Goal: Transaction & Acquisition: Download file/media

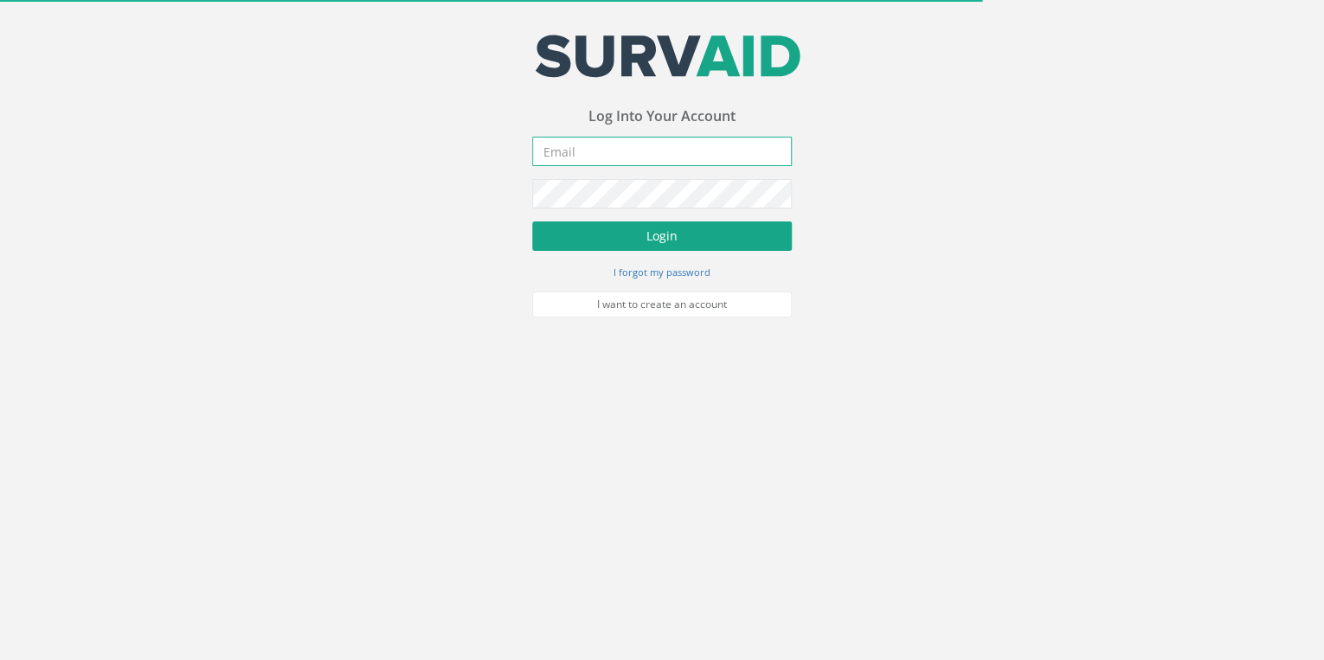
type input "[EMAIL_ADDRESS][DOMAIN_NAME]"
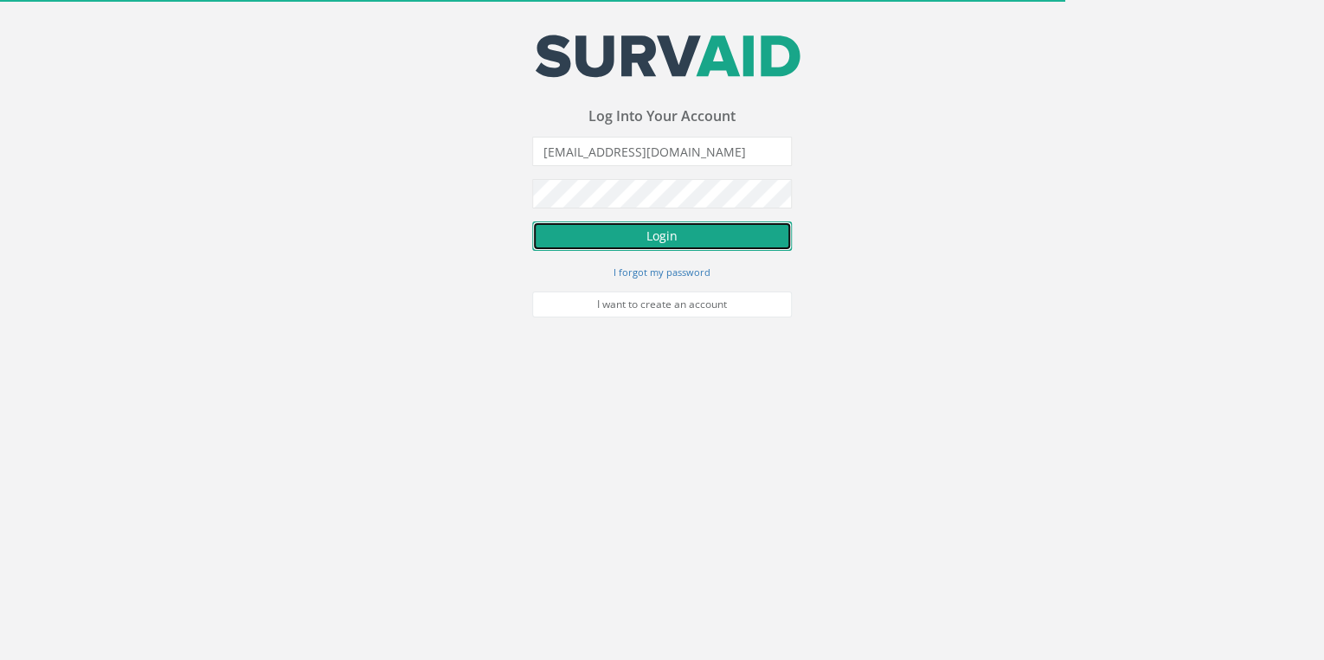
click at [346, 67] on button "Login" at bounding box center [662, 235] width 260 height 29
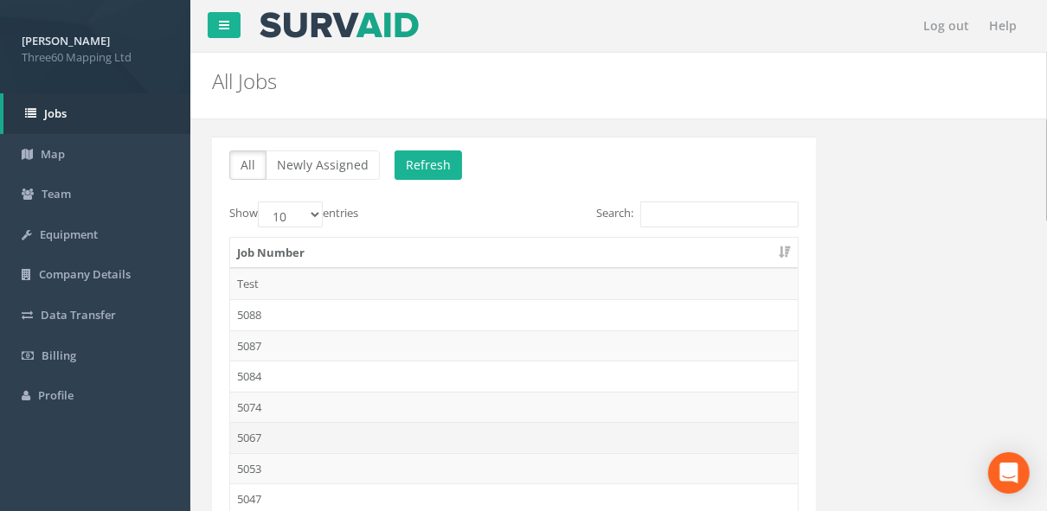
click at [258, 67] on td "5067" at bounding box center [514, 437] width 568 height 31
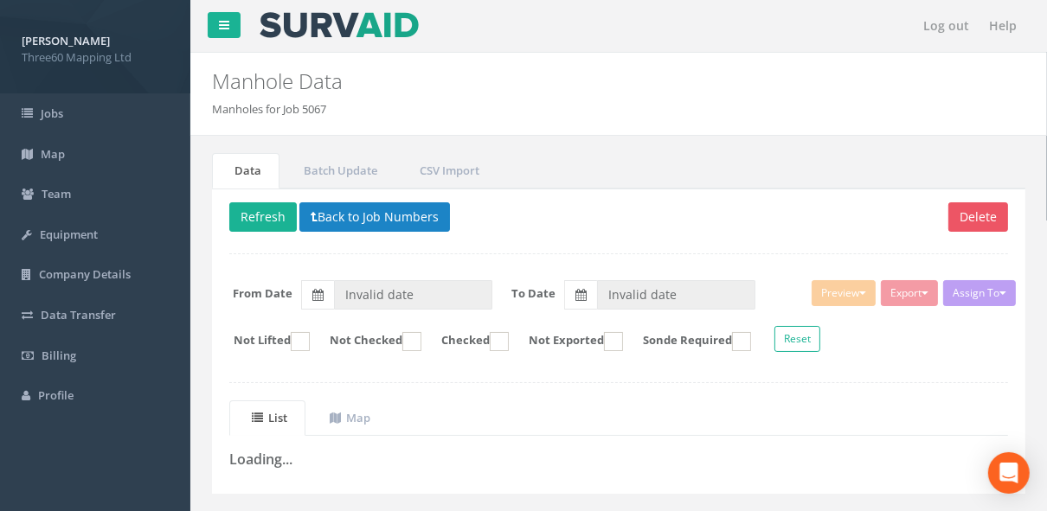
type input "[DATE]"
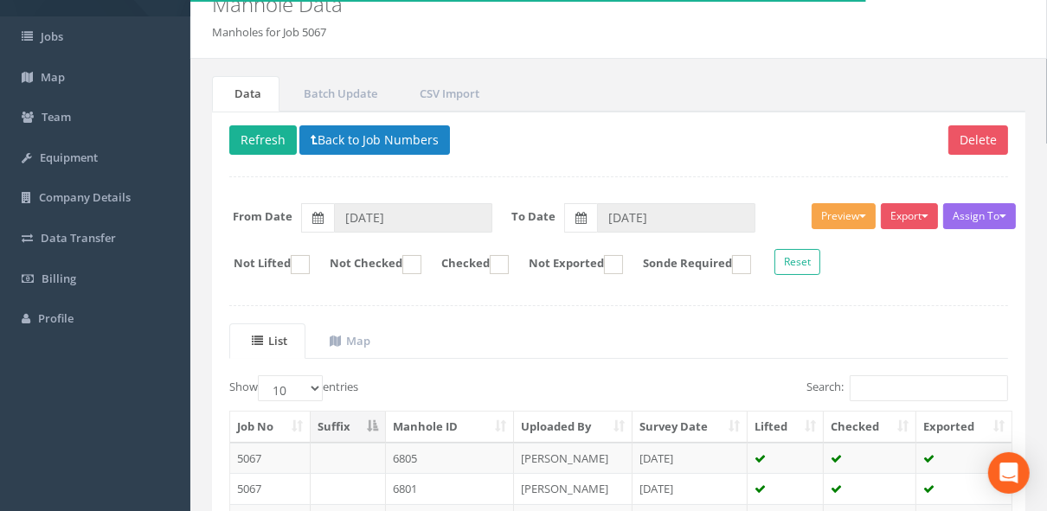
scroll to position [75, 0]
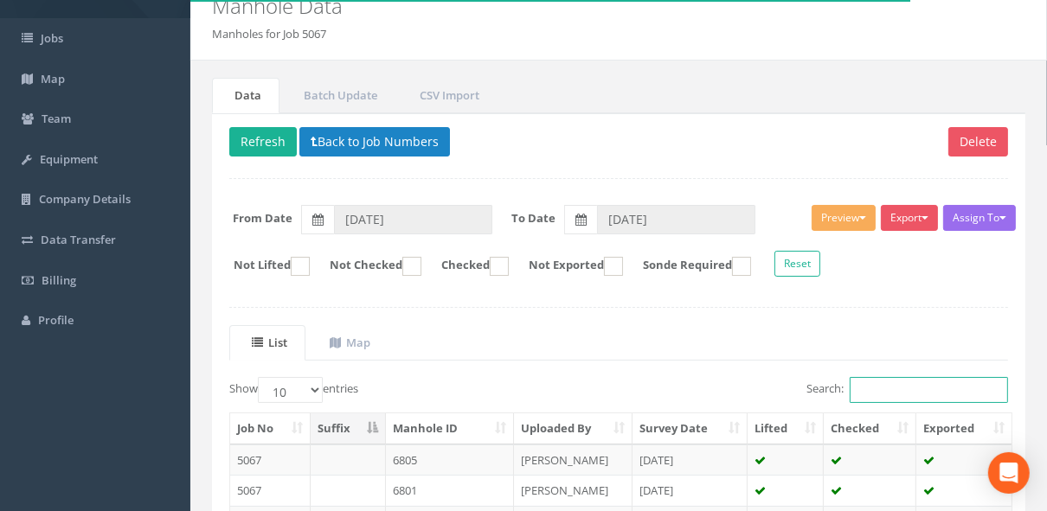
click at [346, 67] on input "Search:" at bounding box center [929, 390] width 158 height 26
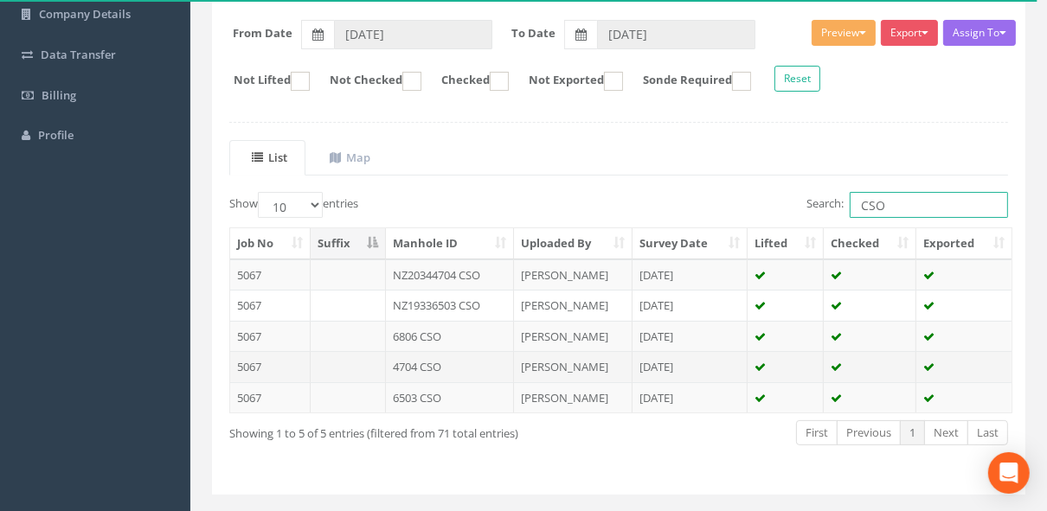
scroll to position [292, 0]
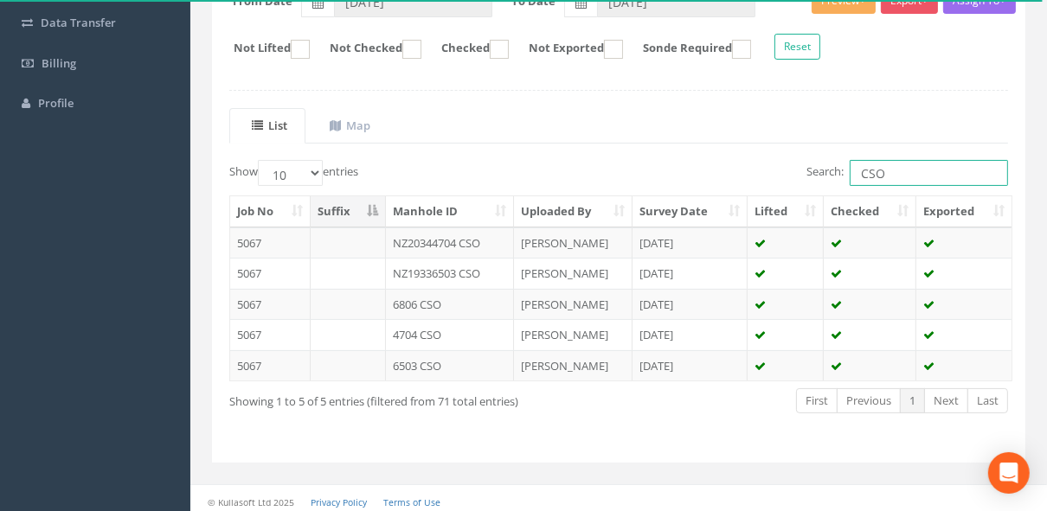
type input "CSO"
drag, startPoint x: 536, startPoint y: 389, endPoint x: 438, endPoint y: 394, distance: 98.7
click at [346, 67] on div "Showing 1 to 5 of 5 entries (filtered from 71 total entries)" at bounding box center [384, 398] width 310 height 23
drag, startPoint x: 438, startPoint y: 394, endPoint x: 551, endPoint y: 399, distance: 113.5
click at [346, 67] on div "Showing 1 to 5 of 5 entries (filtered from 71 total entries) First Previous 1 N…" at bounding box center [618, 403] width 805 height 32
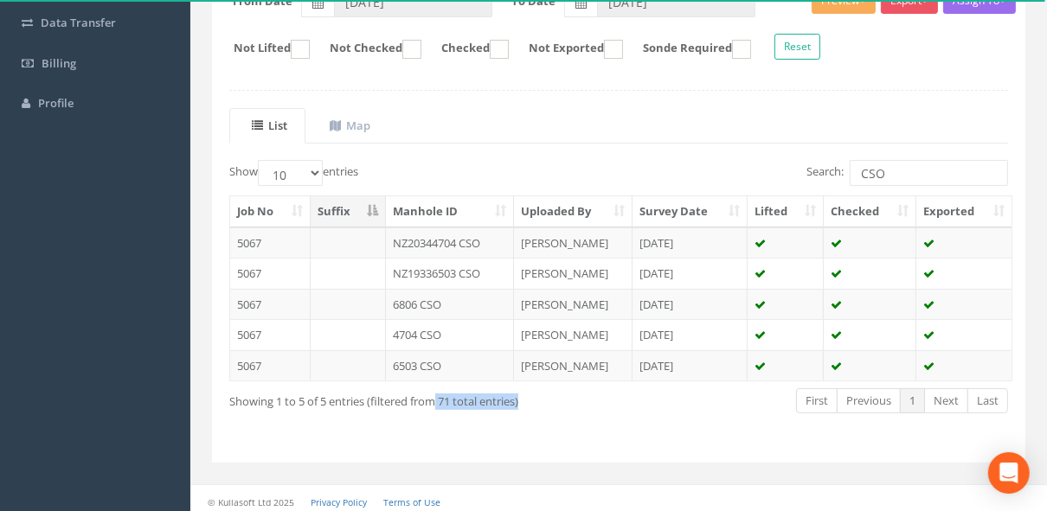
click at [346, 67] on div "Showing 1 to 5 of 5 entries (filtered from 71 total entries)" at bounding box center [384, 398] width 336 height 23
click at [346, 67] on div "Showing 1 to 5 of 5 entries (filtered from 71 total entries)" at bounding box center [384, 398] width 310 height 23
click at [346, 67] on td "NZ20344704 CSO" at bounding box center [450, 243] width 128 height 31
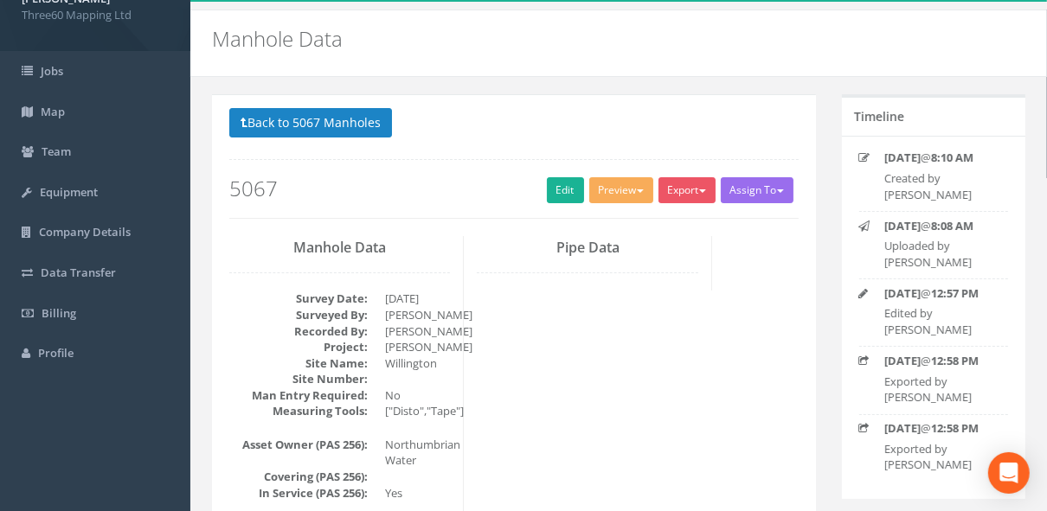
scroll to position [184, 0]
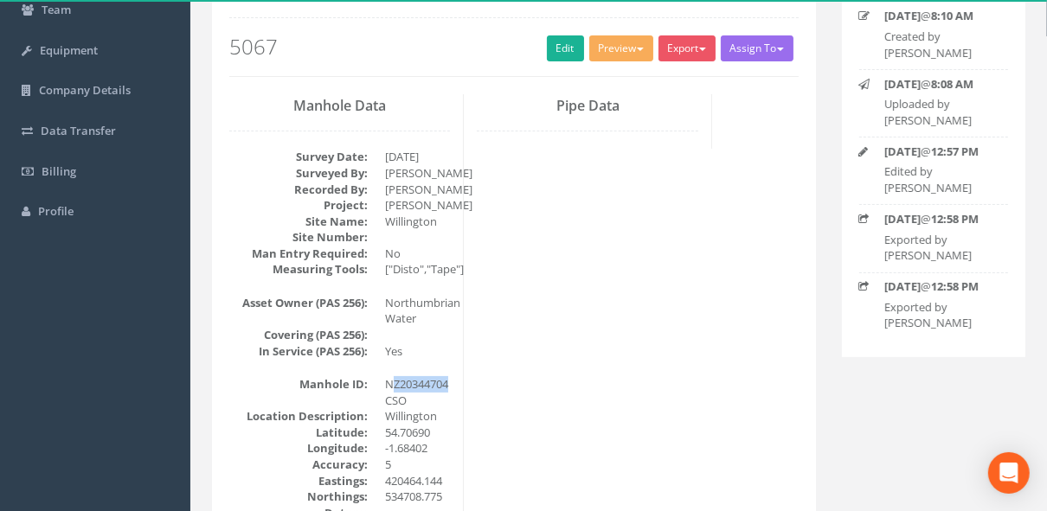
drag, startPoint x: 390, startPoint y: 381, endPoint x: 451, endPoint y: 375, distance: 60.8
drag, startPoint x: 451, startPoint y: 375, endPoint x: 382, endPoint y: 385, distance: 69.9
click at [346, 67] on dl "Manhole ID: NZ20344704 CSO Location Description: [GEOGRAPHIC_DATA] [GEOGRAPHIC_…" at bounding box center [339, 464] width 221 height 176
drag, startPoint x: 390, startPoint y: 381, endPoint x: 452, endPoint y: 387, distance: 62.6
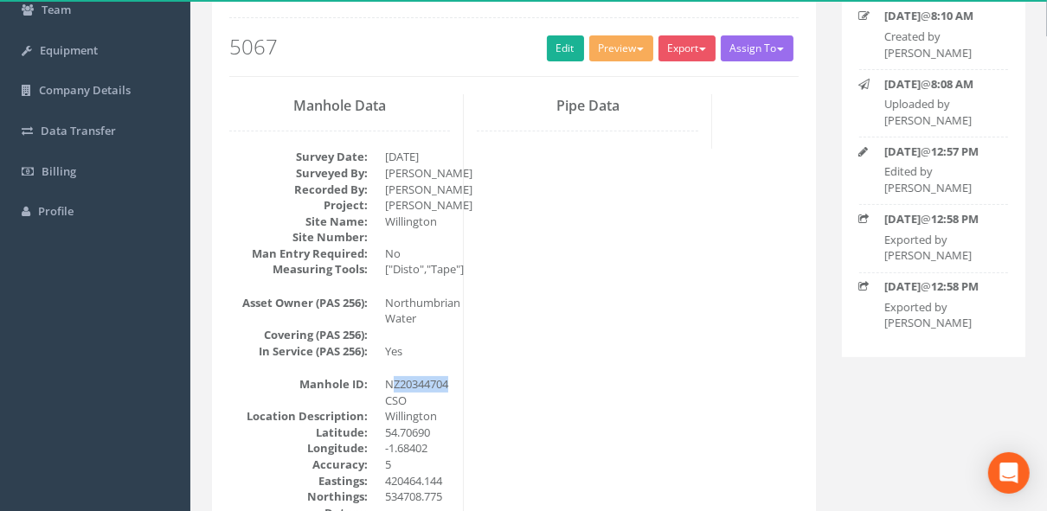
copy dd "NZ20344704"
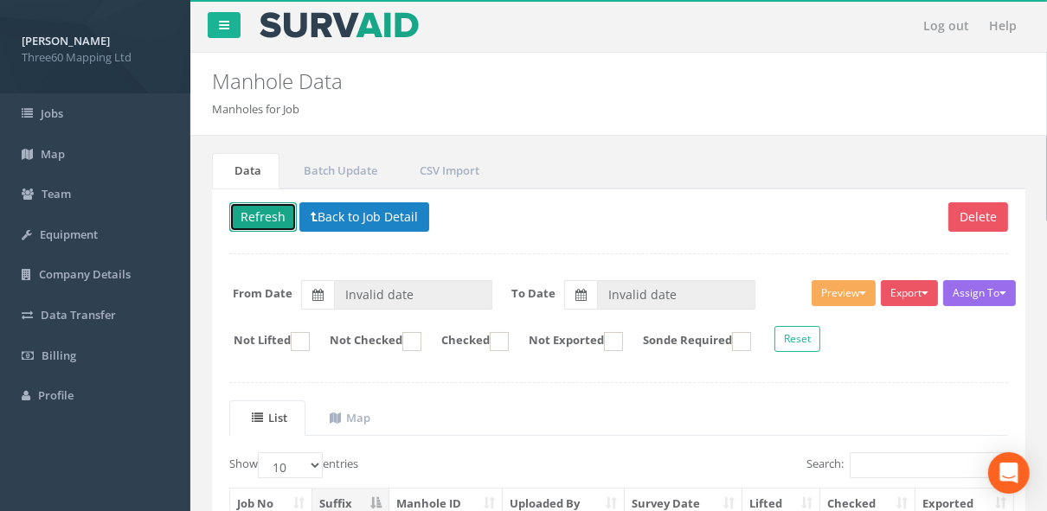
click at [255, 67] on button "Refresh" at bounding box center [262, 216] width 67 height 29
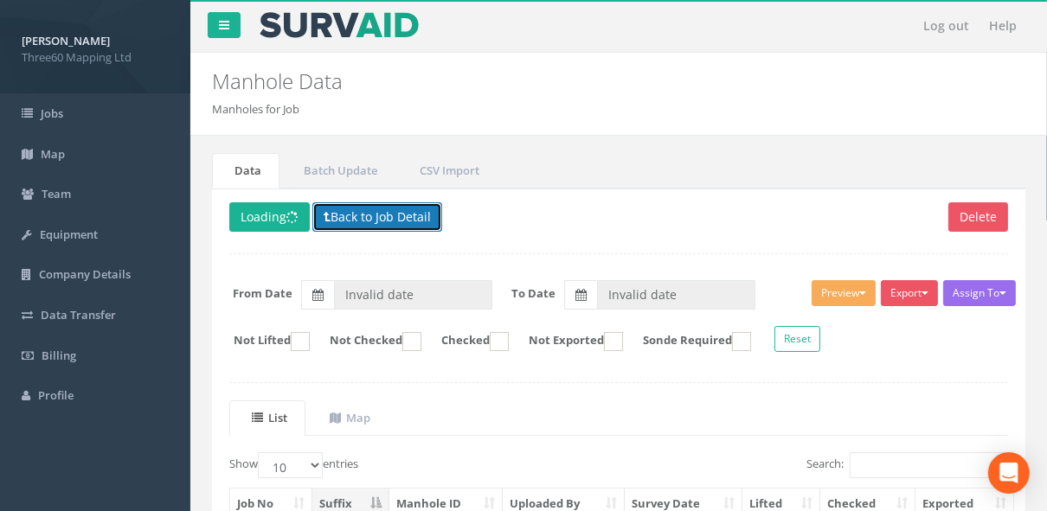
click at [346, 67] on button "Back to Job Detail" at bounding box center [377, 216] width 130 height 29
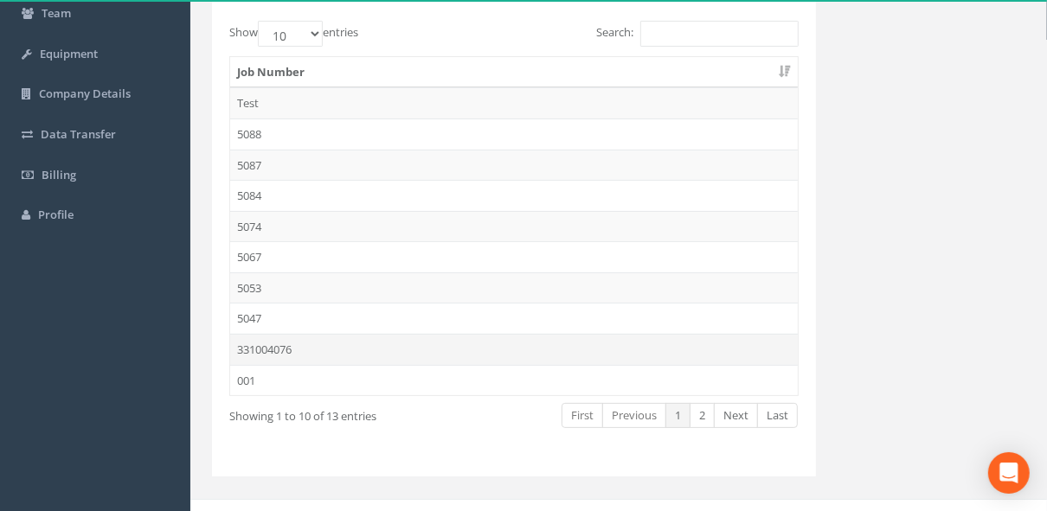
scroll to position [184, 0]
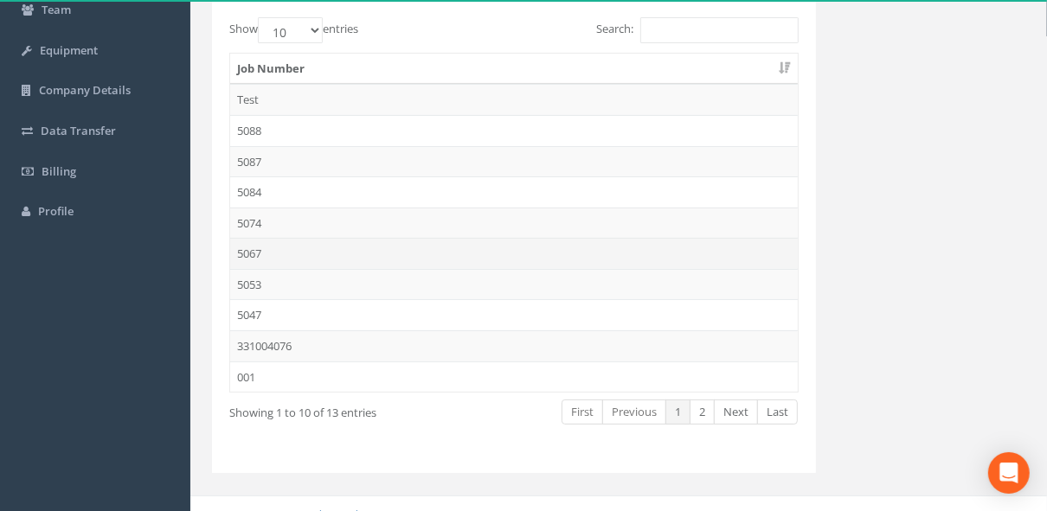
click at [252, 67] on td "5067" at bounding box center [514, 253] width 568 height 31
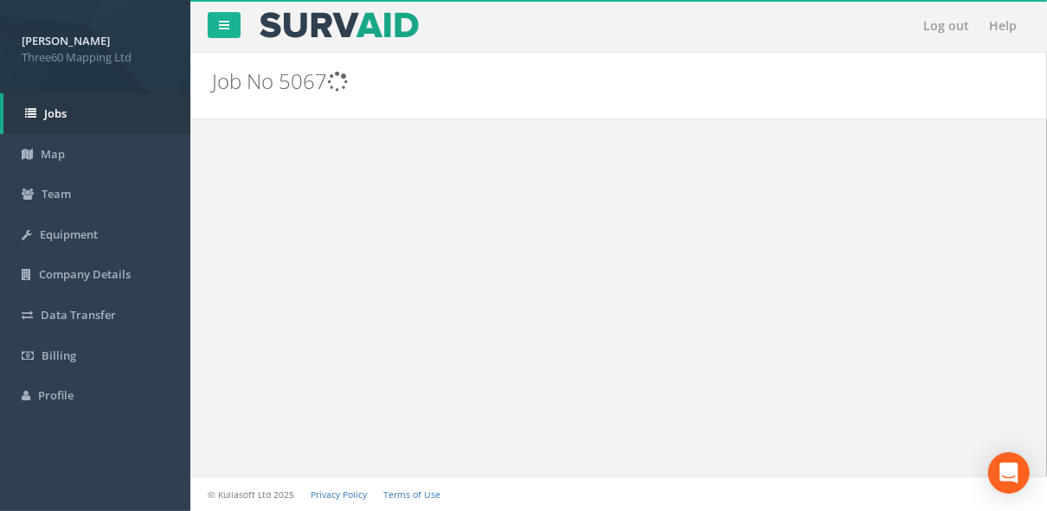
scroll to position [0, 0]
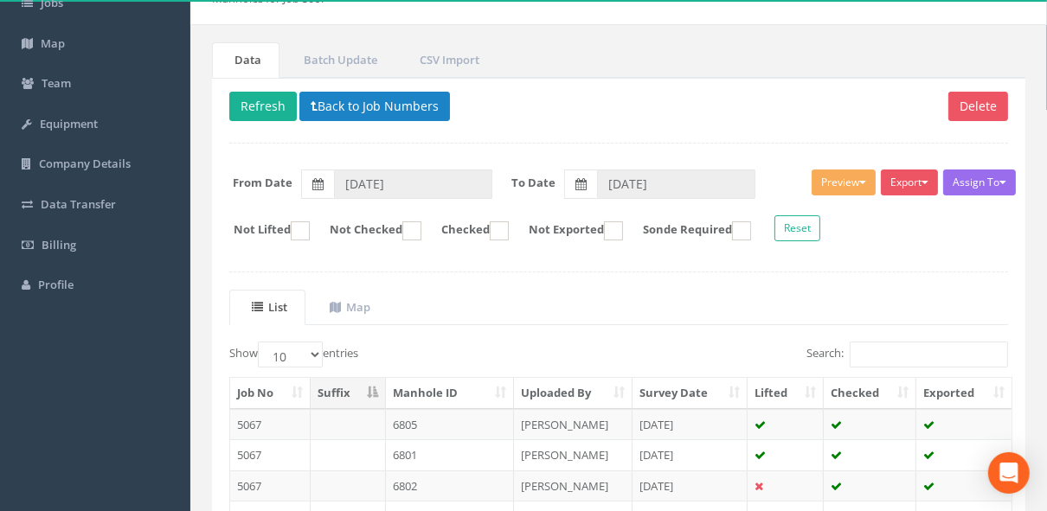
scroll to position [184, 0]
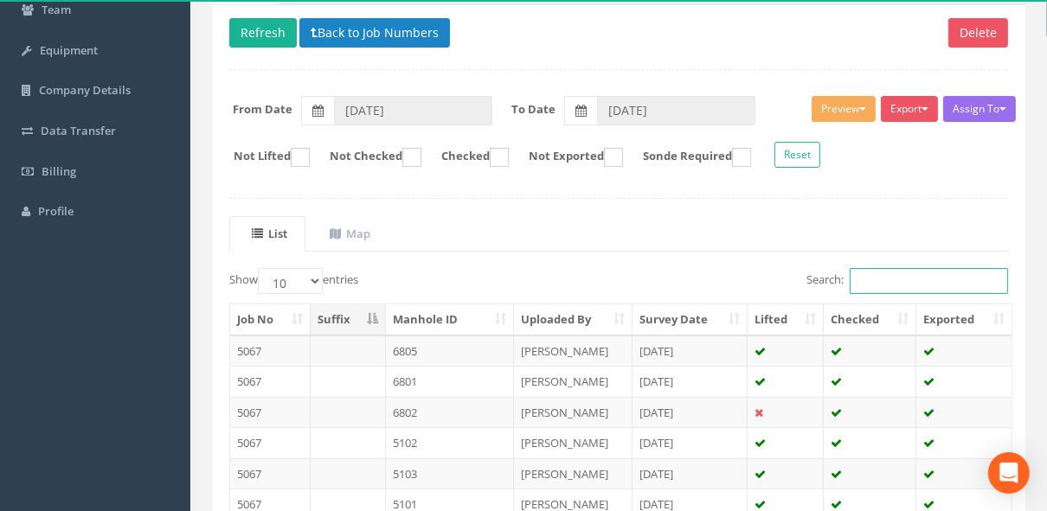
click at [346, 67] on input "Search:" at bounding box center [929, 281] width 158 height 26
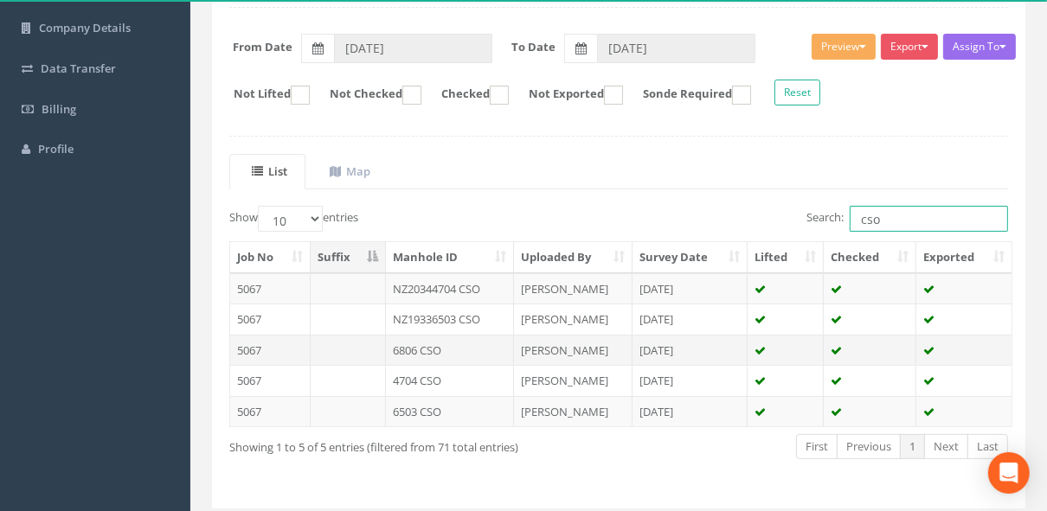
scroll to position [292, 0]
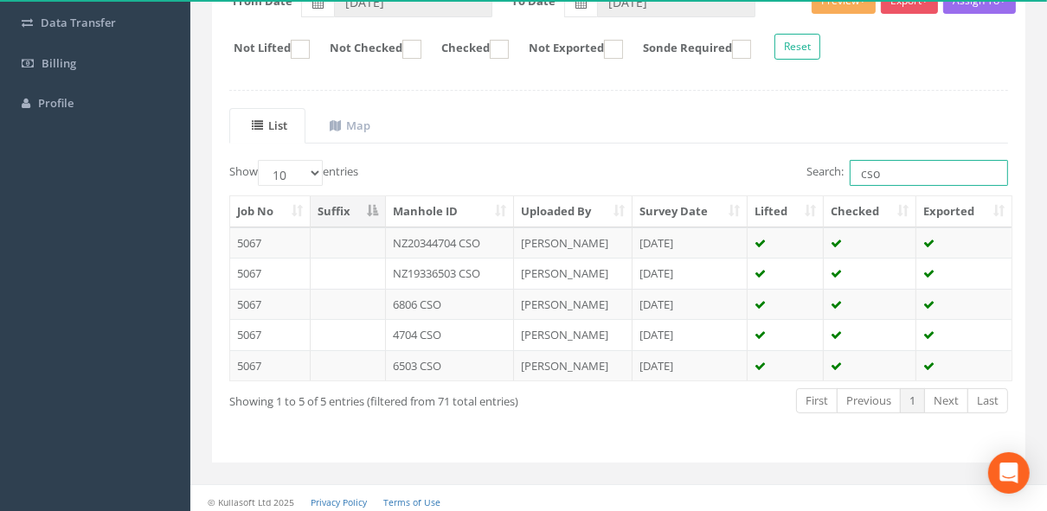
type input "cso"
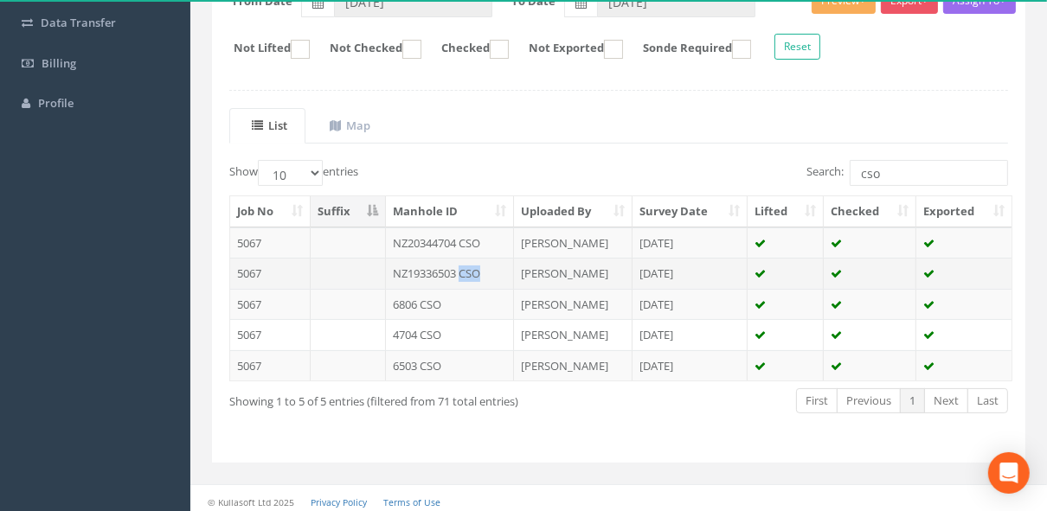
drag, startPoint x: 491, startPoint y: 271, endPoint x: 462, endPoint y: 266, distance: 29.7
click at [346, 67] on td "NZ19336503 CSO" at bounding box center [450, 273] width 128 height 31
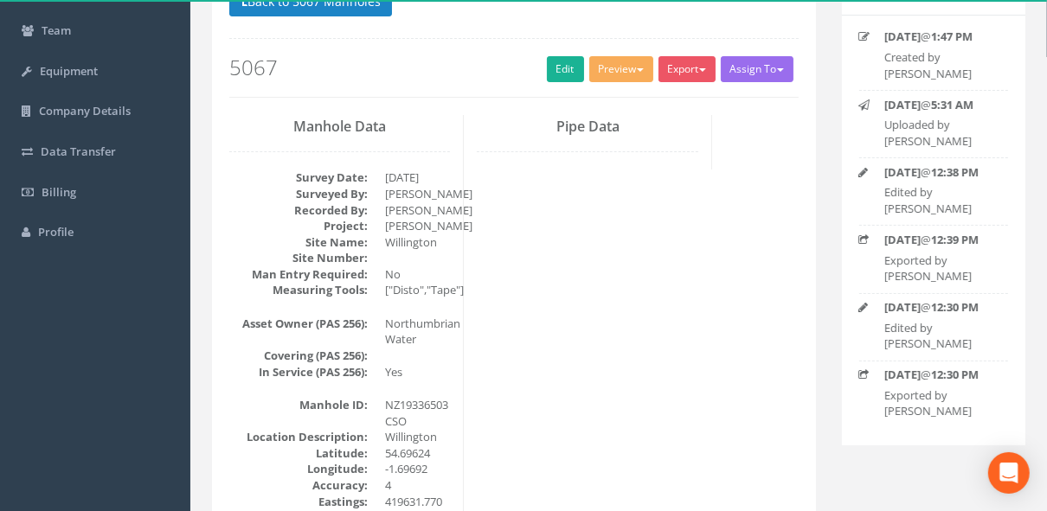
scroll to position [369, 0]
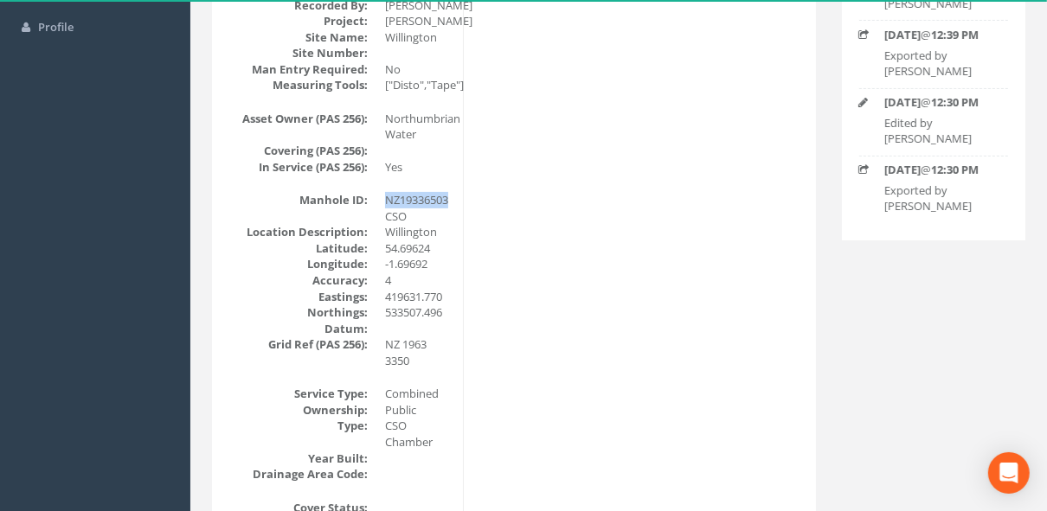
drag, startPoint x: 453, startPoint y: 202, endPoint x: 388, endPoint y: 199, distance: 65.8
copy dd "NZ19336503"
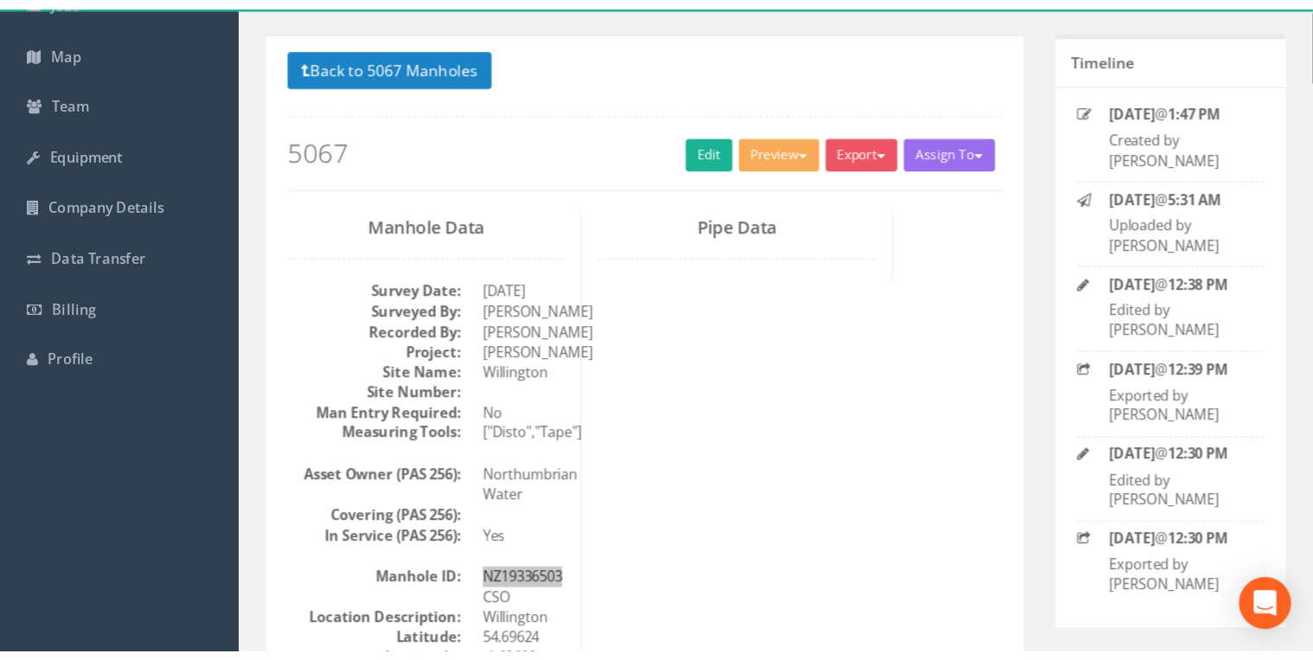
scroll to position [0, 0]
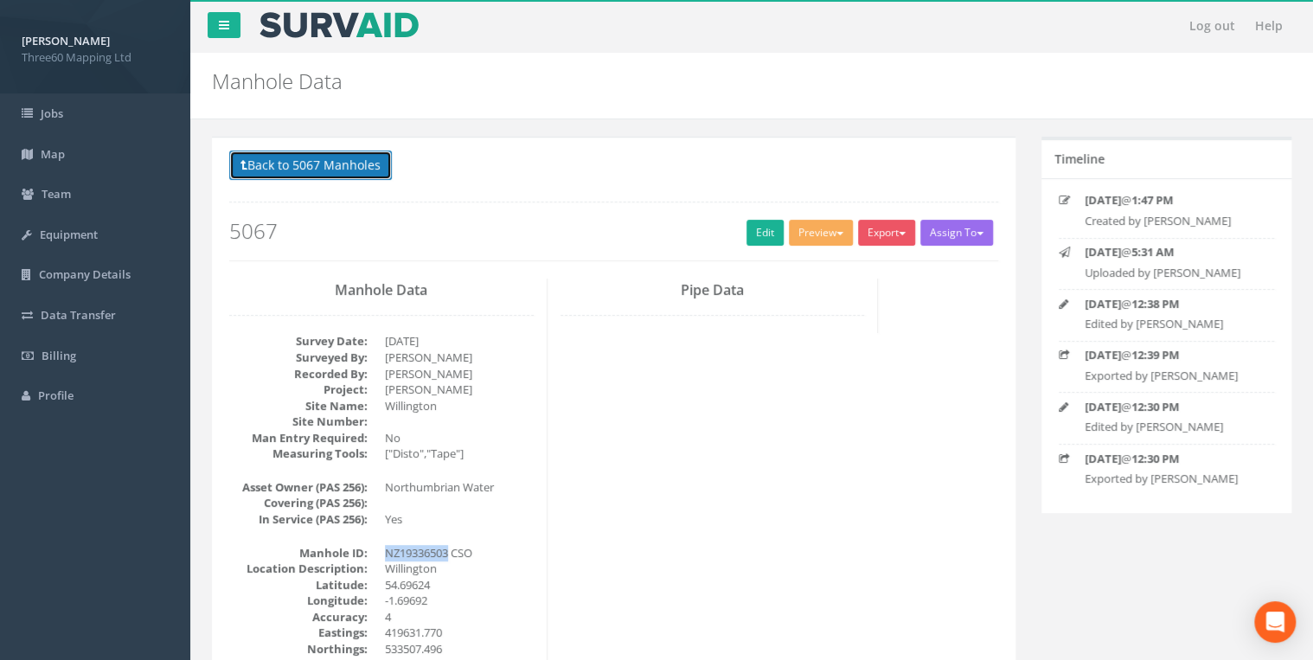
click at [346, 67] on button "Back to 5067 Manholes" at bounding box center [310, 165] width 163 height 29
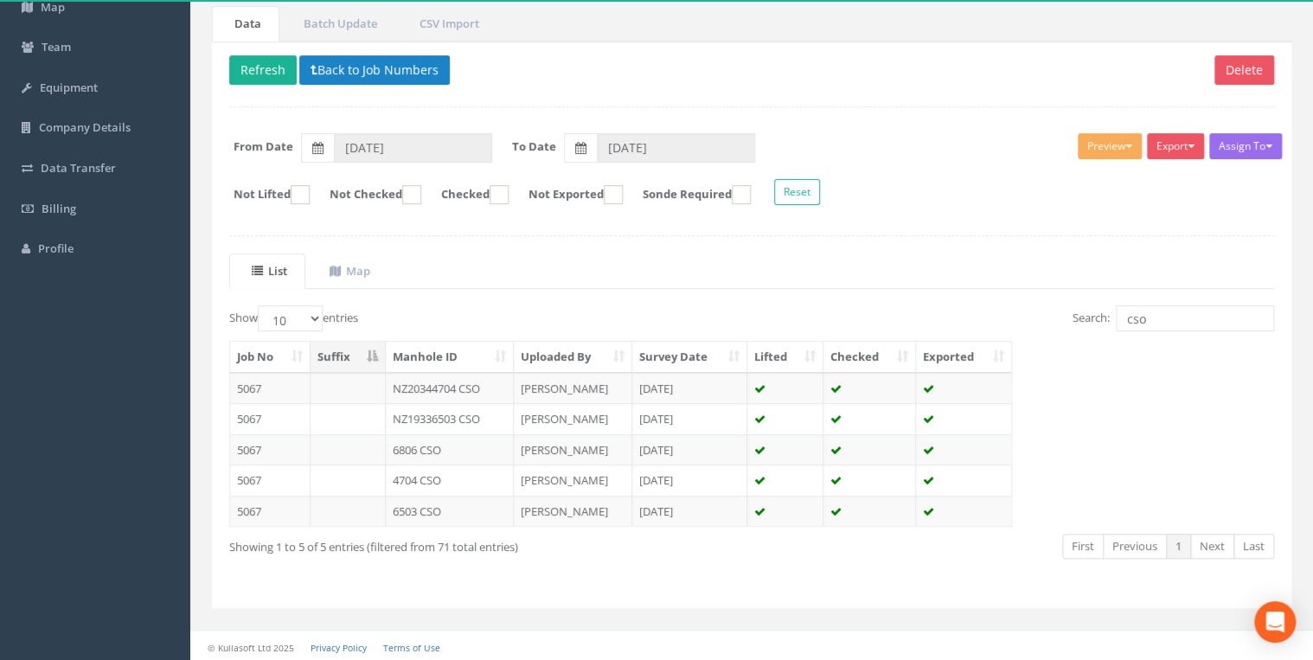
scroll to position [143, 0]
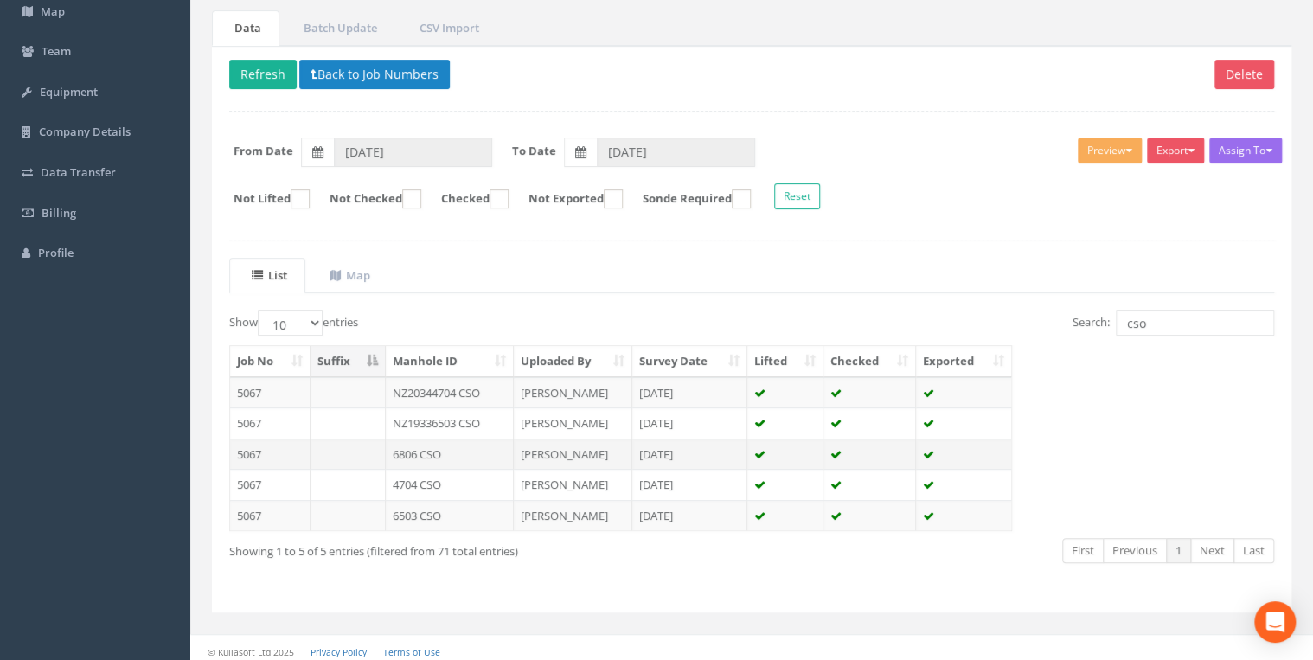
click at [346, 67] on td "6806 CSO" at bounding box center [450, 454] width 128 height 31
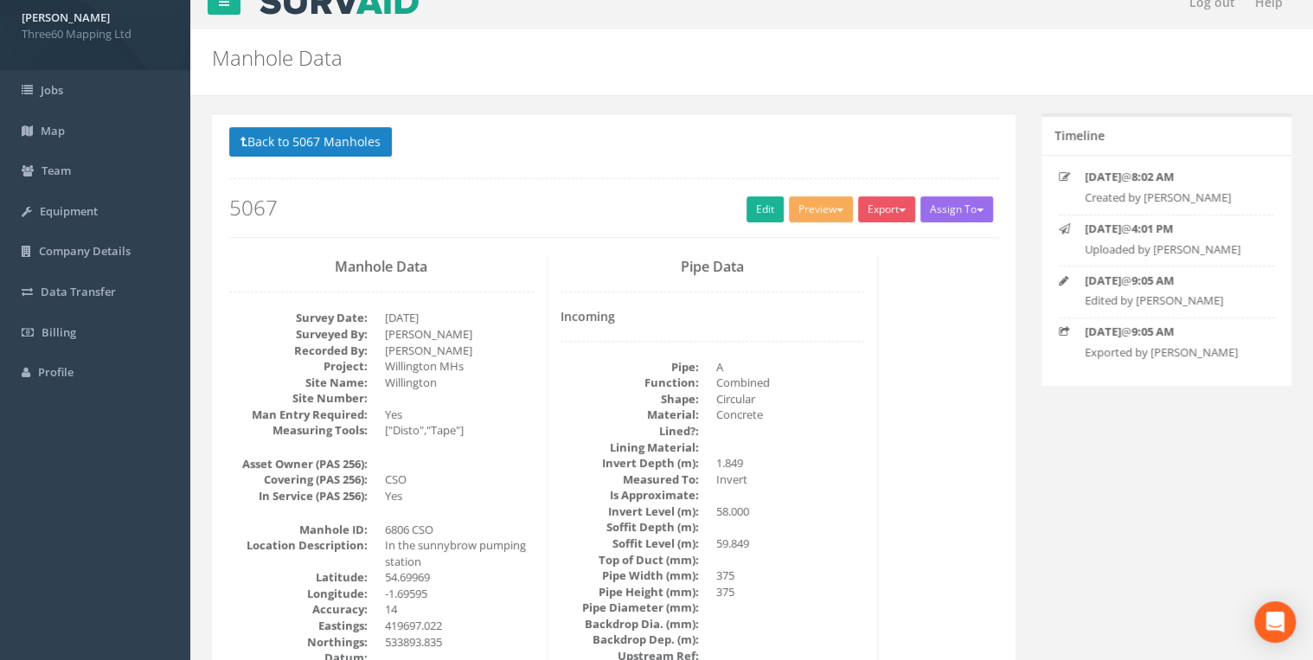
scroll to position [0, 0]
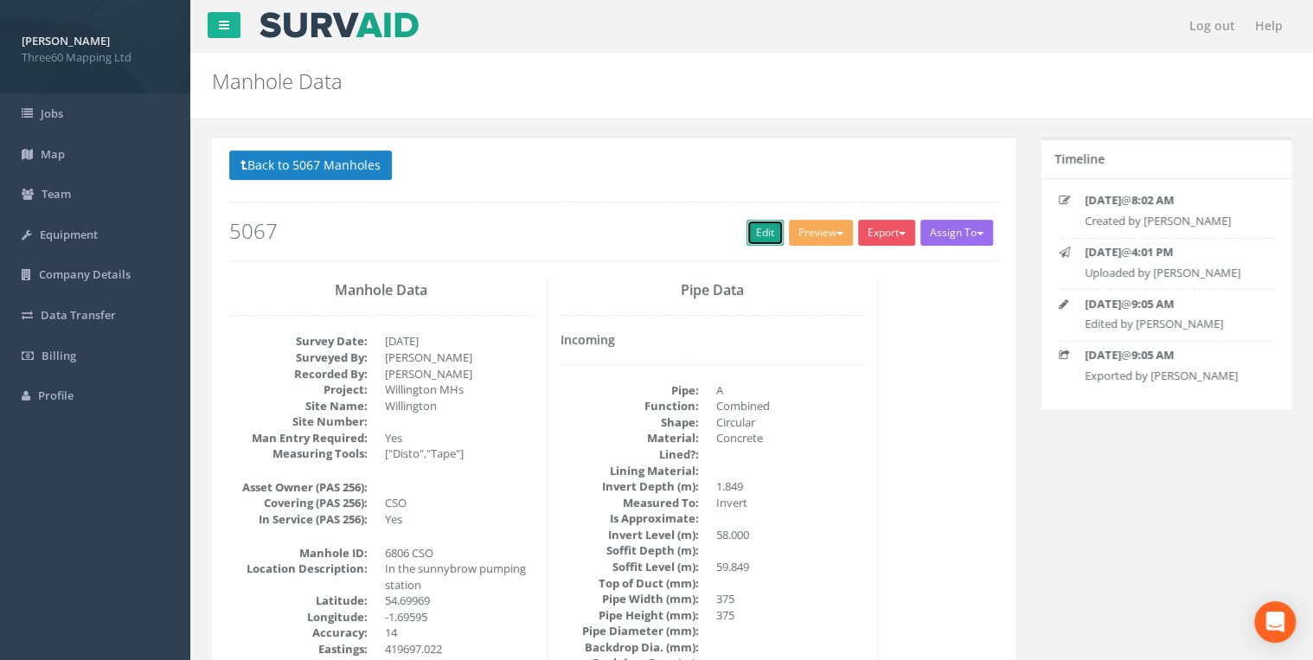
click at [346, 67] on link "Edit" at bounding box center [765, 233] width 37 height 26
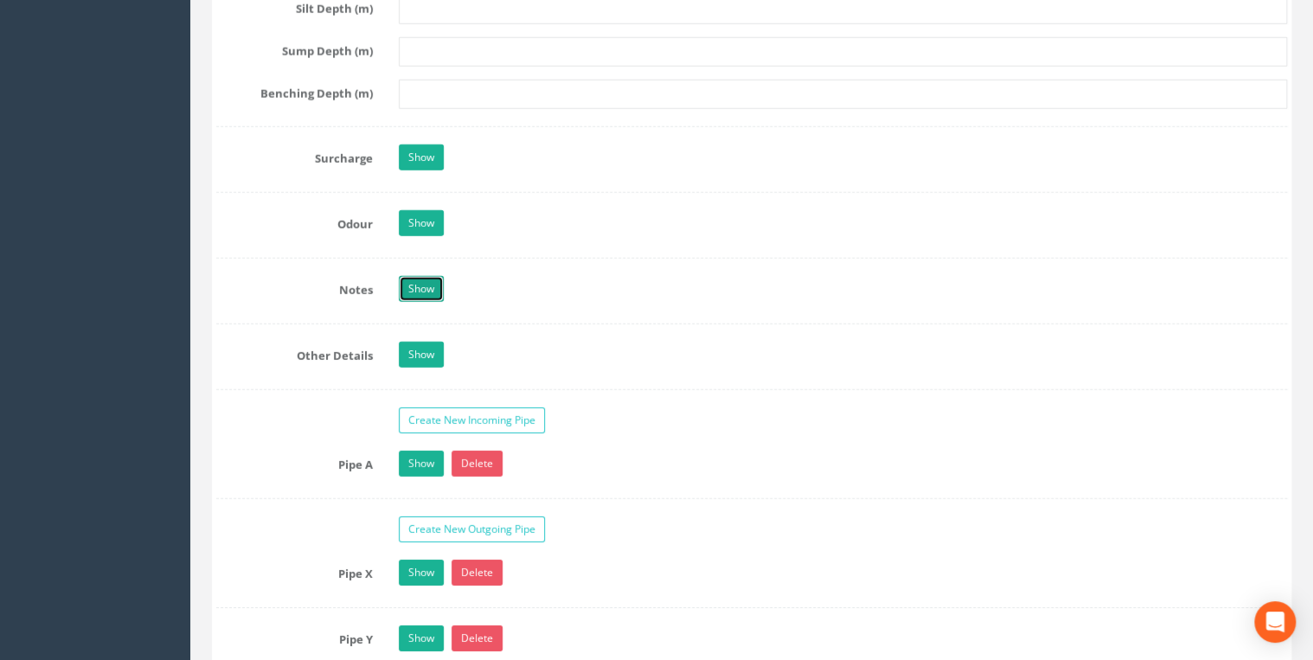
click at [346, 67] on link "Show" at bounding box center [421, 289] width 45 height 26
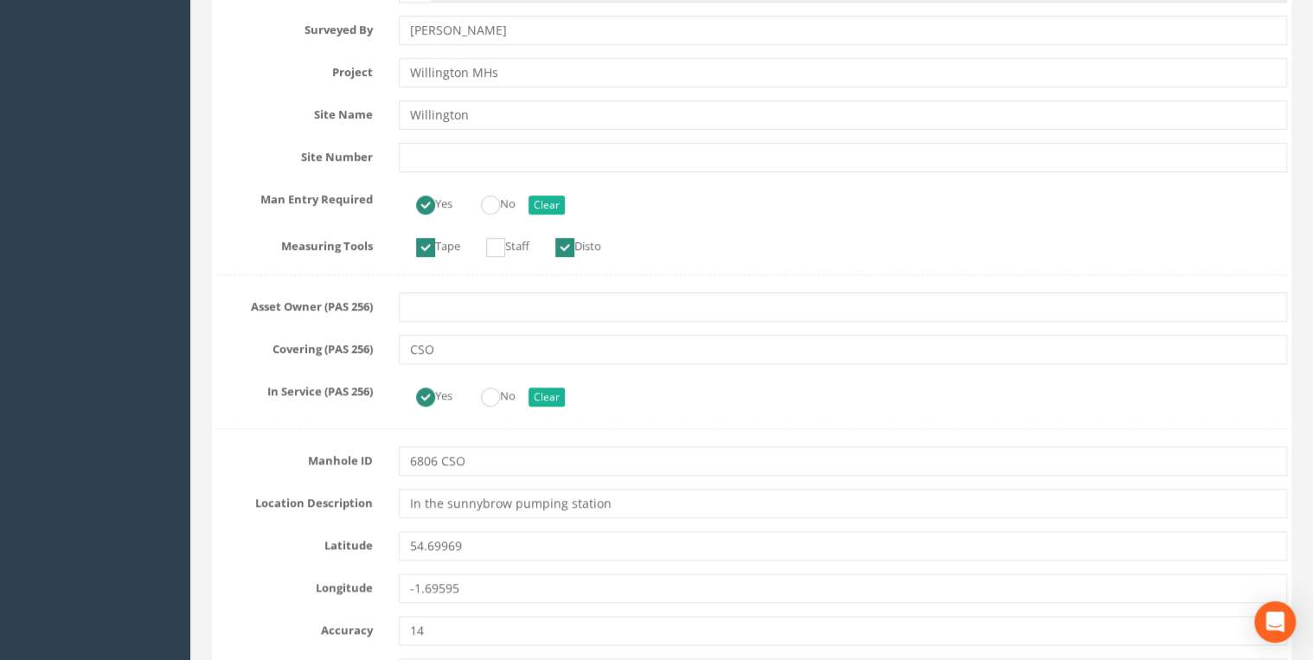
scroll to position [461, 0]
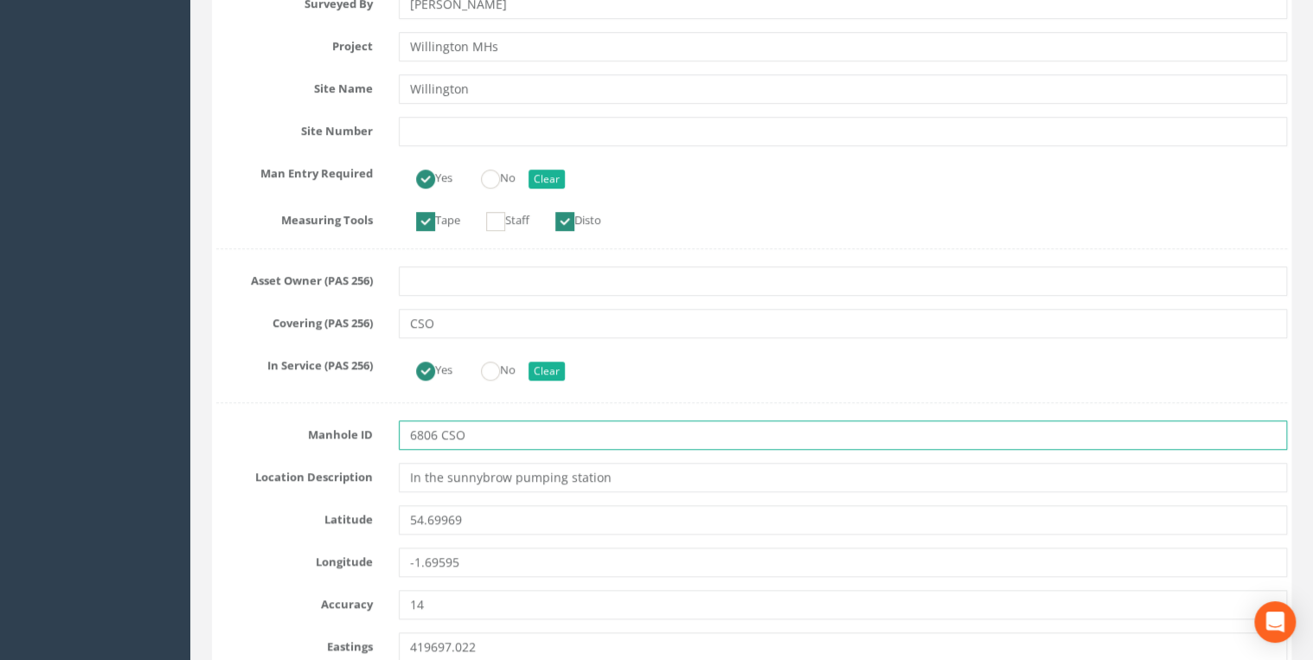
click at [346, 67] on input "6806 CSO" at bounding box center [843, 434] width 889 height 29
click at [346, 67] on input "NZ19336806 CSO" at bounding box center [843, 434] width 889 height 29
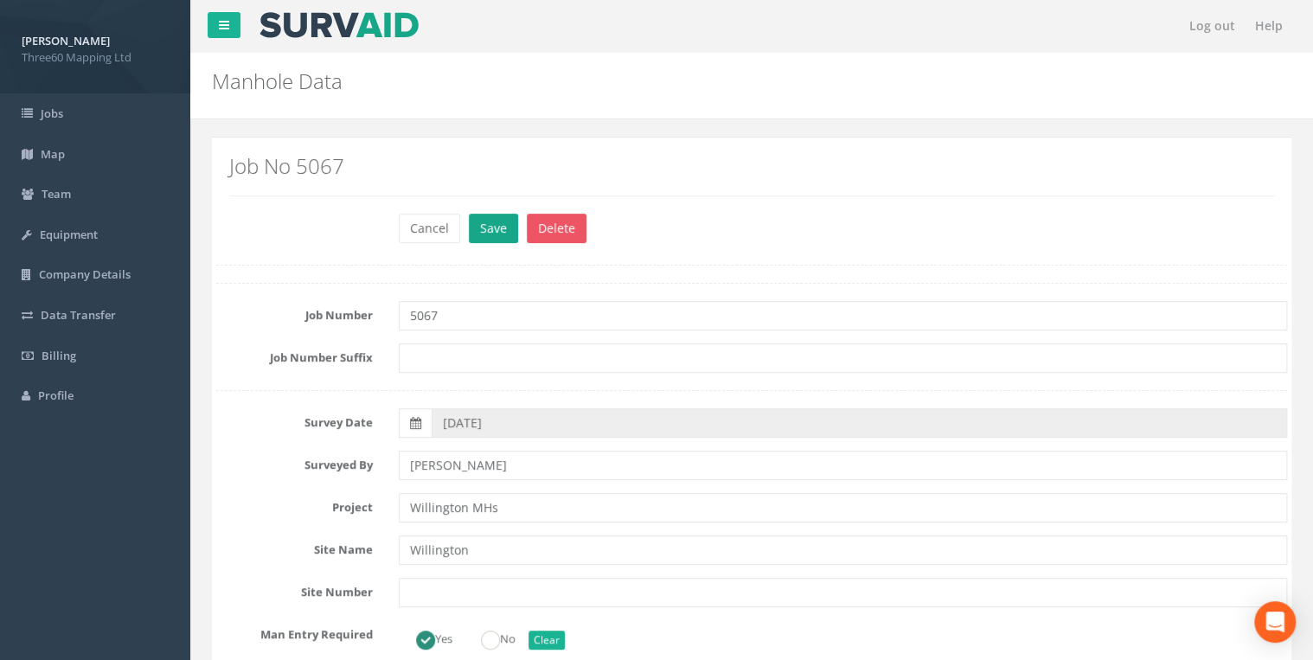
type input "NZ19336806 CSO"
click at [346, 67] on button "Save" at bounding box center [493, 228] width 49 height 29
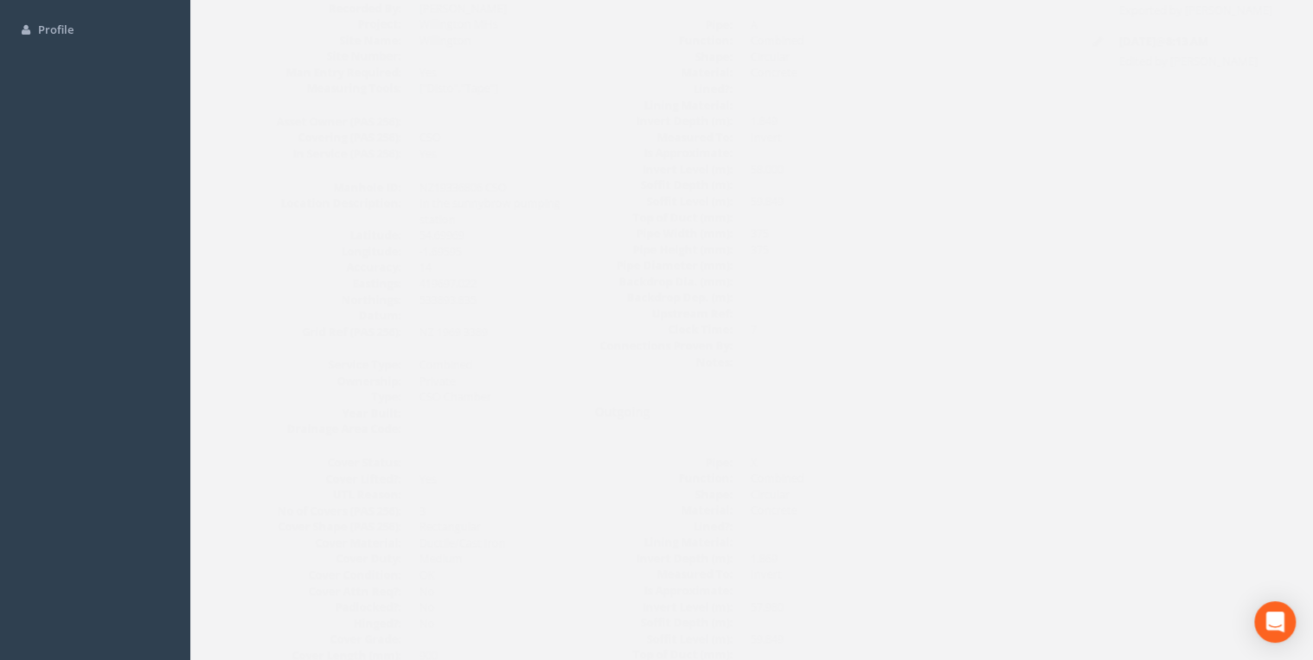
scroll to position [369, 0]
drag, startPoint x: 450, startPoint y: 183, endPoint x: 380, endPoint y: 181, distance: 70.1
click at [346, 67] on dl "Manhole ID: NZ19336806 CSO Location Description: In the sunnybrow pumping stati…" at bounding box center [381, 256] width 305 height 161
copy dd "NZ19336806"
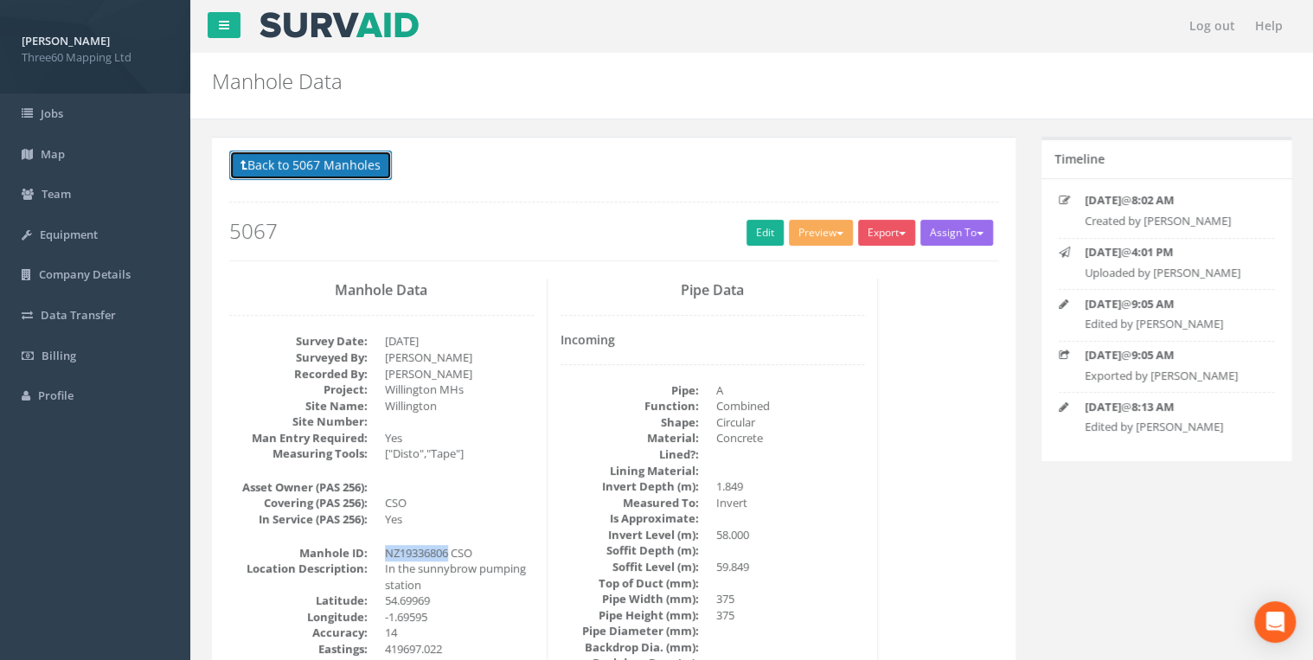
click at [346, 67] on button "Back to 5067 Manholes" at bounding box center [310, 165] width 163 height 29
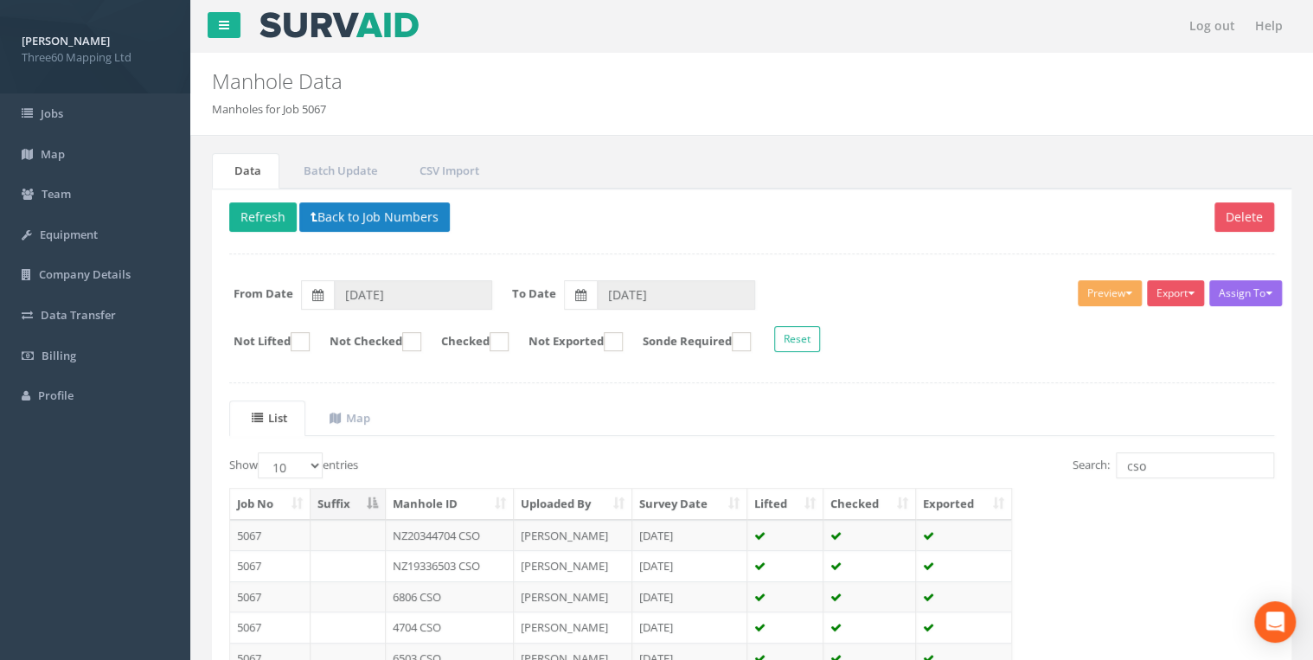
scroll to position [147, 0]
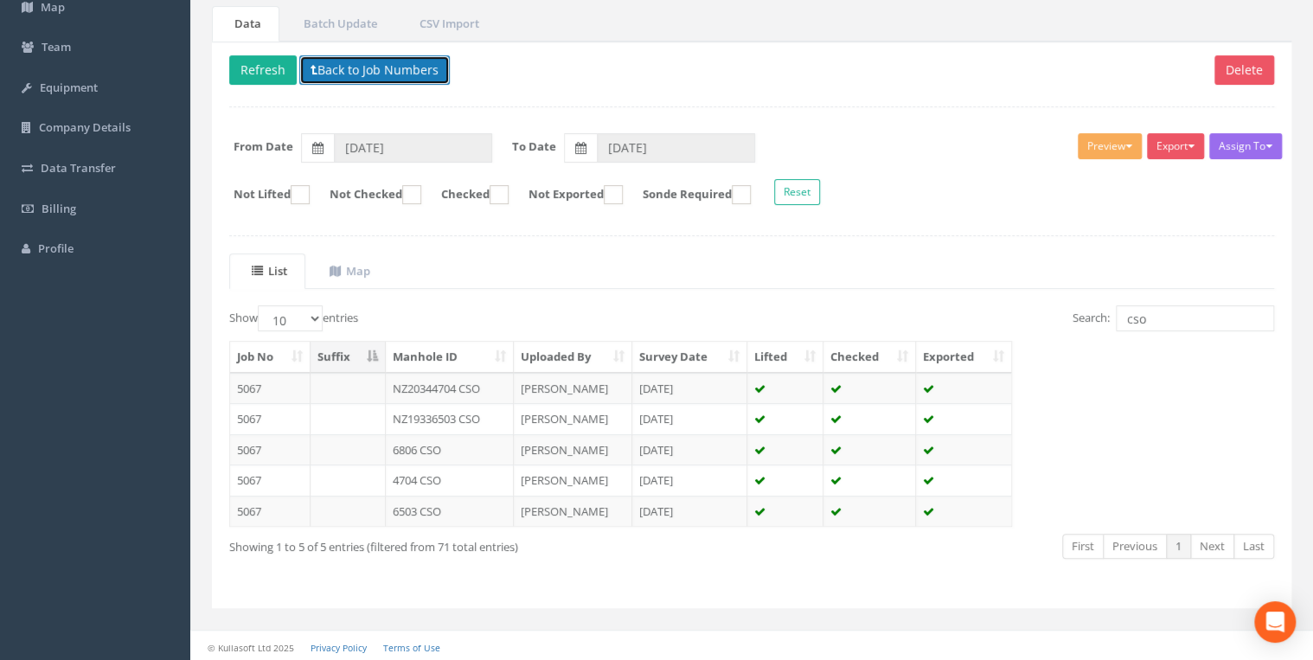
click at [330, 67] on button "Back to Job Numbers" at bounding box center [374, 69] width 151 height 29
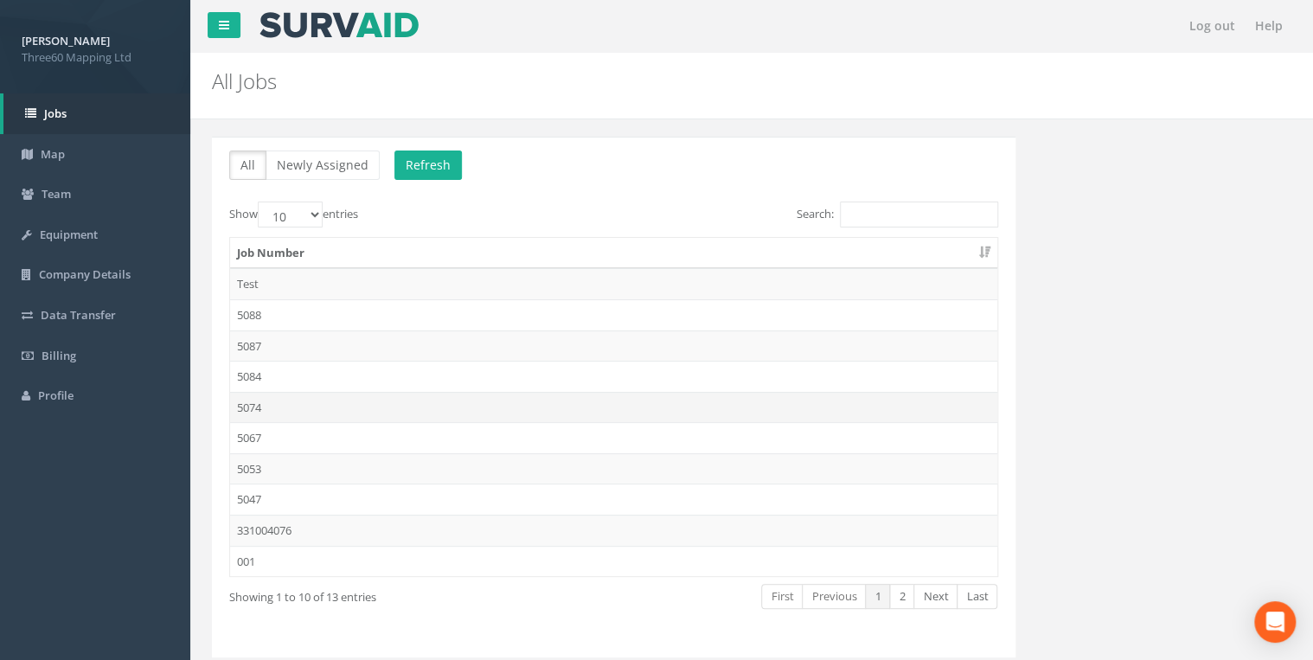
click at [269, 67] on td "5074" at bounding box center [613, 407] width 767 height 31
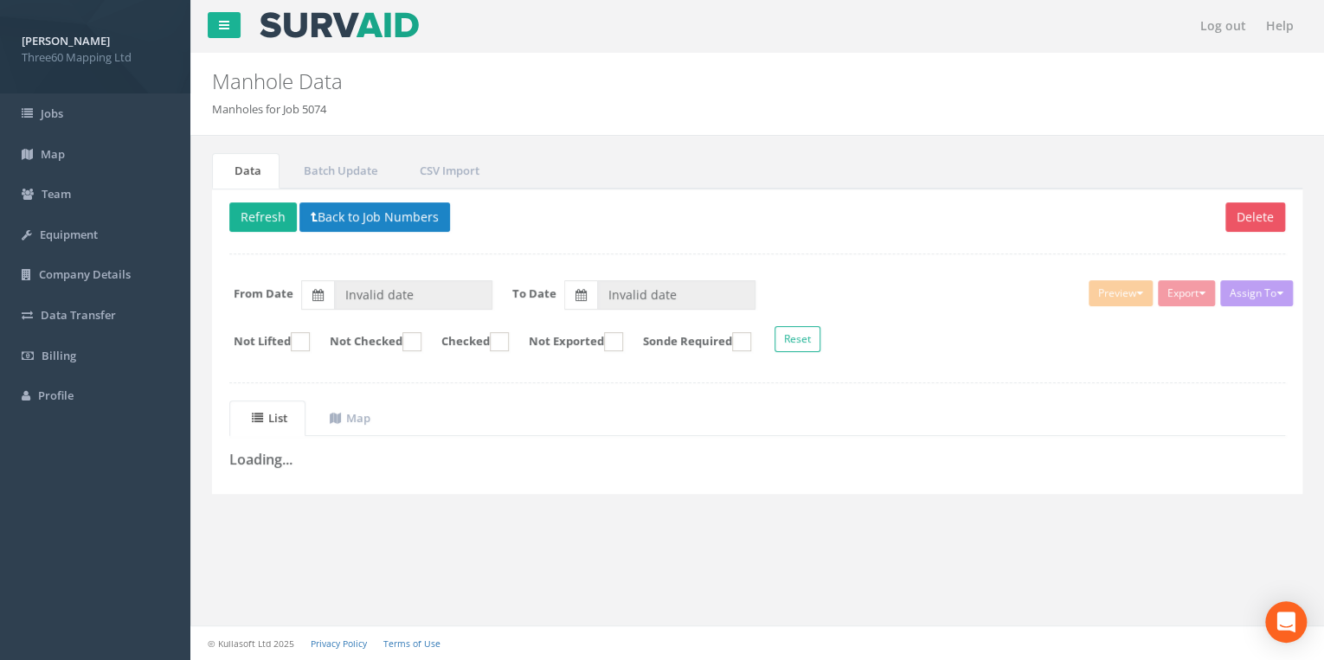
type input "[DATE]"
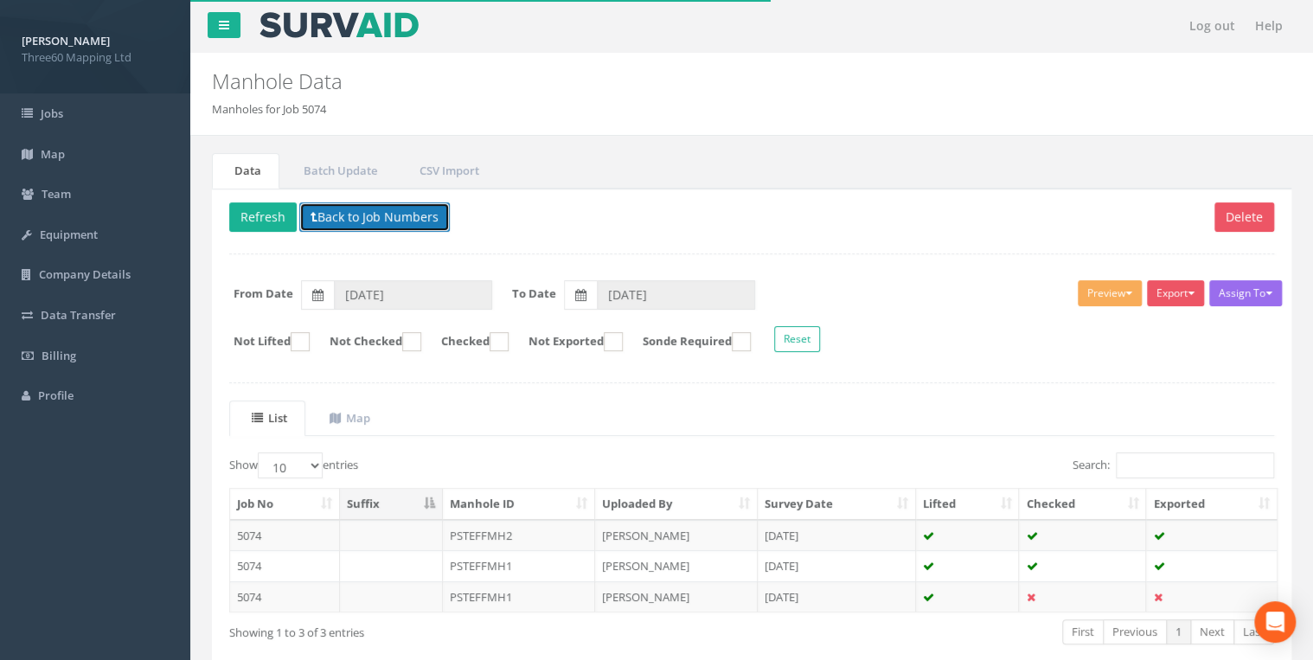
click at [342, 67] on button "Back to Job Numbers" at bounding box center [374, 216] width 151 height 29
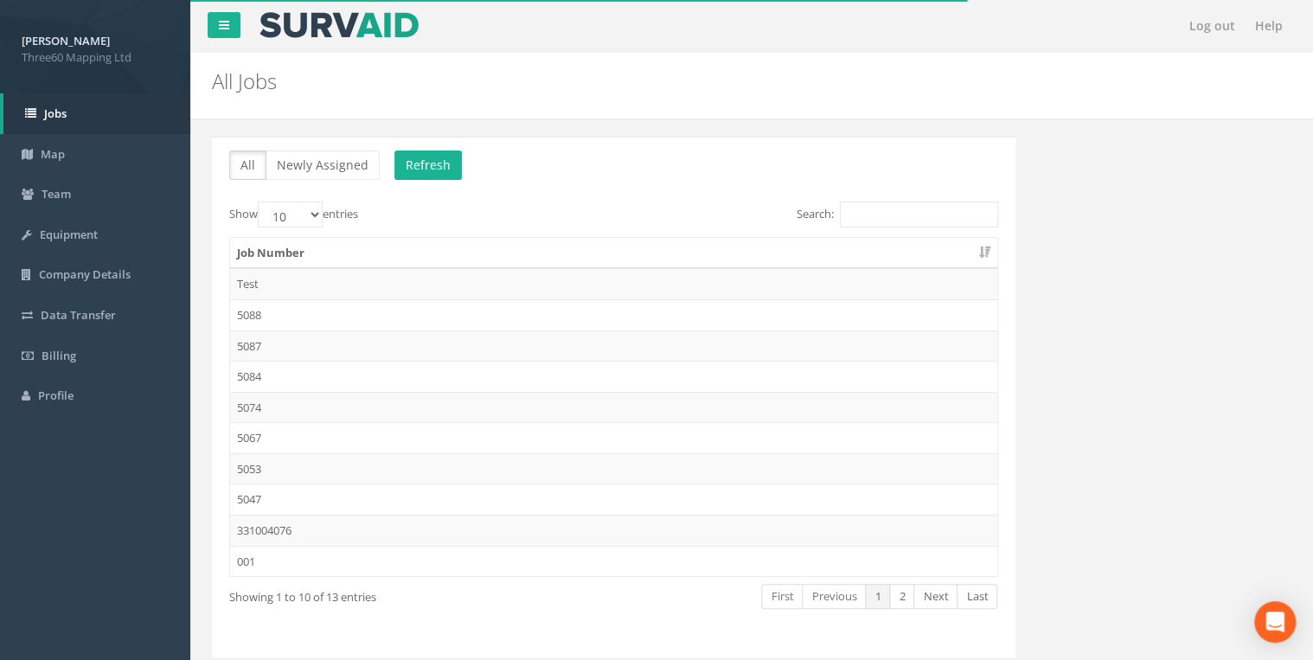
click at [256, 67] on td "5084" at bounding box center [613, 376] width 767 height 31
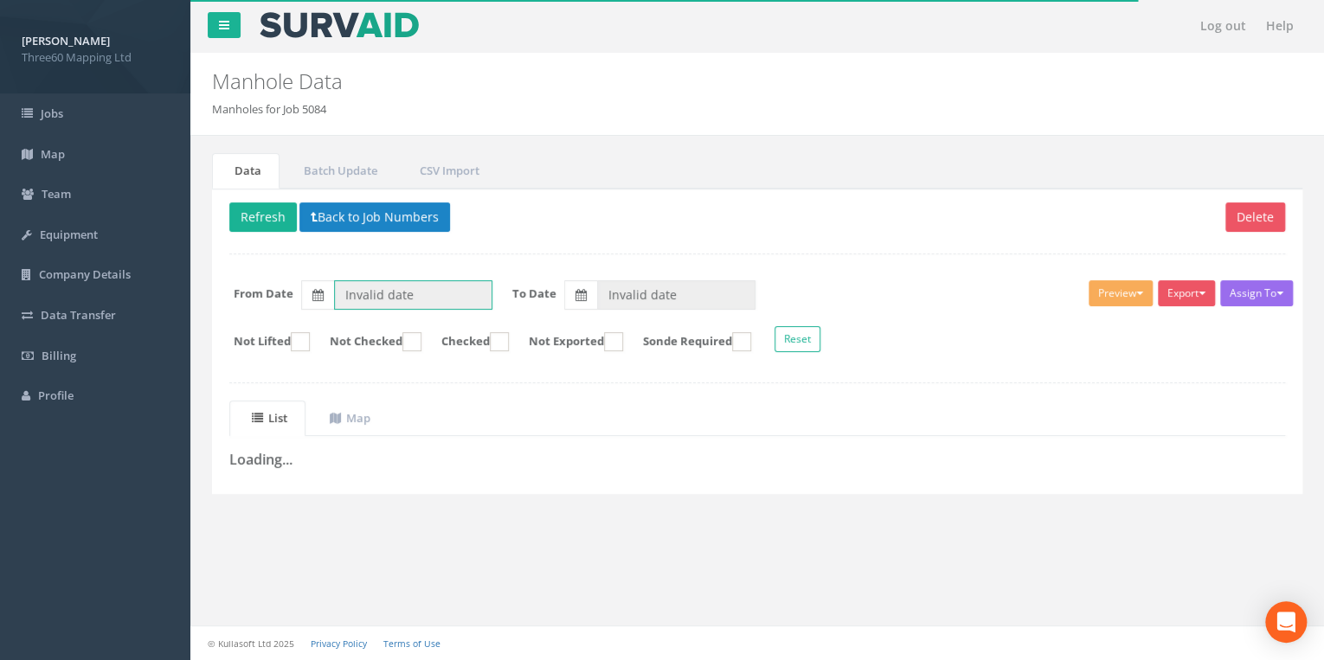
click at [346, 67] on input "Invalid date" at bounding box center [413, 294] width 158 height 29
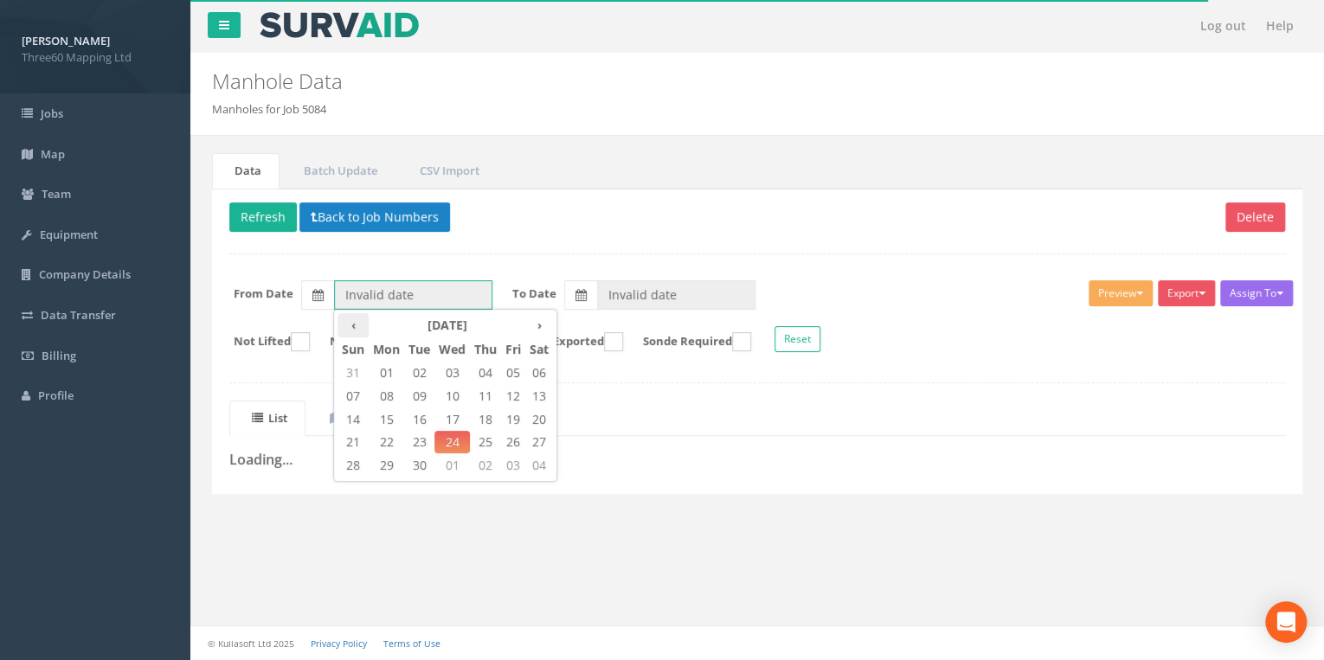
click at [346, 67] on th "‹" at bounding box center [352, 325] width 31 height 24
click at [346, 67] on span "11" at bounding box center [386, 419] width 35 height 22
type input "[DATE]"
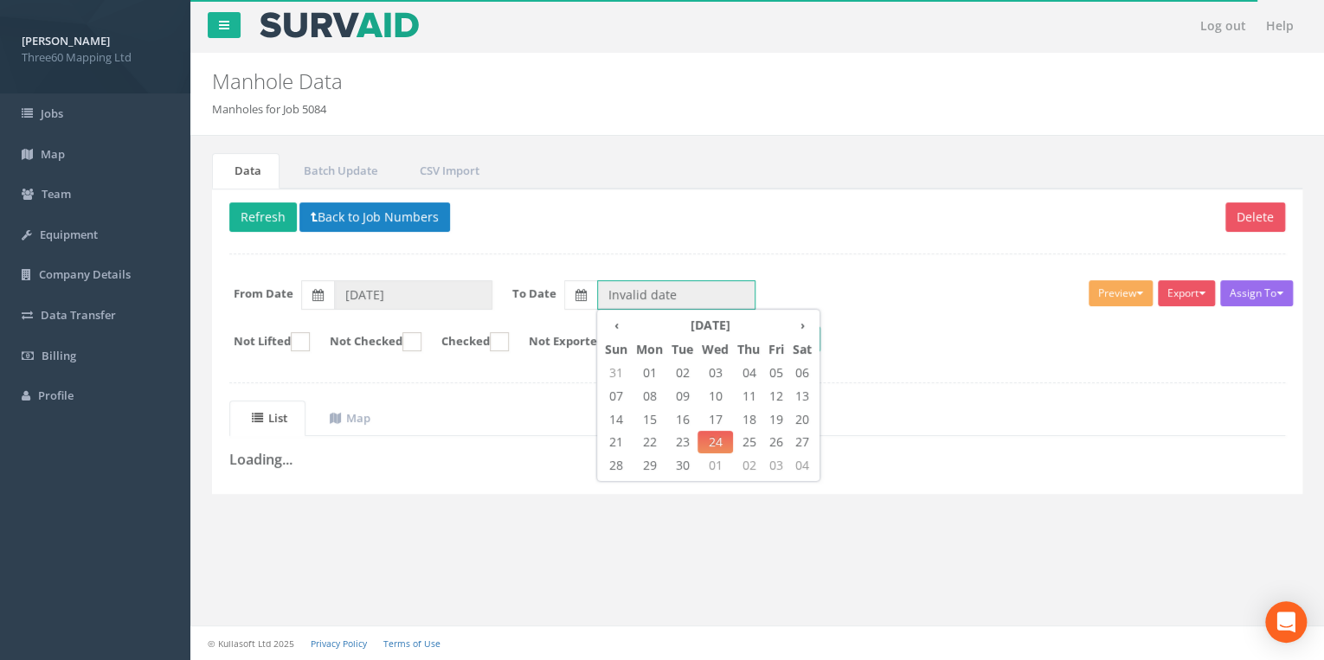
click at [346, 67] on input "Invalid date" at bounding box center [676, 294] width 158 height 29
drag, startPoint x: 688, startPoint y: 436, endPoint x: 525, endPoint y: 437, distance: 162.7
click at [346, 67] on span "23" at bounding box center [682, 442] width 30 height 22
type input "[DATE]"
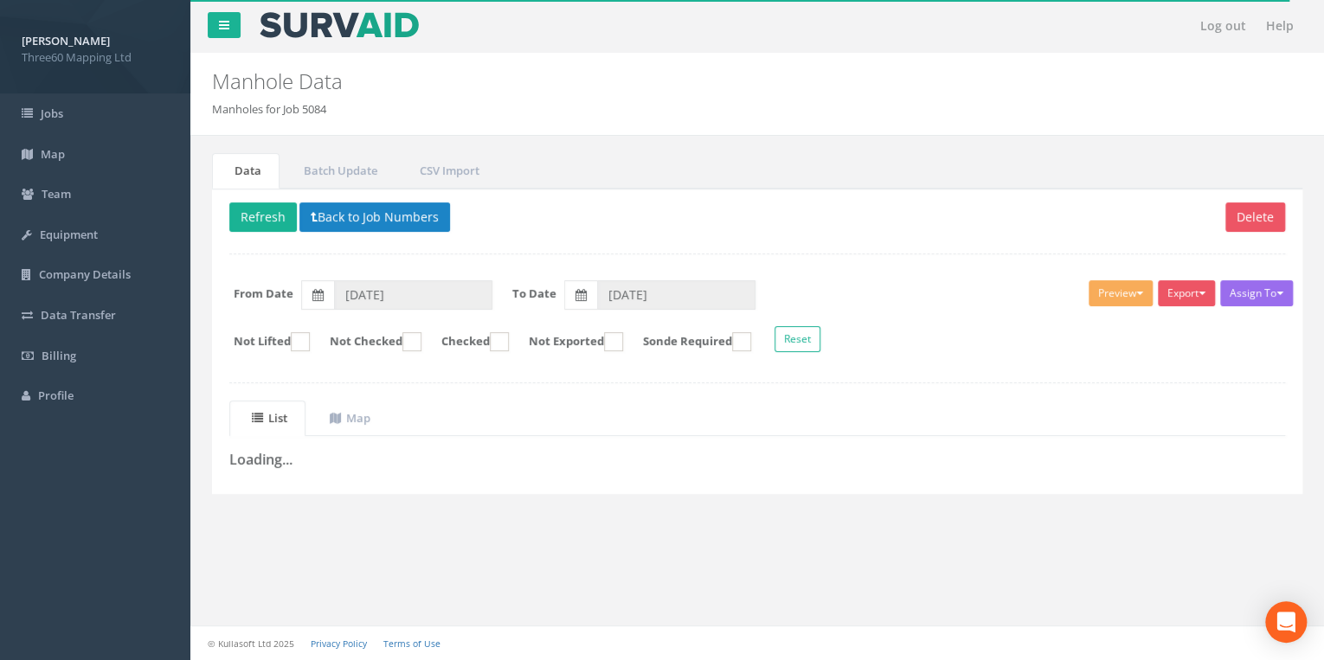
click at [346, 67] on div "Delete Refresh Back to Job Numbers Assign To No Companies Added Export 360 Manh…" at bounding box center [757, 341] width 1090 height 305
click at [273, 67] on button "Refresh" at bounding box center [262, 216] width 67 height 29
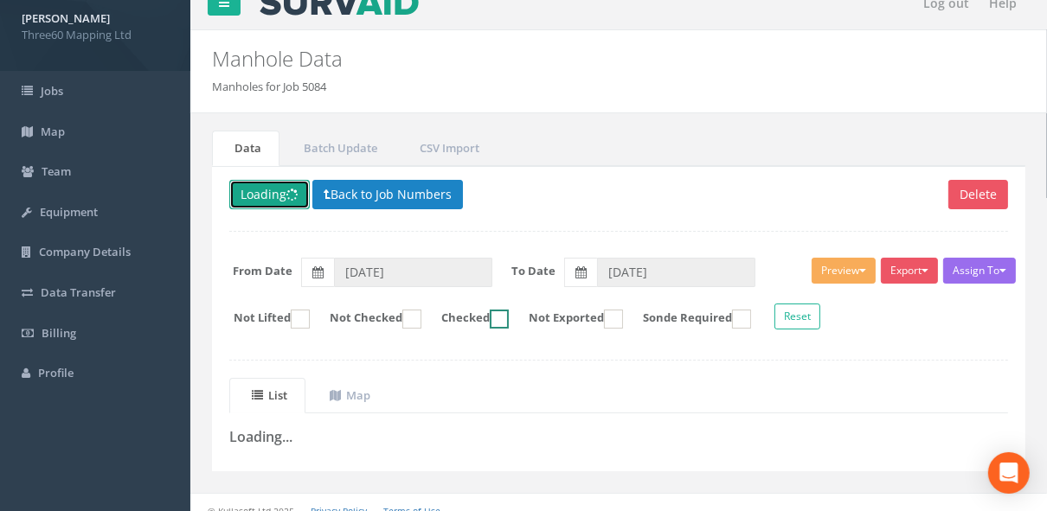
scroll to position [35, 0]
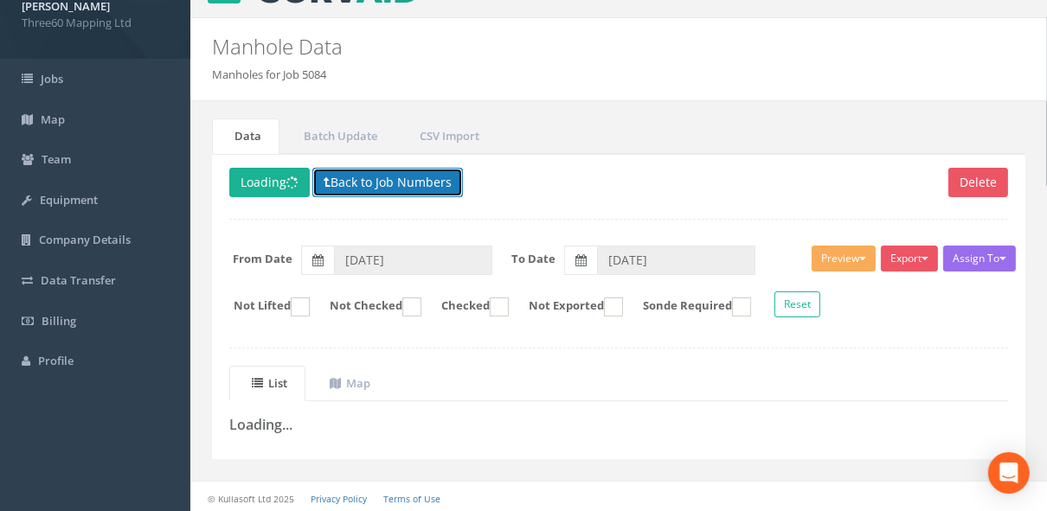
click at [346, 67] on button "Back to Job Numbers" at bounding box center [387, 182] width 151 height 29
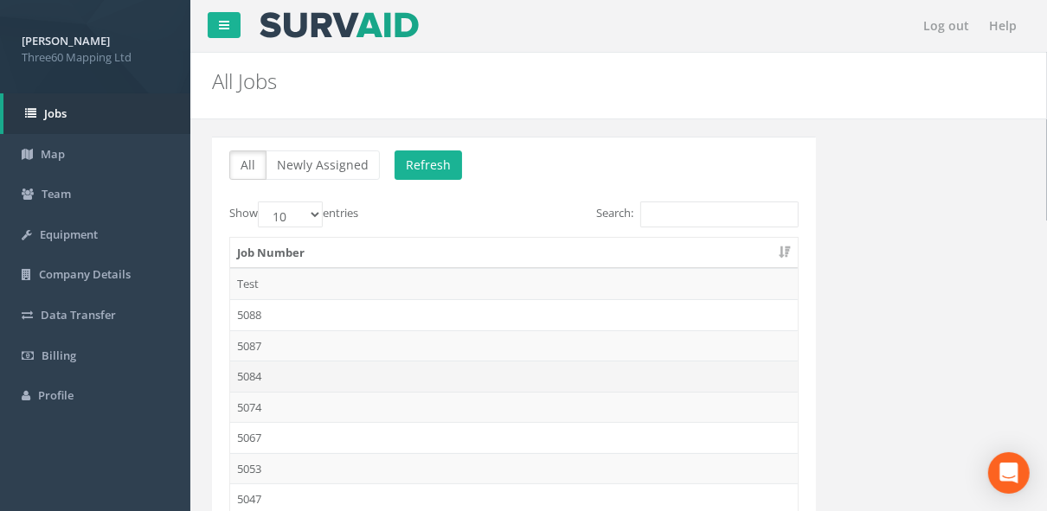
click at [267, 67] on td "5084" at bounding box center [514, 376] width 568 height 31
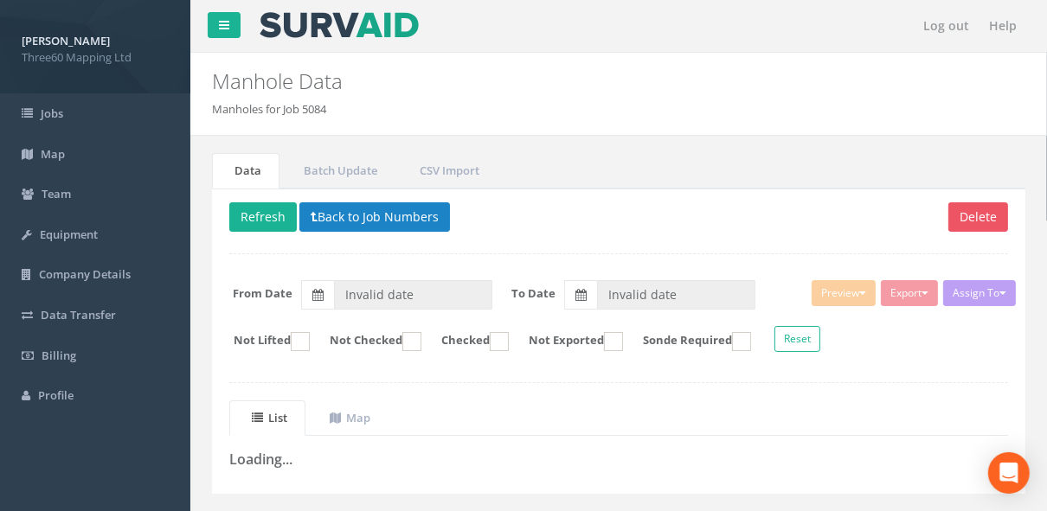
type input "[DATE]"
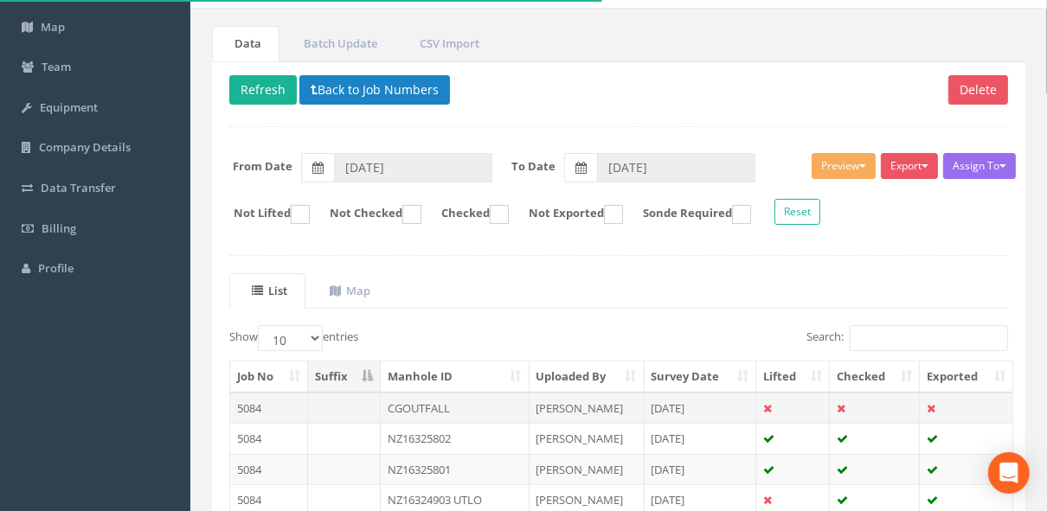
scroll to position [184, 0]
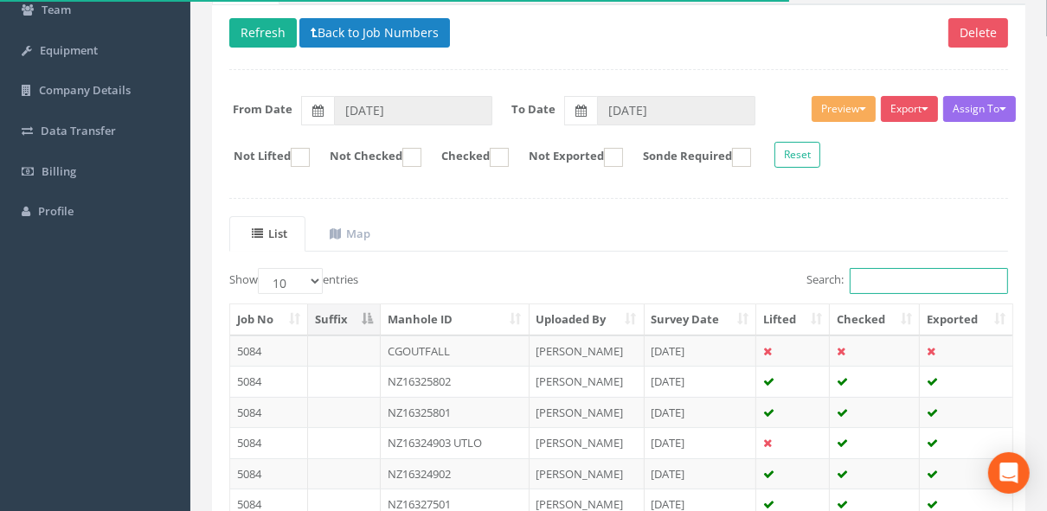
click at [346, 67] on input "Search:" at bounding box center [929, 281] width 158 height 26
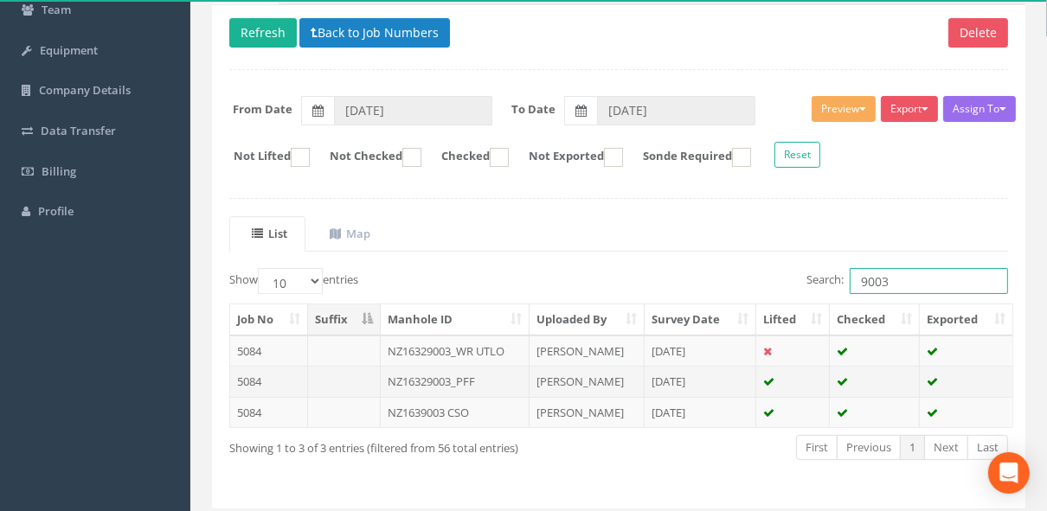
type input "9003"
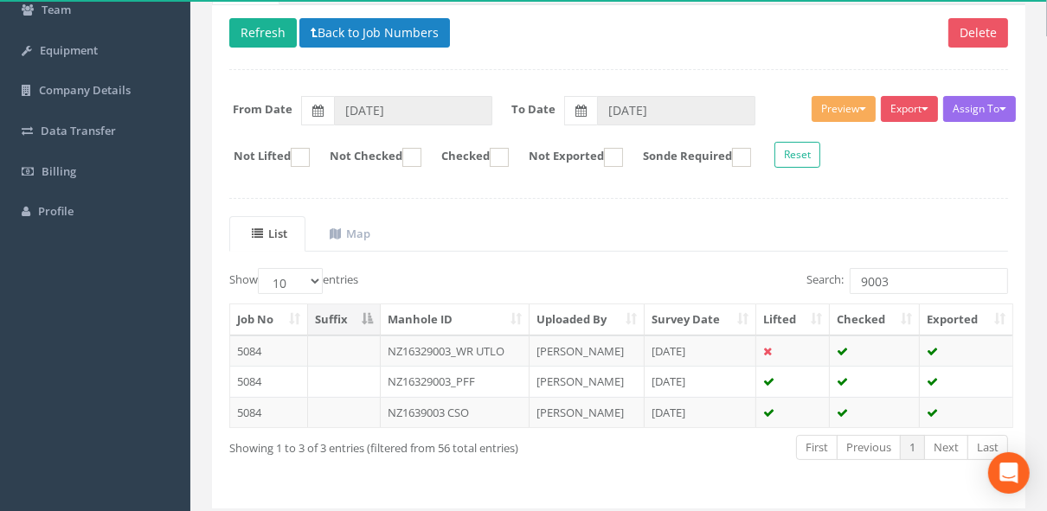
click at [346, 67] on td "NZ16329003_PFF" at bounding box center [455, 381] width 149 height 31
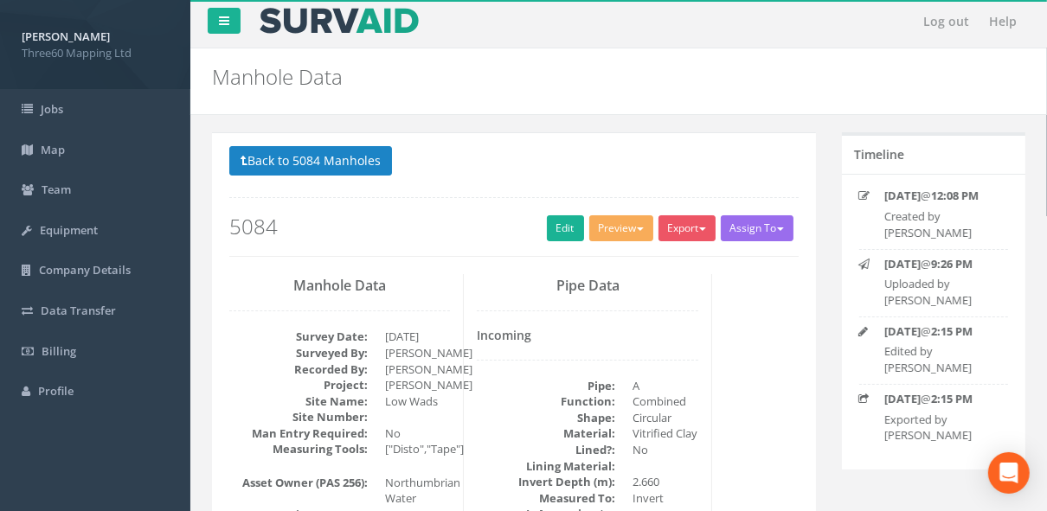
scroll to position [0, 0]
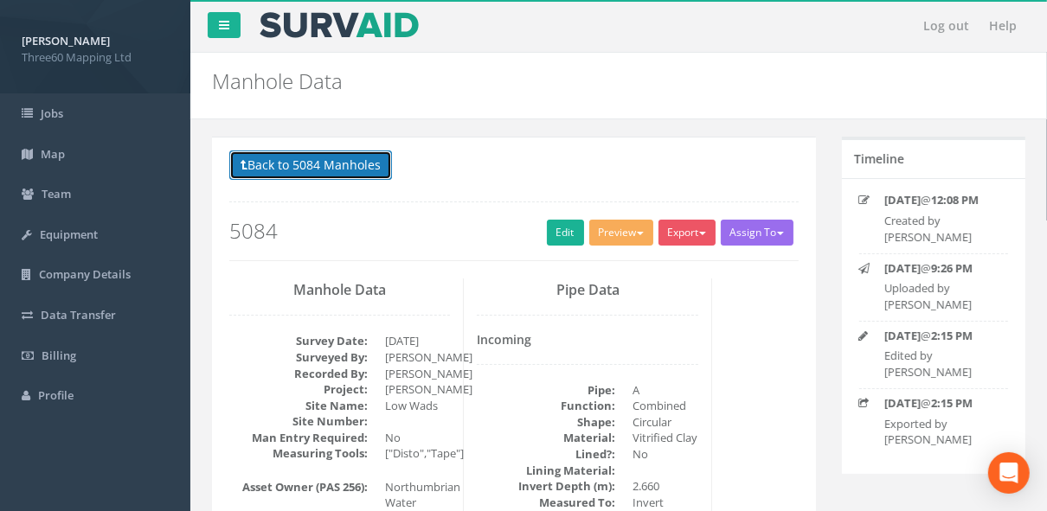
click at [346, 67] on button "Back to 5084 Manholes" at bounding box center [310, 165] width 163 height 29
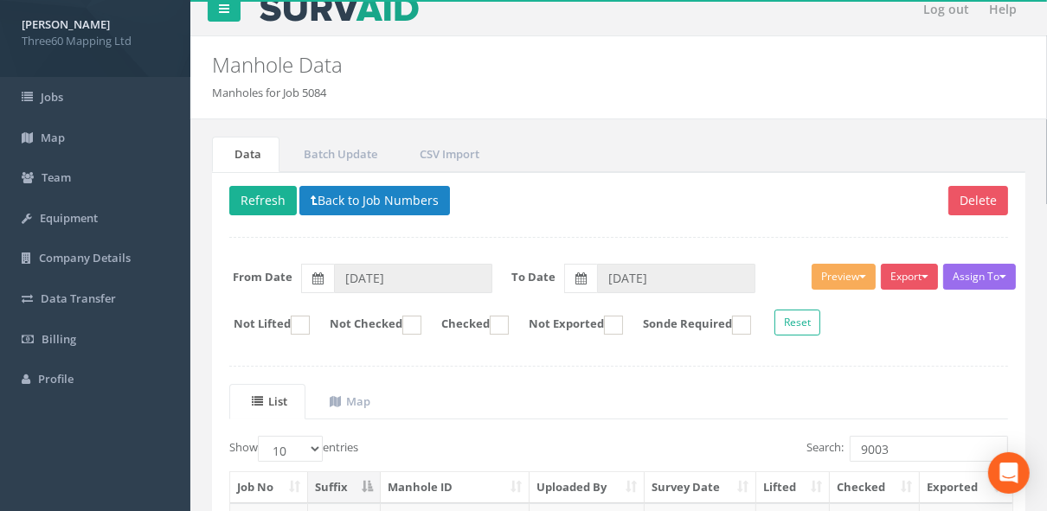
scroll to position [232, 0]
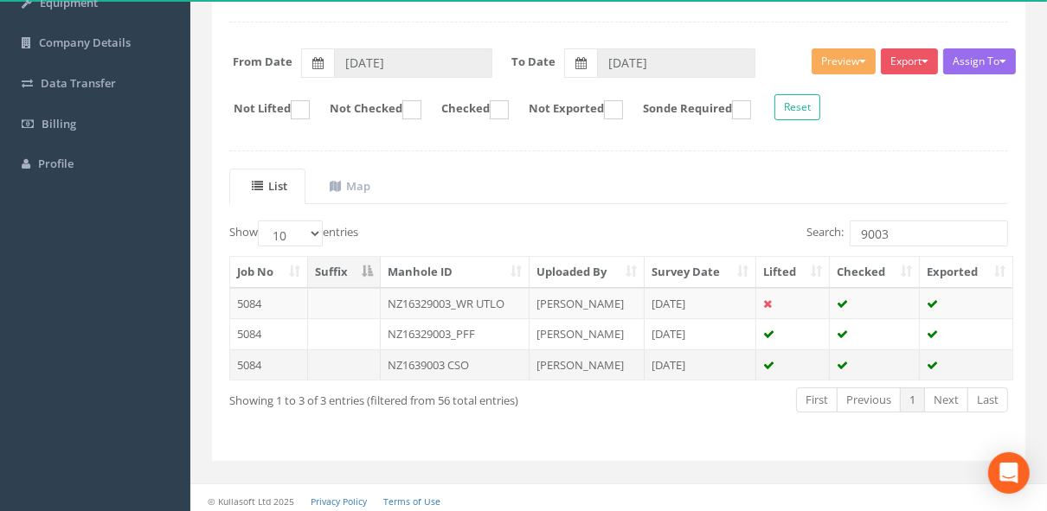
click at [346, 67] on td "NZ1639003 CSO" at bounding box center [455, 365] width 149 height 31
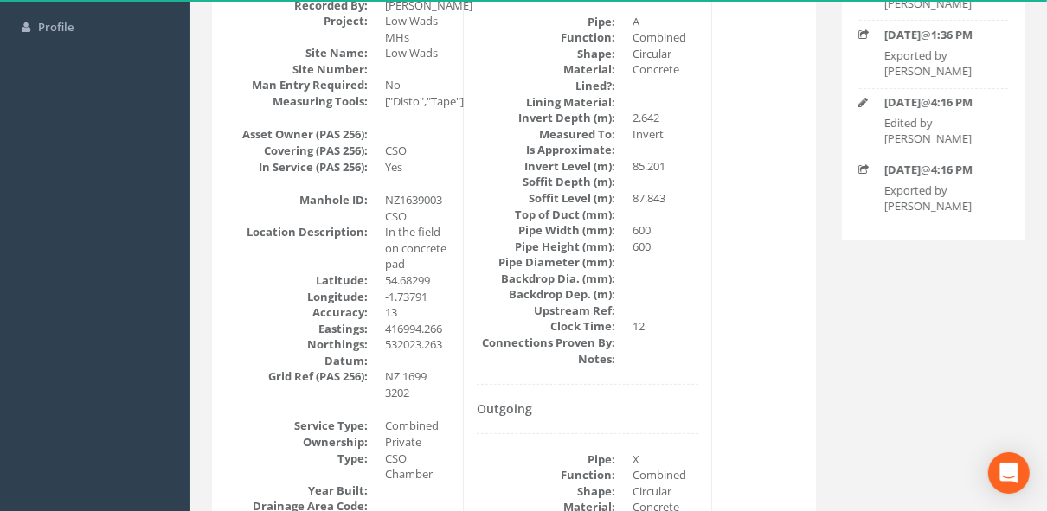
scroll to position [92, 0]
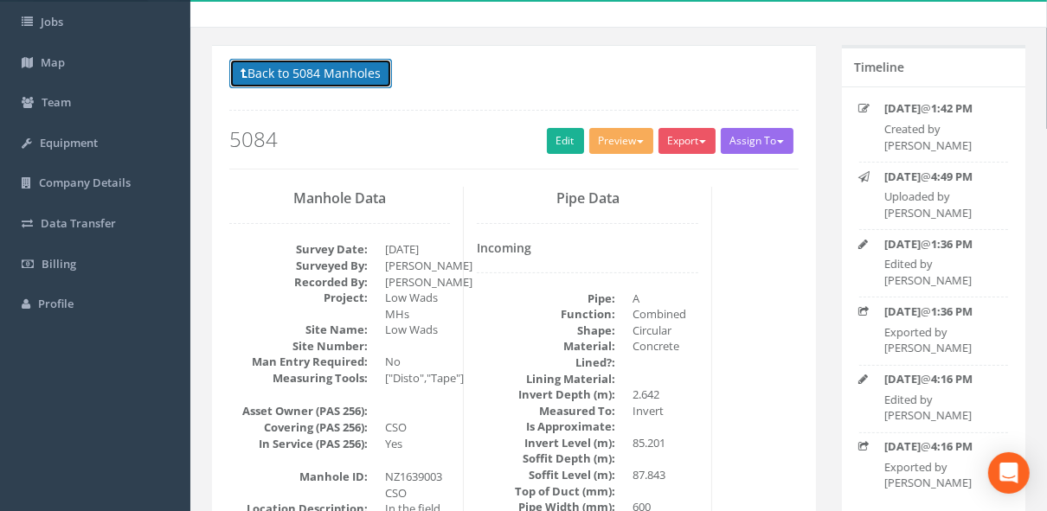
click at [346, 67] on button "Back to 5084 Manholes" at bounding box center [310, 73] width 163 height 29
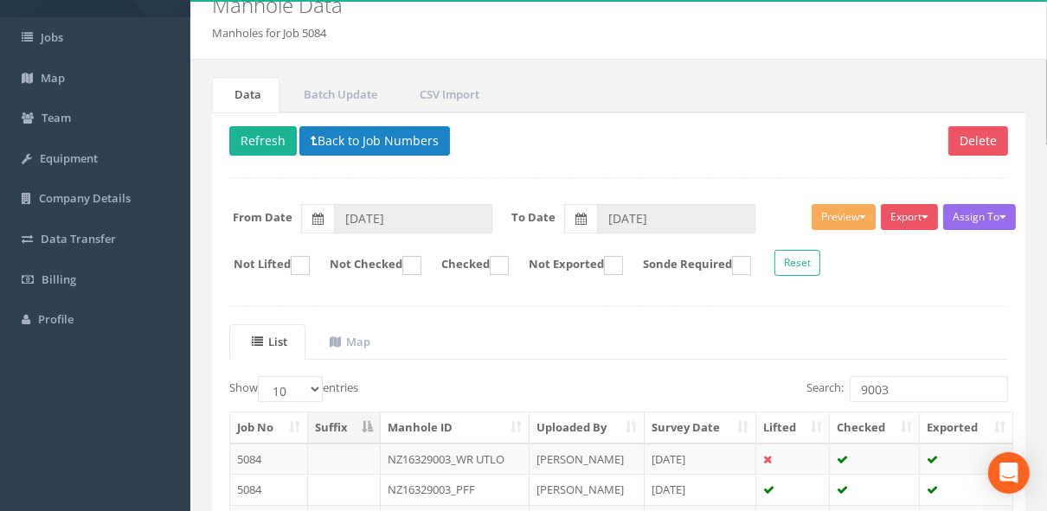
scroll to position [48, 0]
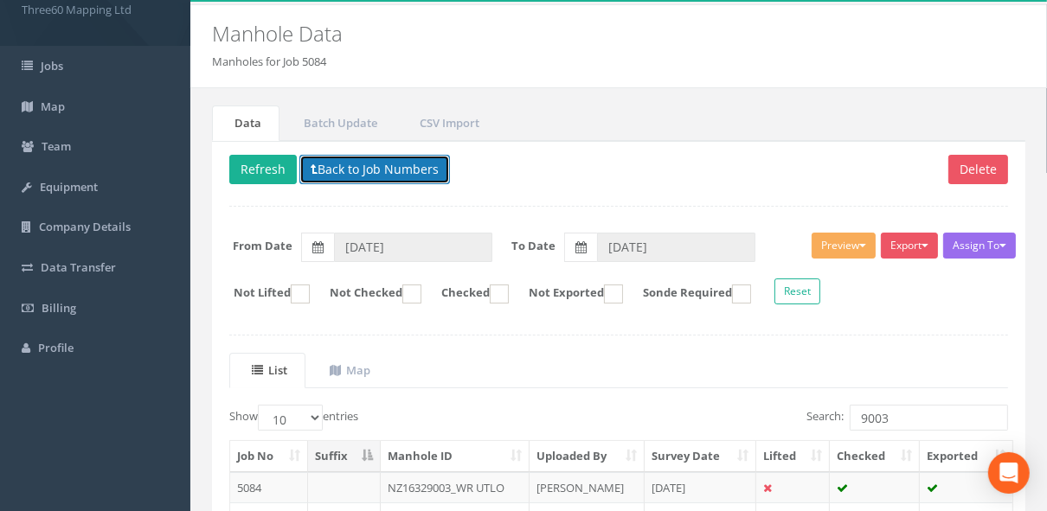
click at [336, 67] on button "Back to Job Numbers" at bounding box center [374, 169] width 151 height 29
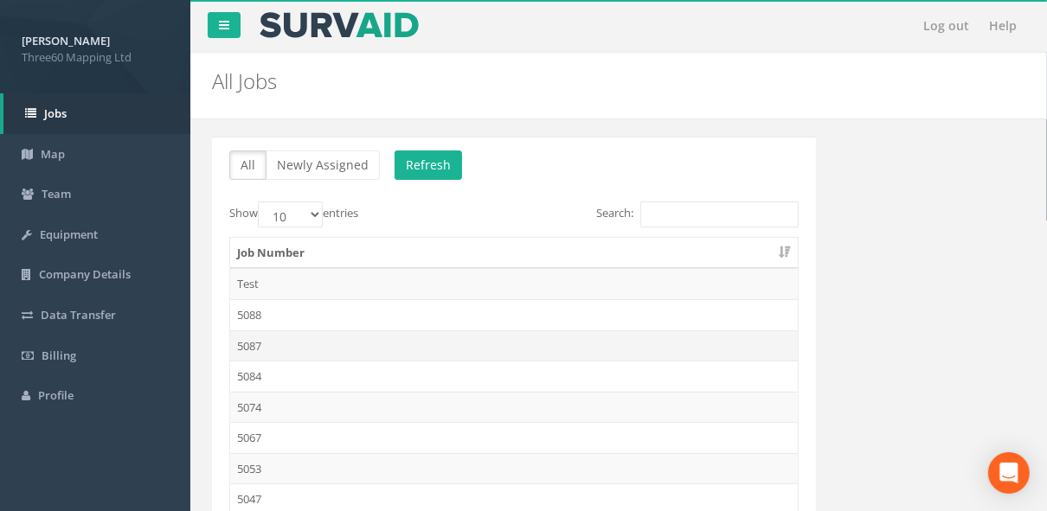
click at [272, 67] on td "5087" at bounding box center [514, 345] width 568 height 31
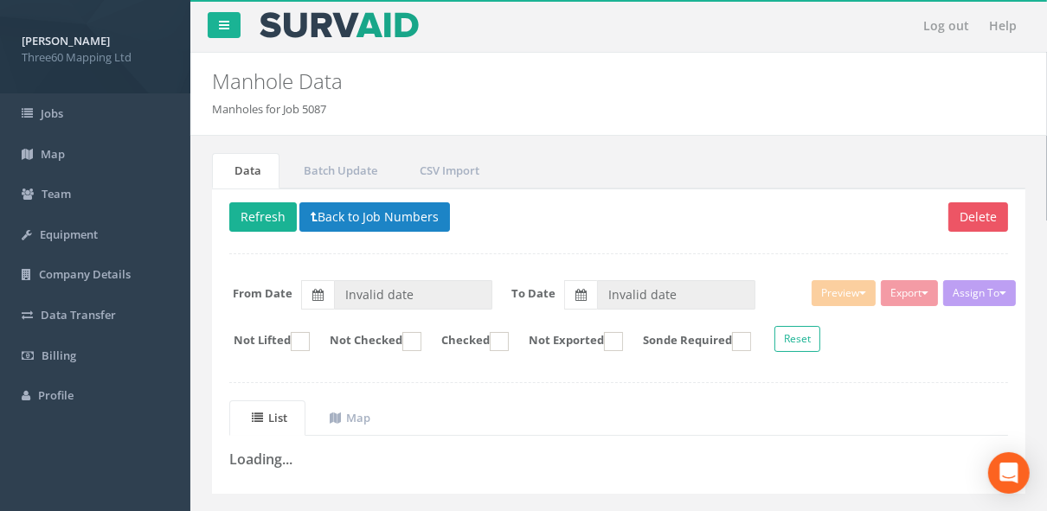
type input "[DATE]"
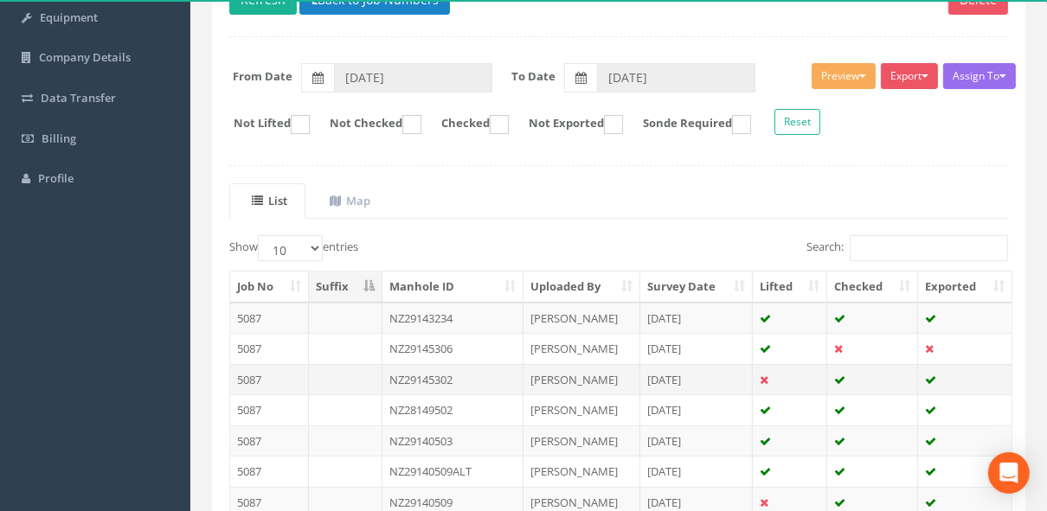
scroll to position [369, 0]
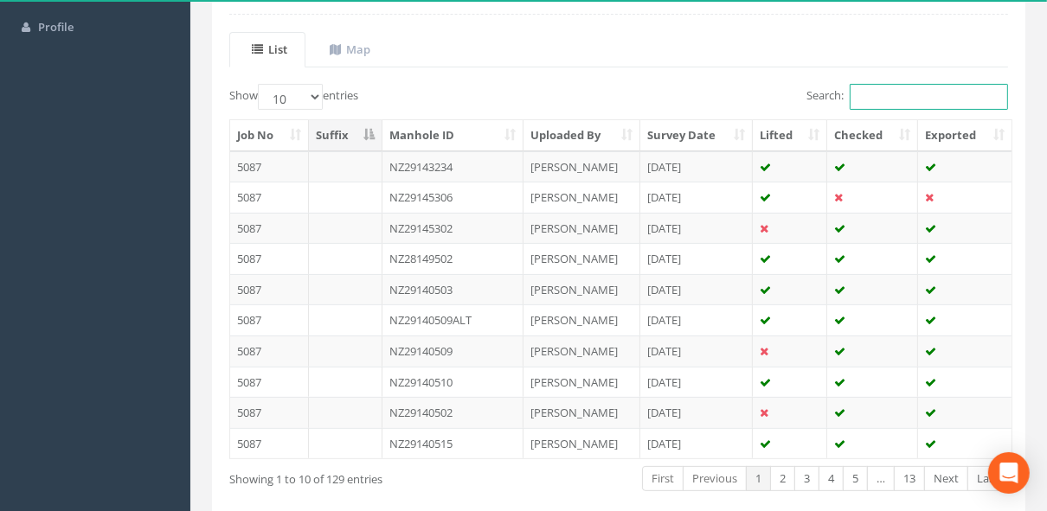
click at [346, 67] on input "Search:" at bounding box center [929, 97] width 158 height 26
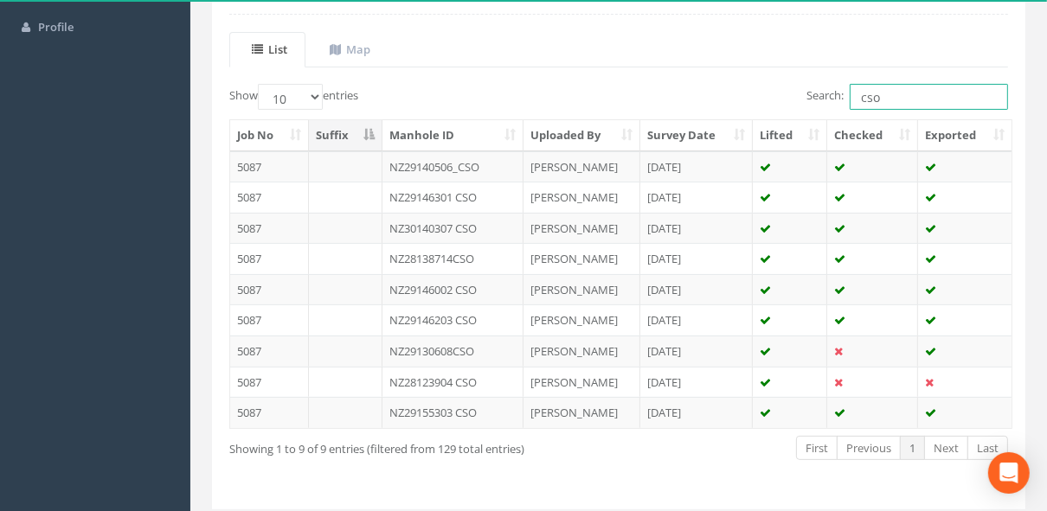
type input "cso"
click at [346, 67] on td "NZ29146002 CSO" at bounding box center [452, 289] width 141 height 31
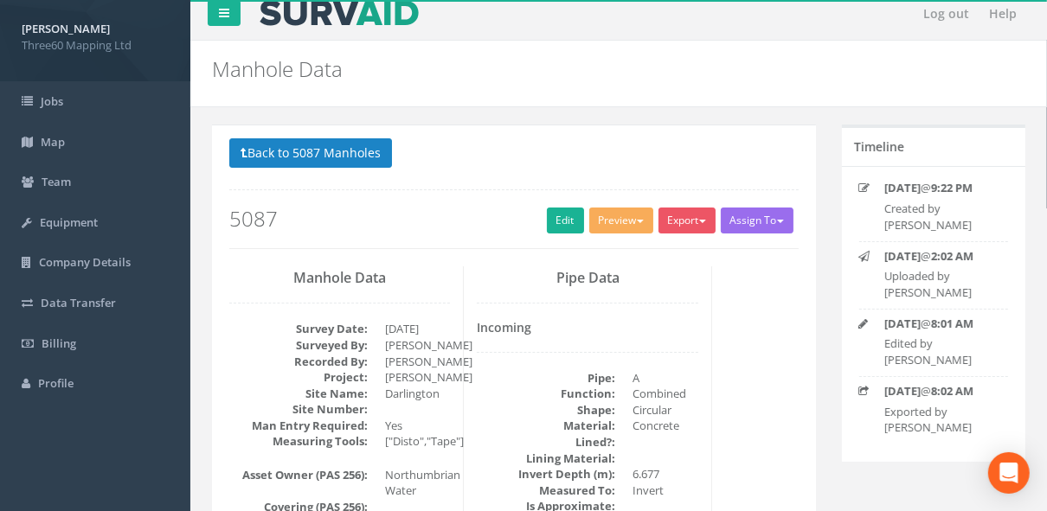
scroll to position [0, 0]
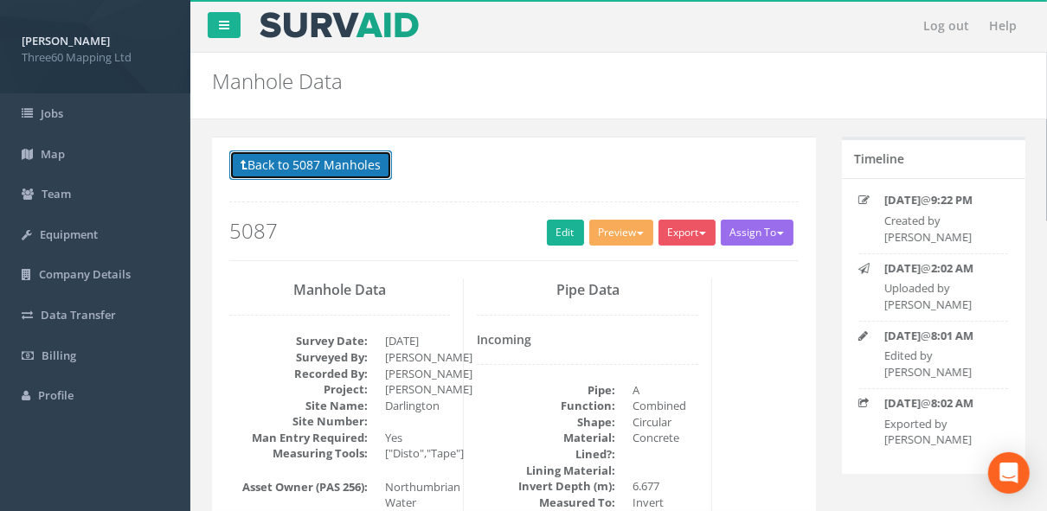
click at [346, 67] on button "Back to 5087 Manholes" at bounding box center [310, 165] width 163 height 29
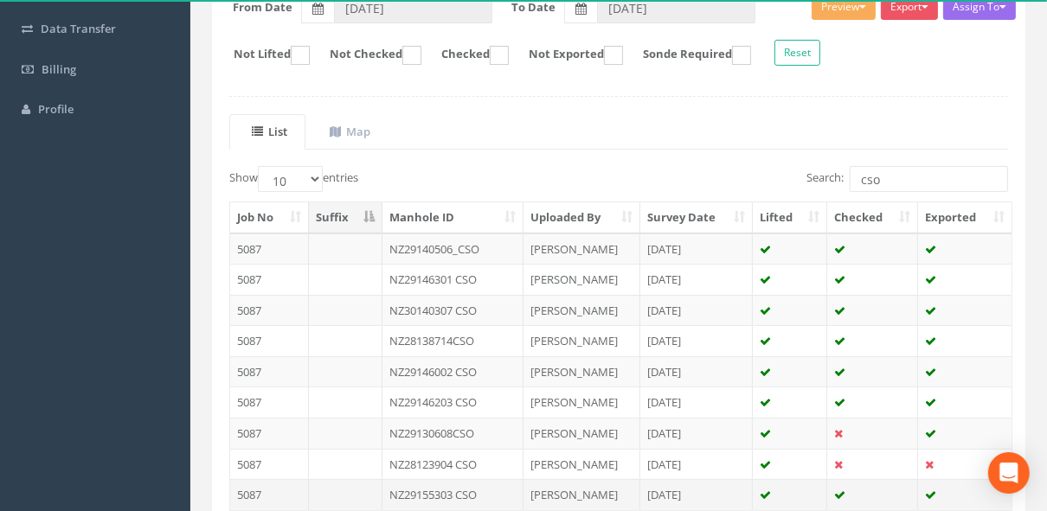
scroll to position [414, 0]
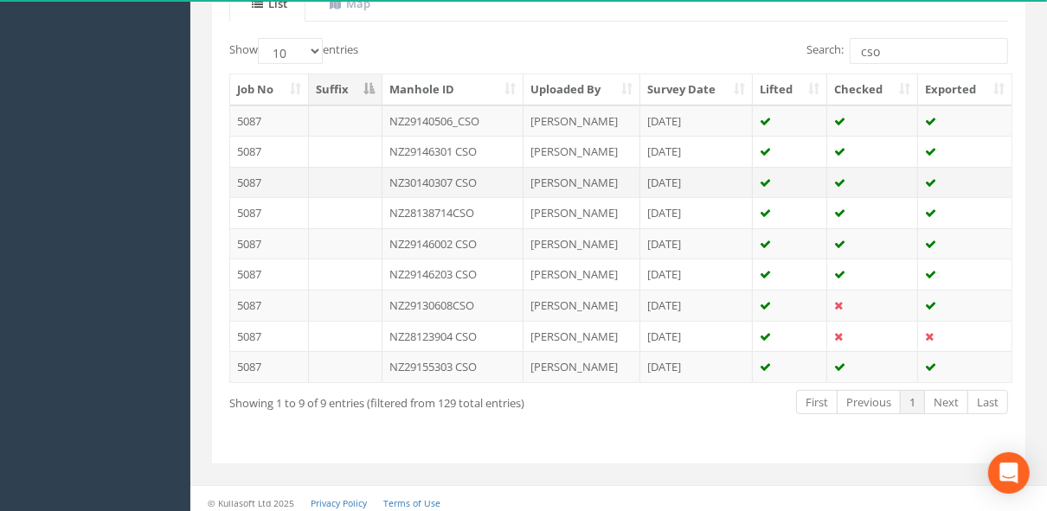
click at [346, 67] on td "NZ30140307 CSO" at bounding box center [452, 182] width 141 height 31
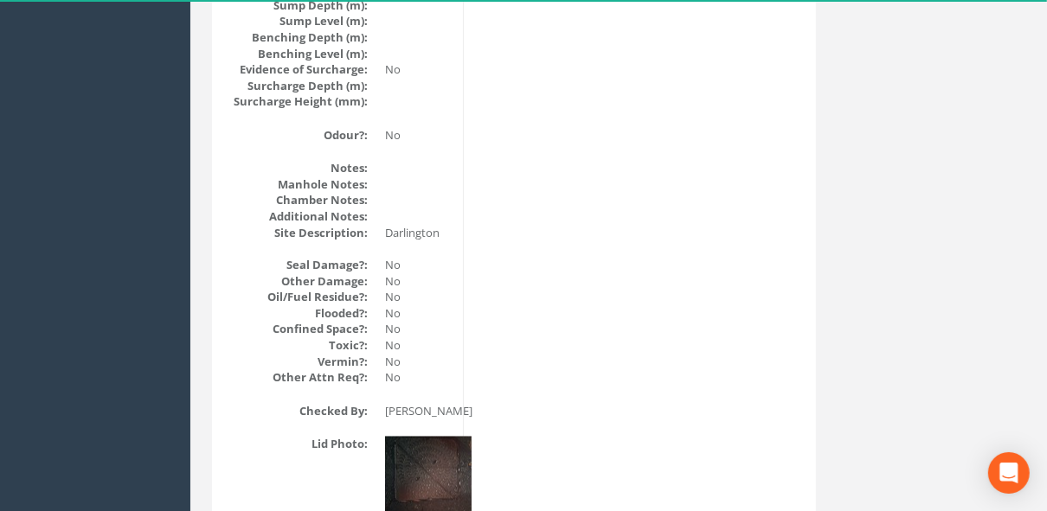
scroll to position [1896, 0]
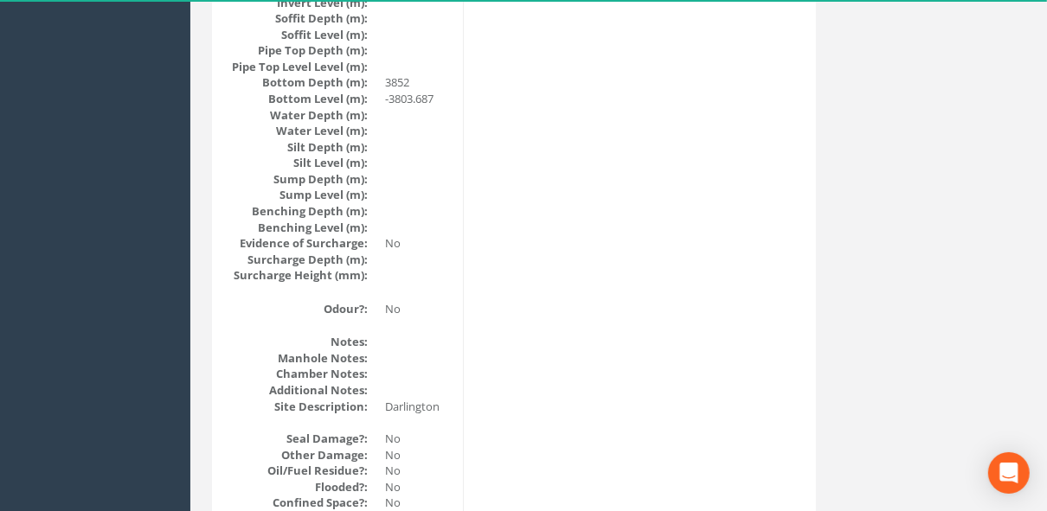
drag, startPoint x: 975, startPoint y: 164, endPoint x: 943, endPoint y: 177, distance: 34.5
click at [346, 67] on div "Back to 5087 Manholes Back to Map Assign To No Companies Added Export 360 Manho…" at bounding box center [618, 190] width 839 height 3898
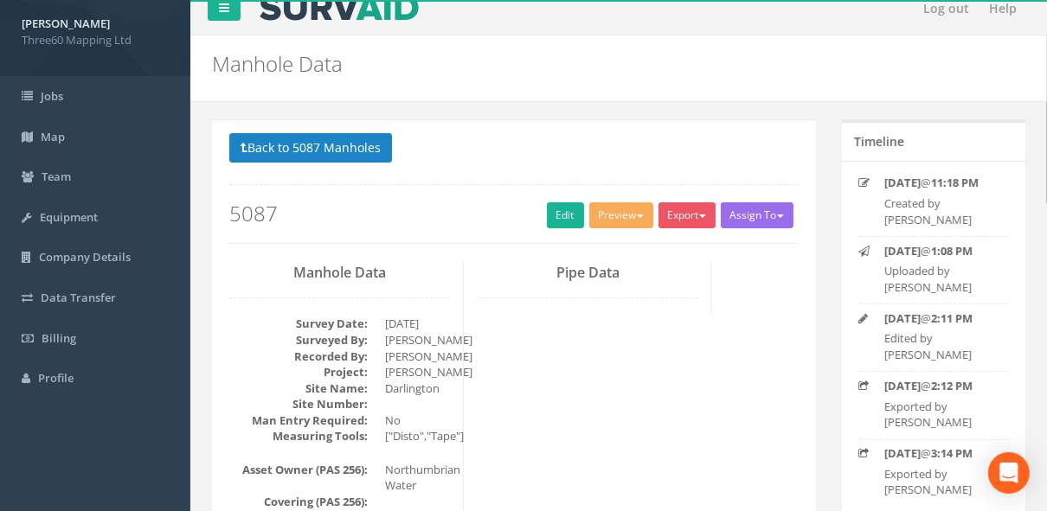
scroll to position [0, 0]
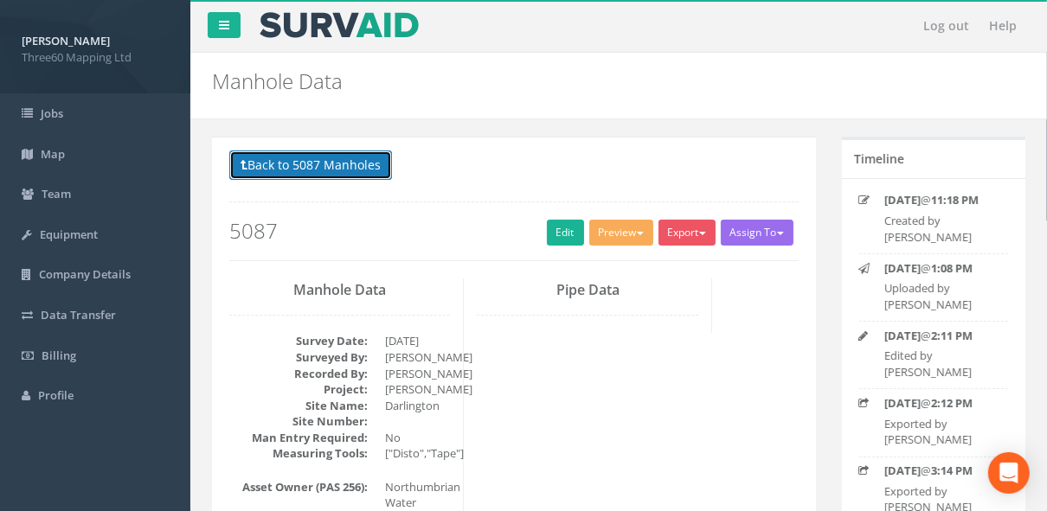
click at [346, 67] on button "Back to 5087 Manholes" at bounding box center [310, 165] width 163 height 29
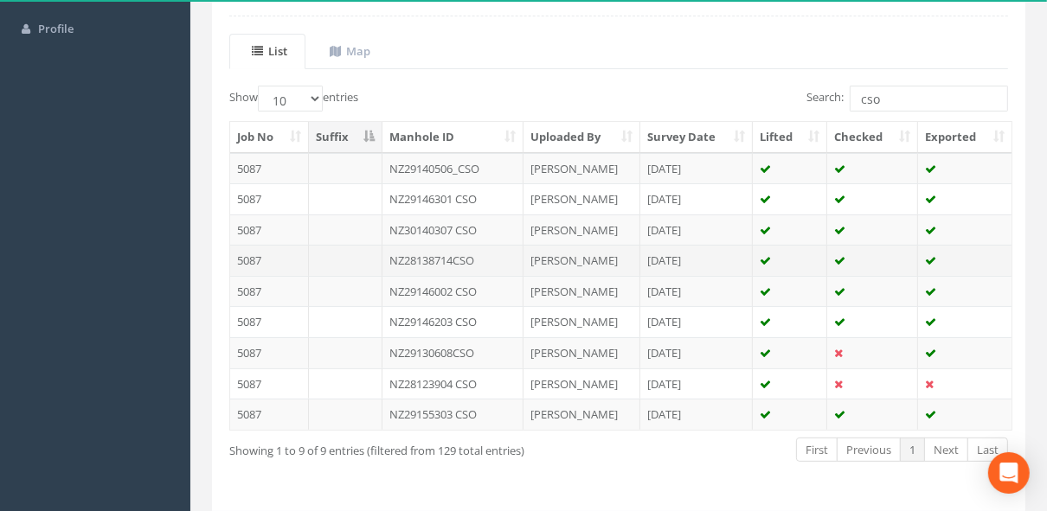
scroll to position [369, 0]
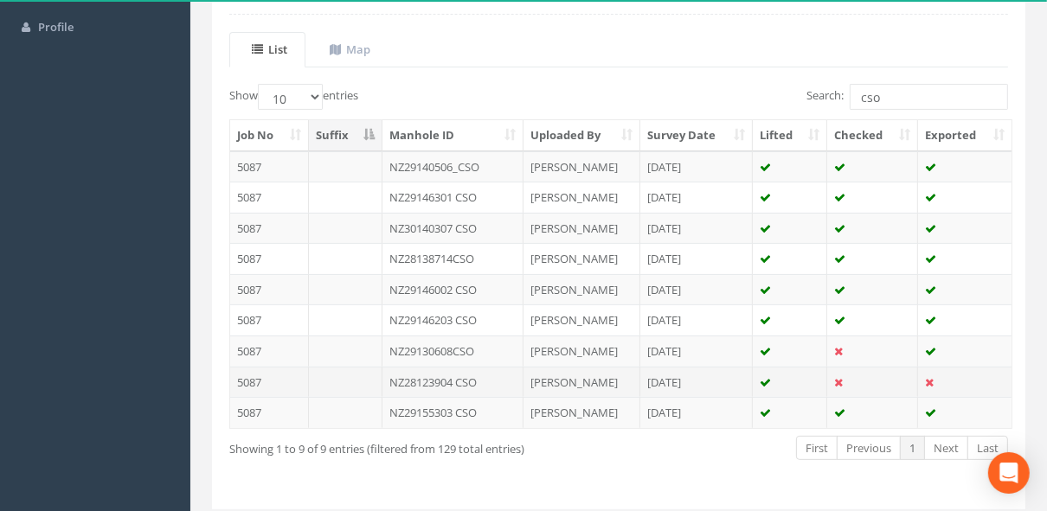
click at [346, 67] on td "NZ28123904 CSO" at bounding box center [452, 382] width 141 height 31
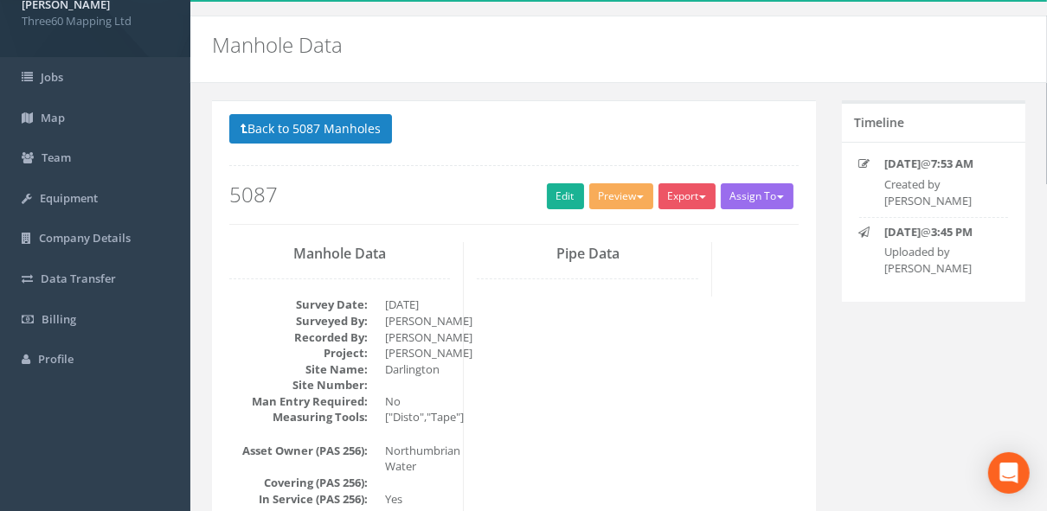
scroll to position [0, 0]
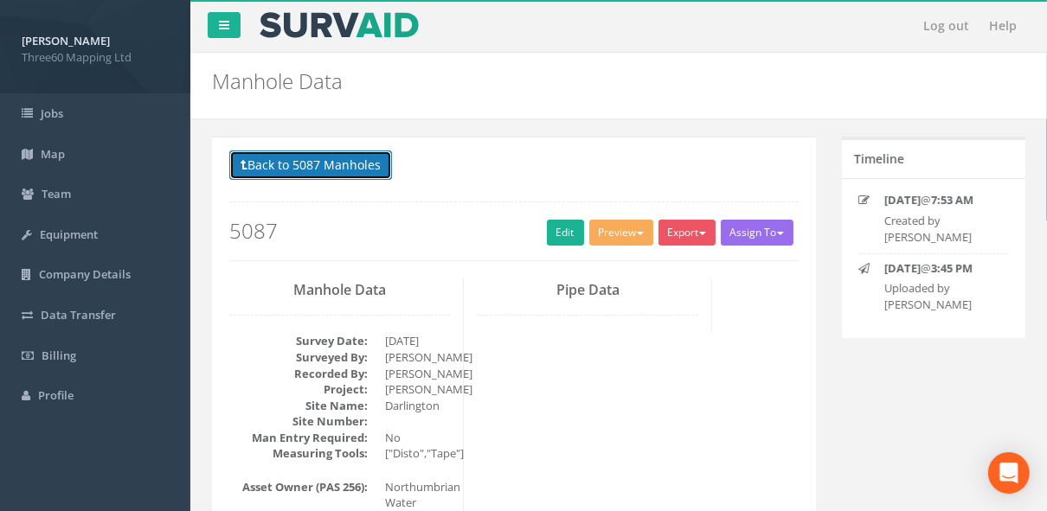
click at [346, 67] on button "Back to 5087 Manholes" at bounding box center [310, 165] width 163 height 29
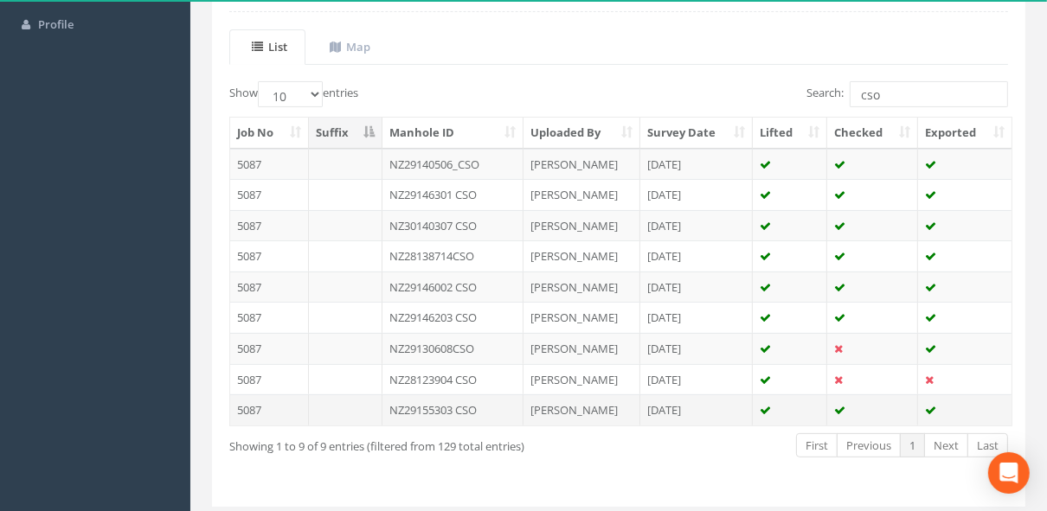
scroll to position [414, 0]
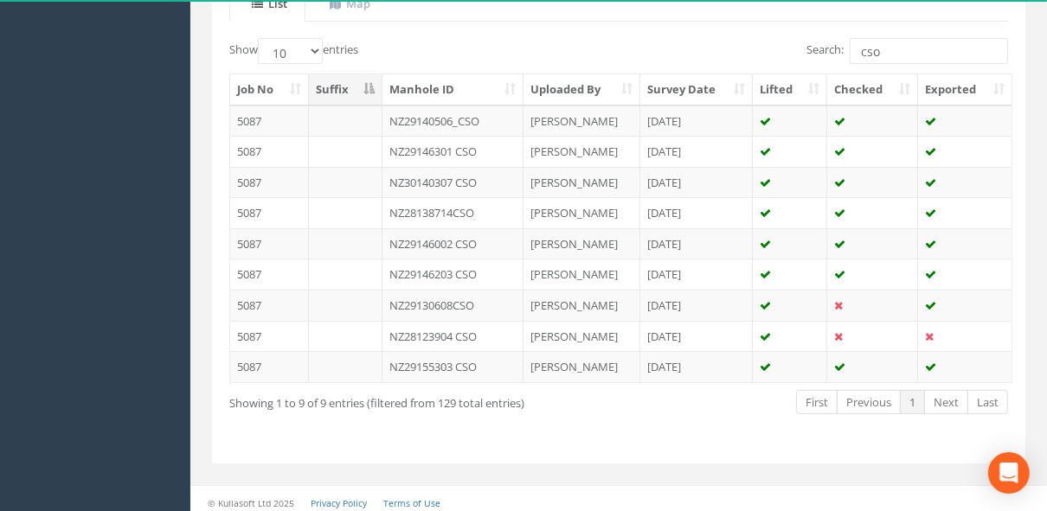
click at [346, 67] on td "NZ29140506_CSO" at bounding box center [452, 121] width 141 height 31
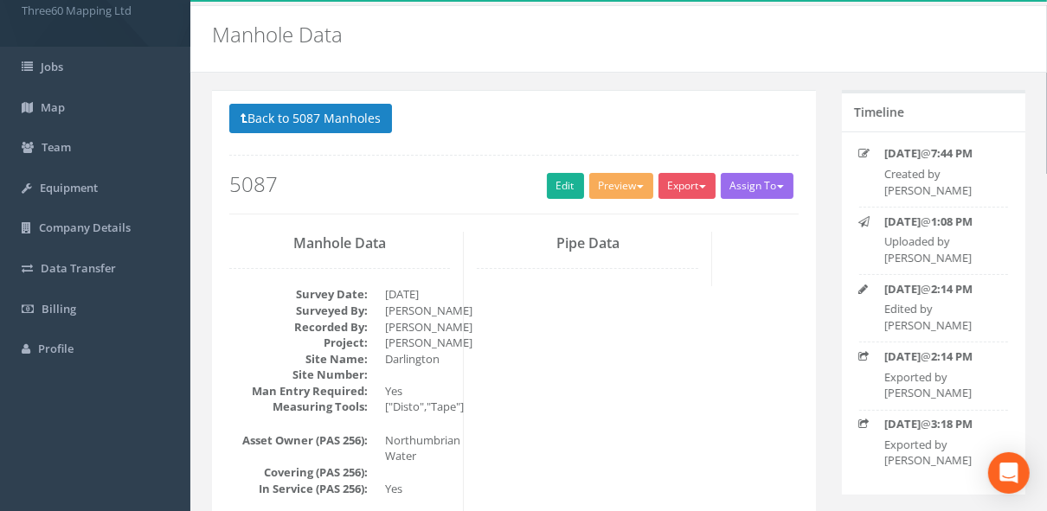
scroll to position [0, 0]
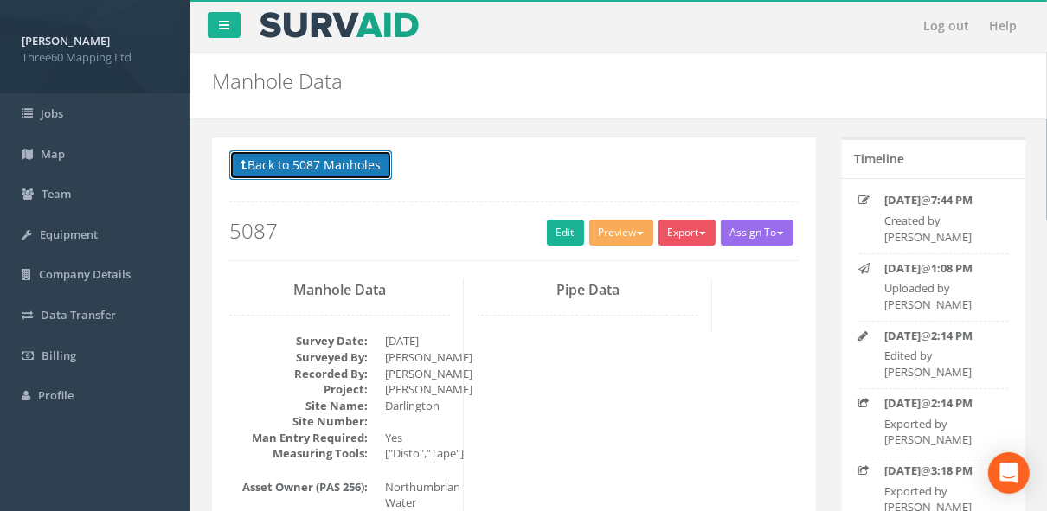
click at [346, 67] on button "Back to 5087 Manholes" at bounding box center [310, 165] width 163 height 29
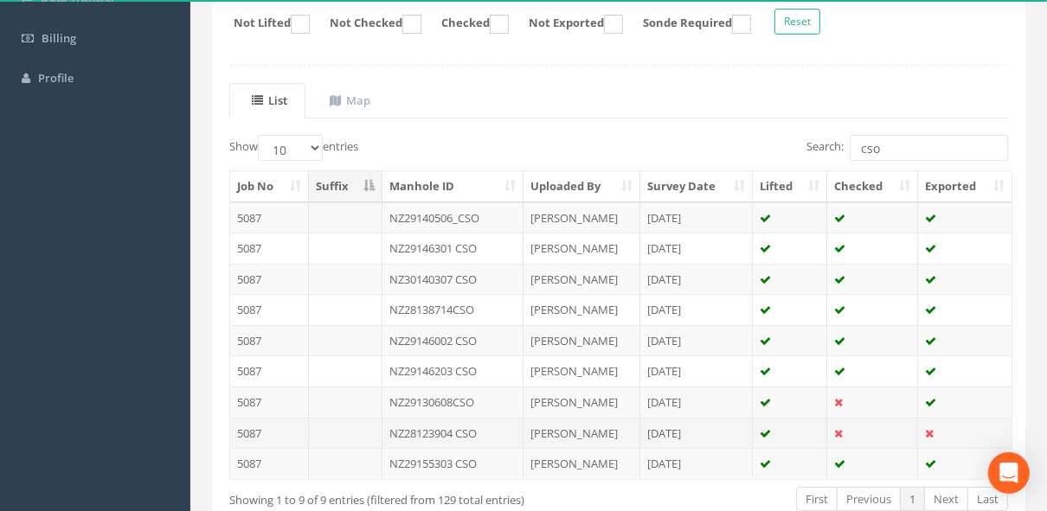
scroll to position [414, 0]
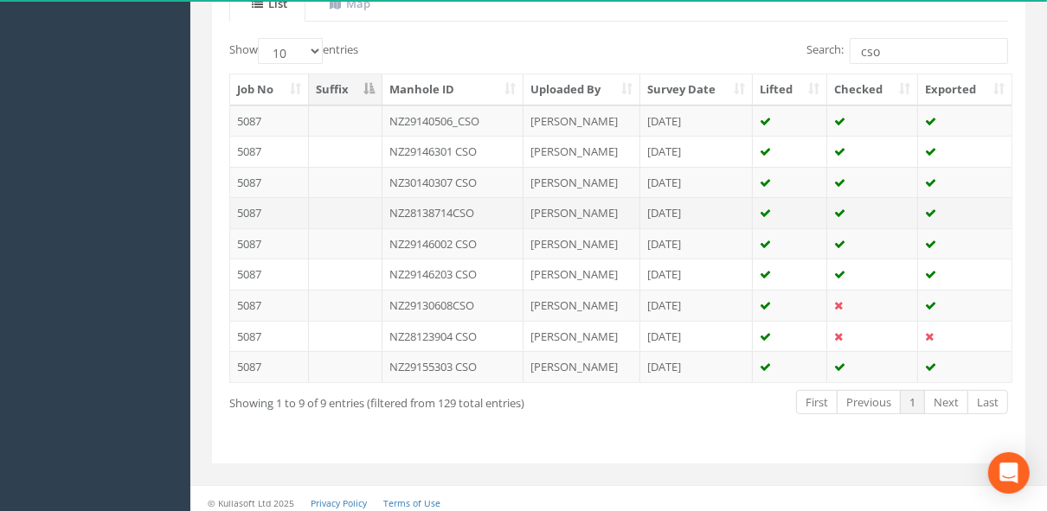
click at [346, 67] on td "NZ28138714CSO" at bounding box center [452, 212] width 141 height 31
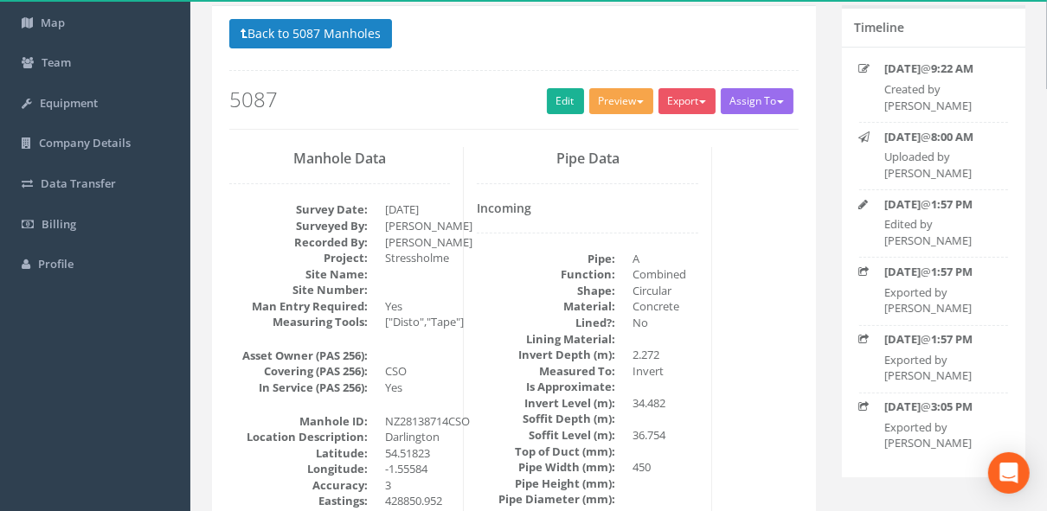
scroll to position [0, 0]
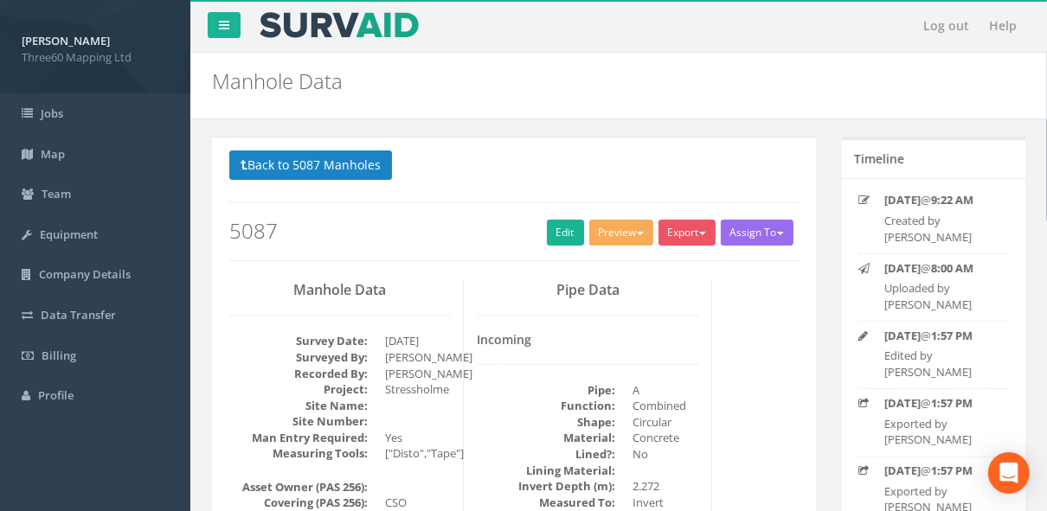
click at [346, 67] on p "Back to 5087 Manholes Back to Map" at bounding box center [513, 168] width 569 height 34
click at [346, 67] on button "Back to 5087 Manholes" at bounding box center [310, 165] width 163 height 29
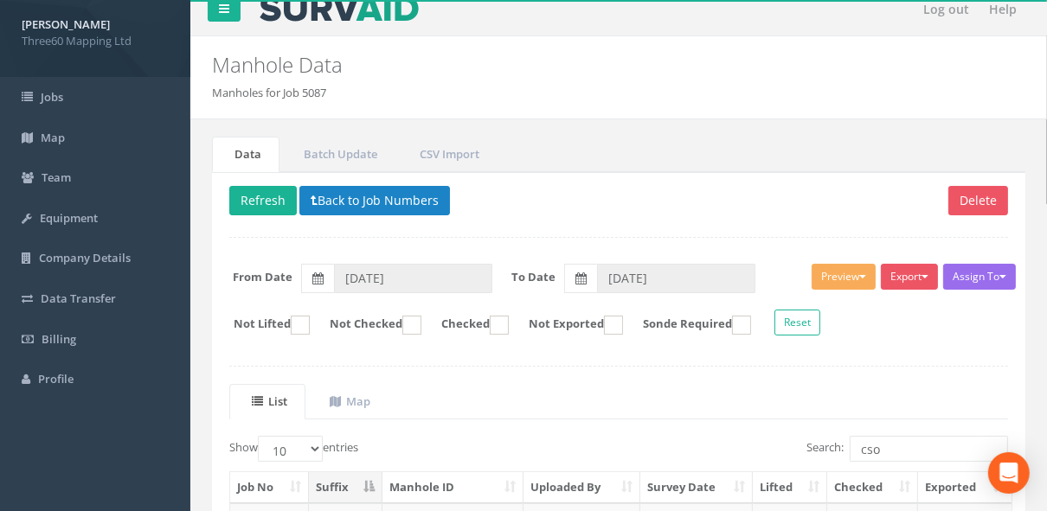
scroll to position [414, 0]
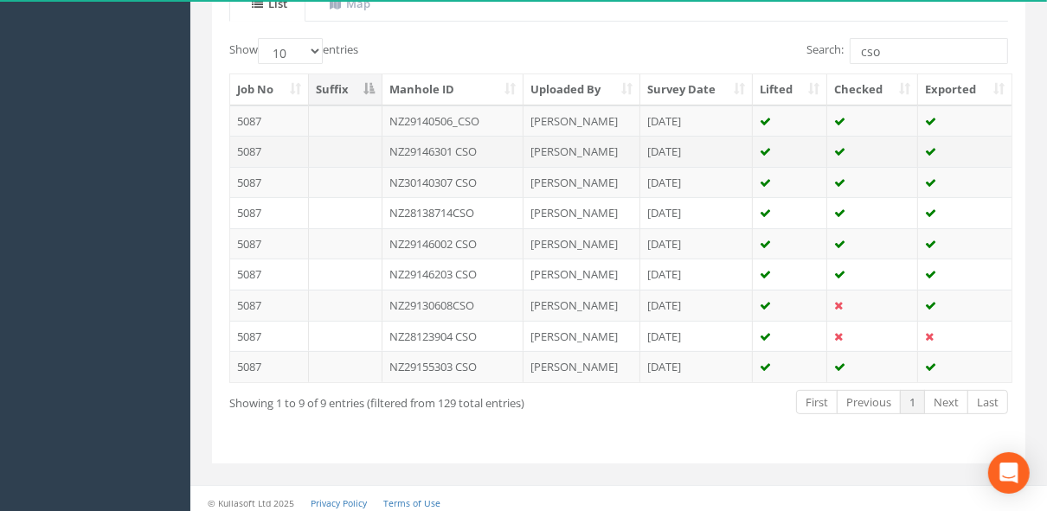
click at [346, 67] on td "NZ29146301 CSO" at bounding box center [452, 151] width 141 height 31
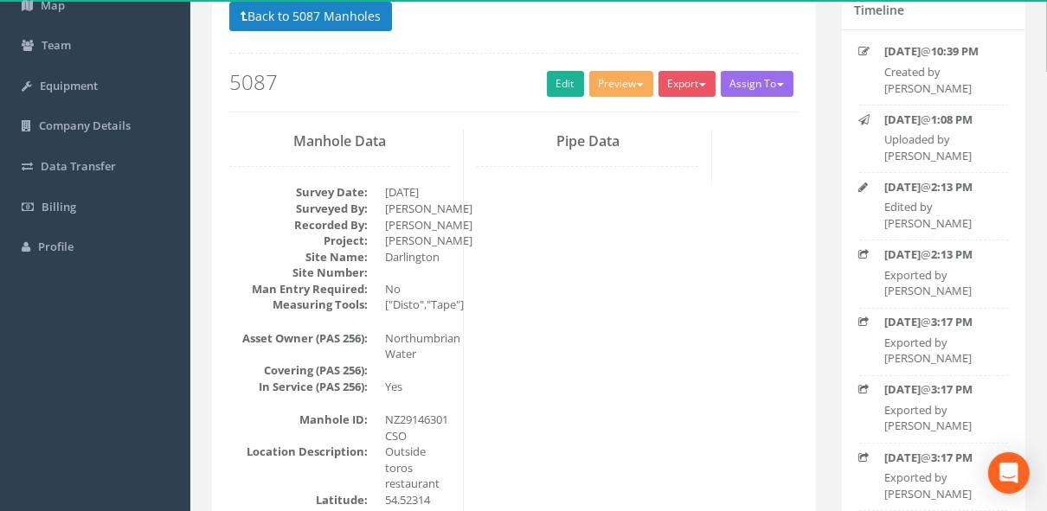
scroll to position [50, 0]
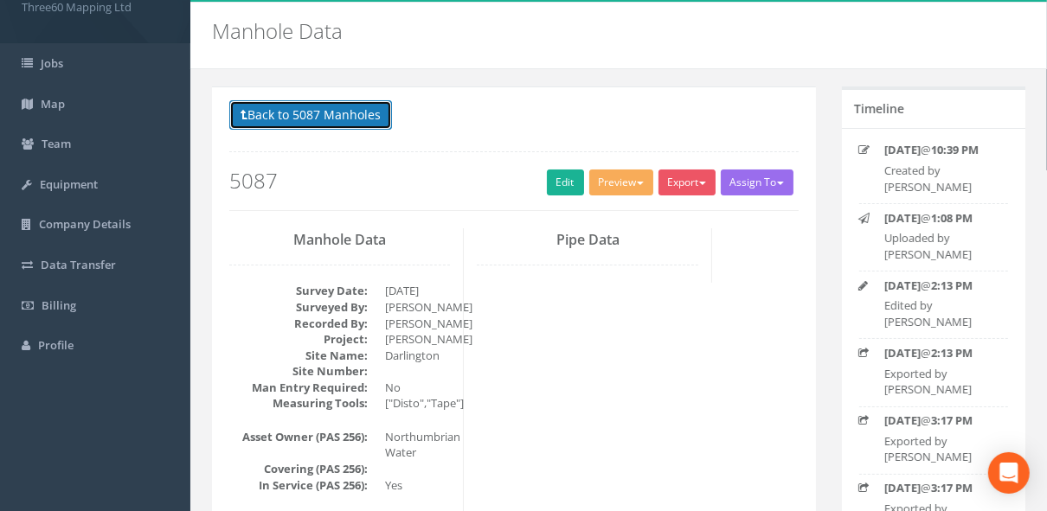
click at [346, 67] on button "Back to 5087 Manholes" at bounding box center [310, 114] width 163 height 29
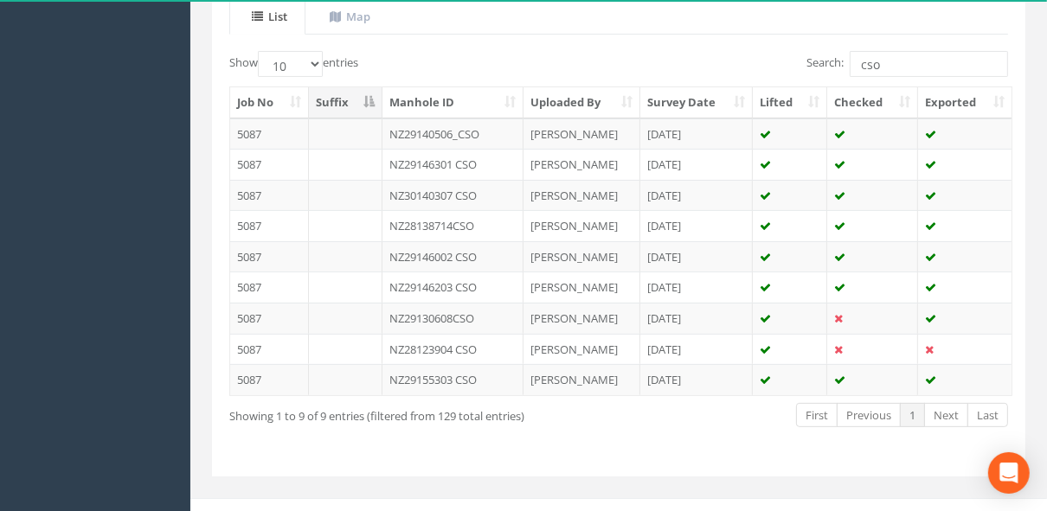
scroll to position [414, 0]
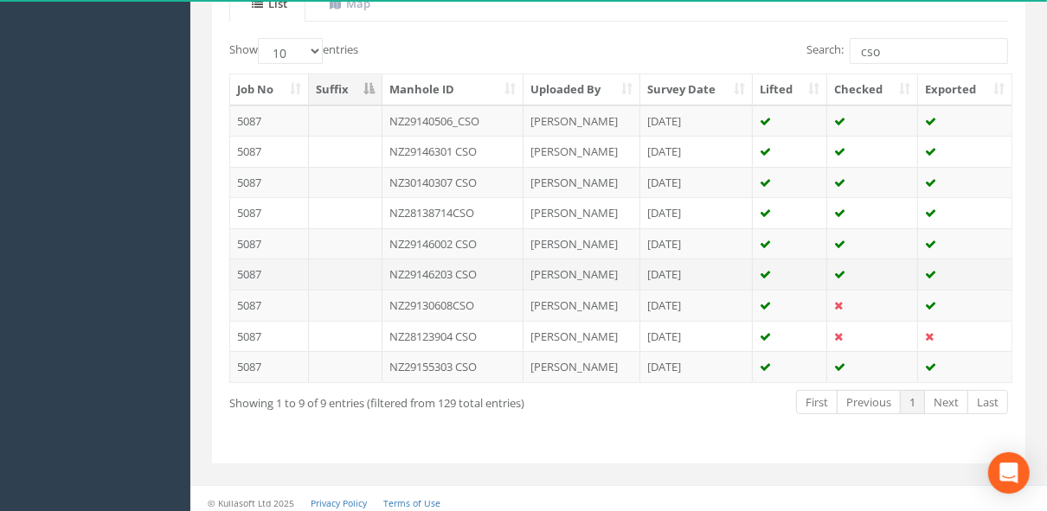
click at [346, 67] on td "NZ29146203 CSO" at bounding box center [452, 274] width 141 height 31
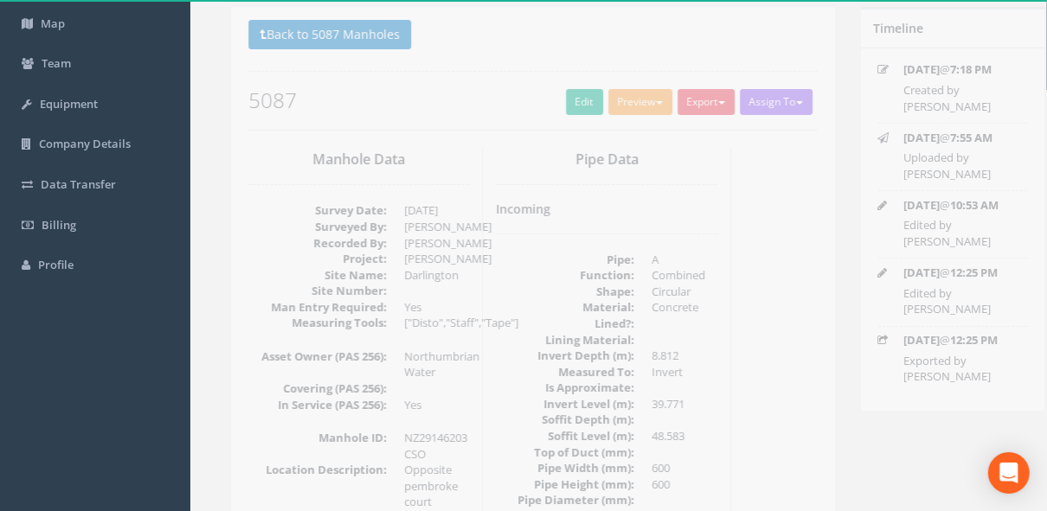
scroll to position [0, 0]
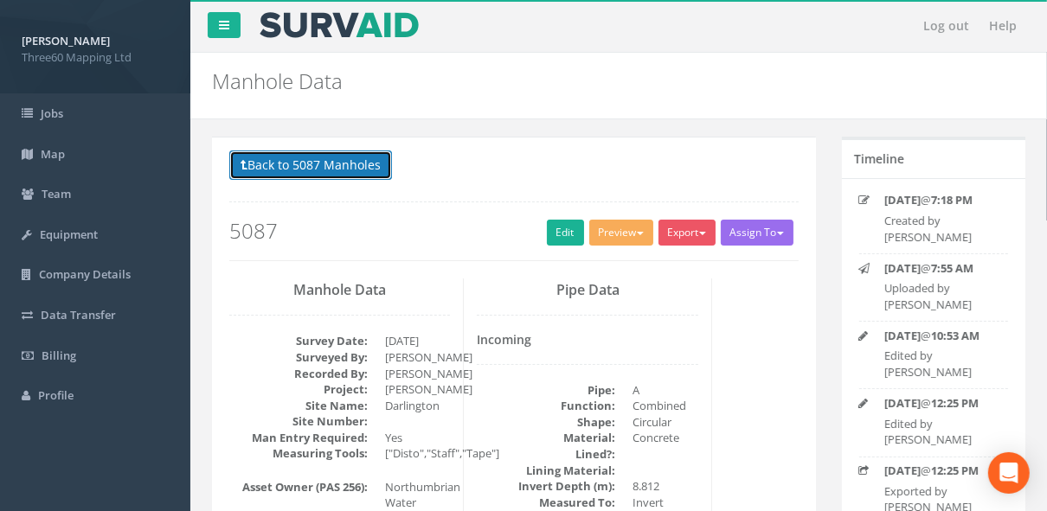
click at [346, 67] on button "Back to 5087 Manholes" at bounding box center [310, 165] width 163 height 29
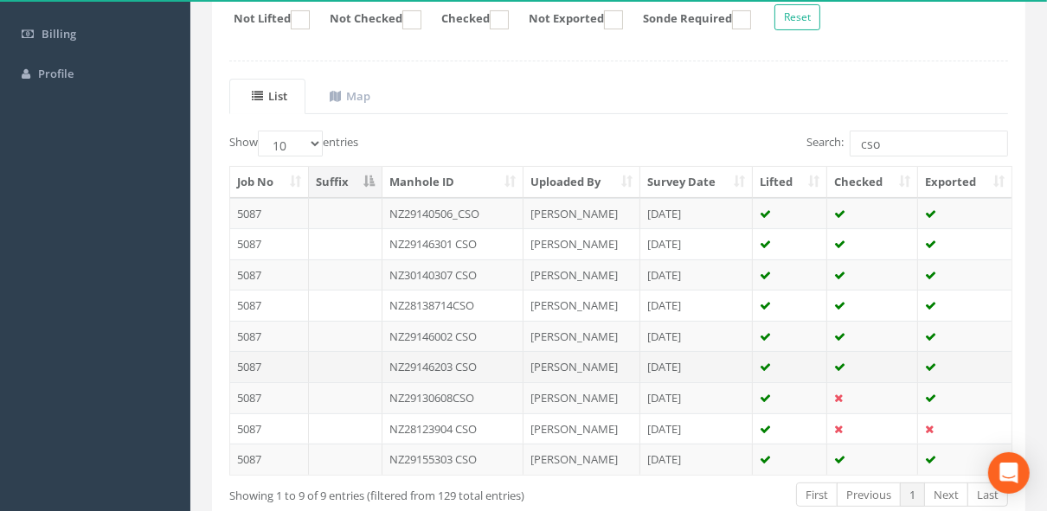
scroll to position [414, 0]
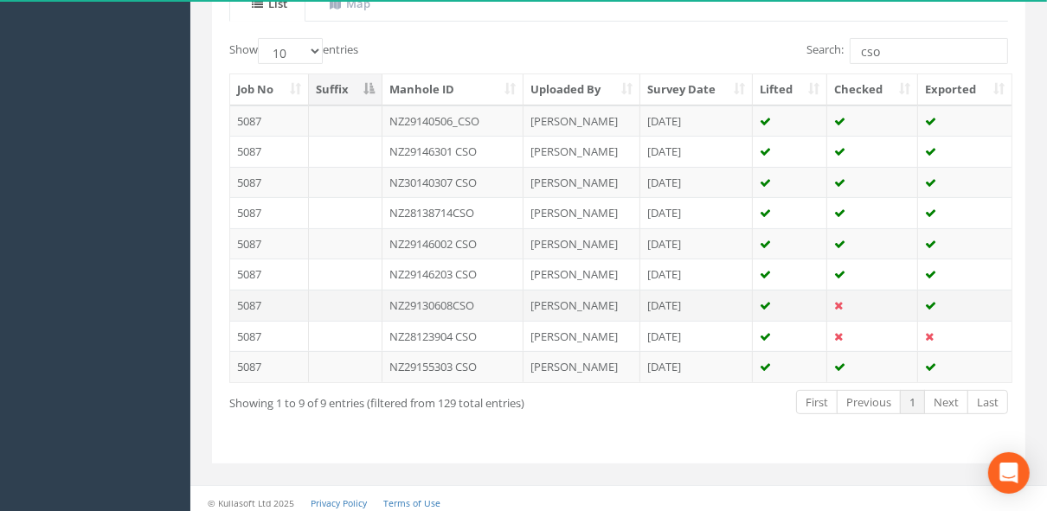
click at [346, 67] on td "NZ29130608CSO" at bounding box center [452, 305] width 141 height 31
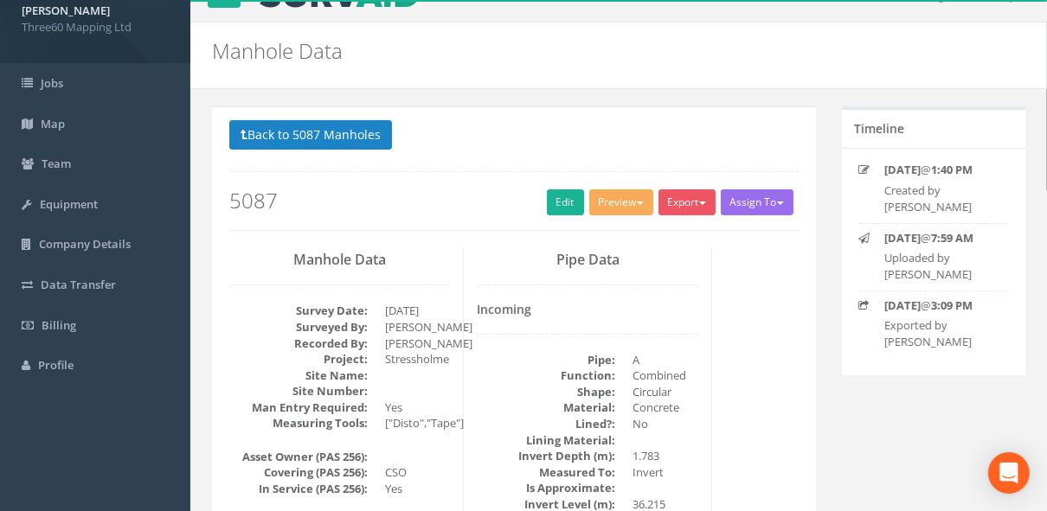
scroll to position [0, 0]
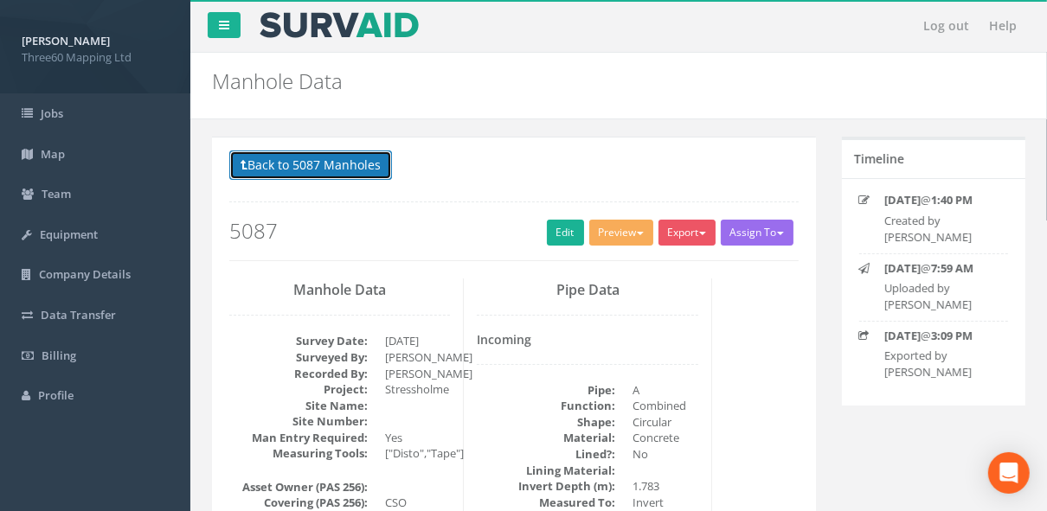
click at [346, 67] on button "Back to 5087 Manholes" at bounding box center [310, 165] width 163 height 29
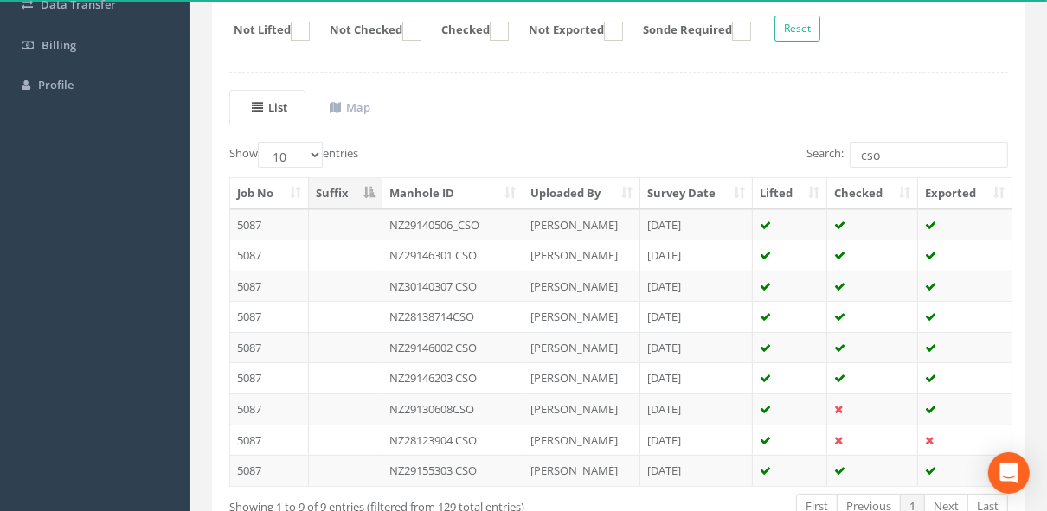
scroll to position [414, 0]
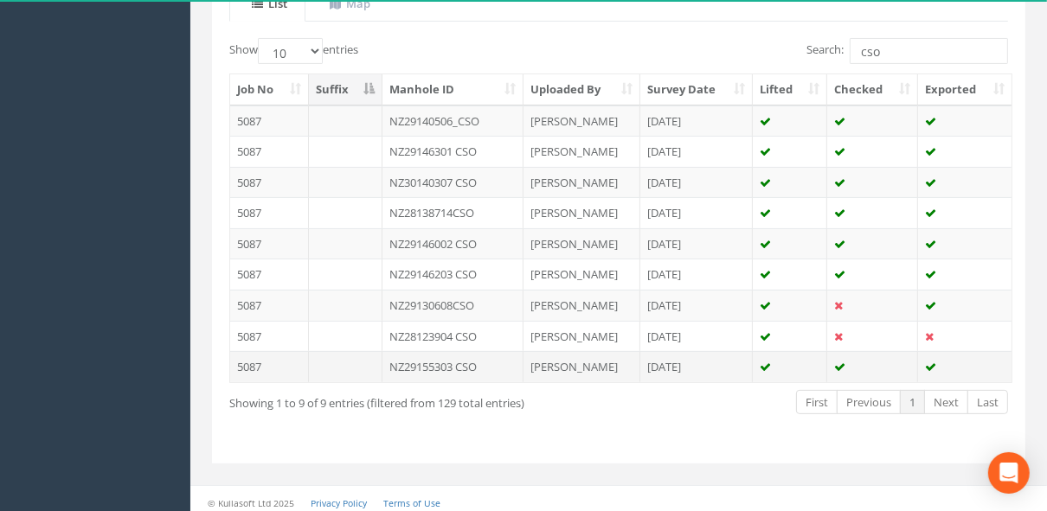
click at [346, 67] on td "NZ29155303 CSO" at bounding box center [452, 366] width 141 height 31
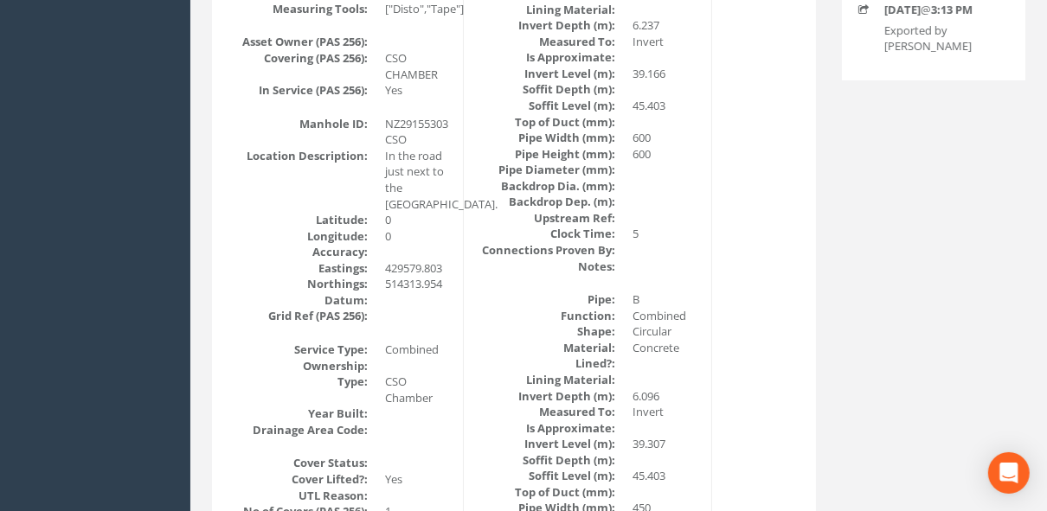
scroll to position [0, 0]
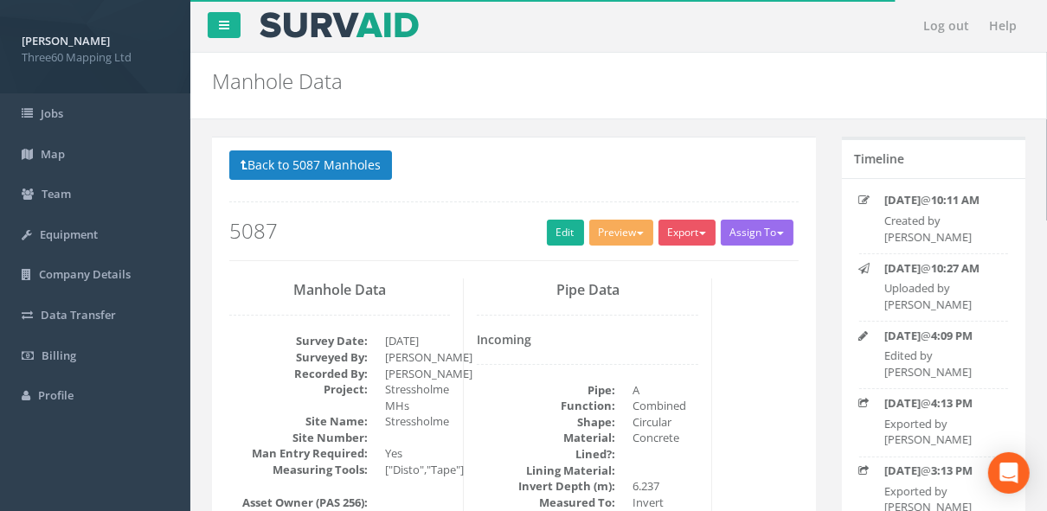
click at [346, 67] on div "Back to 5087 Manholes Back to Map Assign To No Companies Added Export 360 Manho…" at bounding box center [513, 206] width 569 height 110
click at [346, 67] on button "Back to 5087 Manholes" at bounding box center [310, 165] width 163 height 29
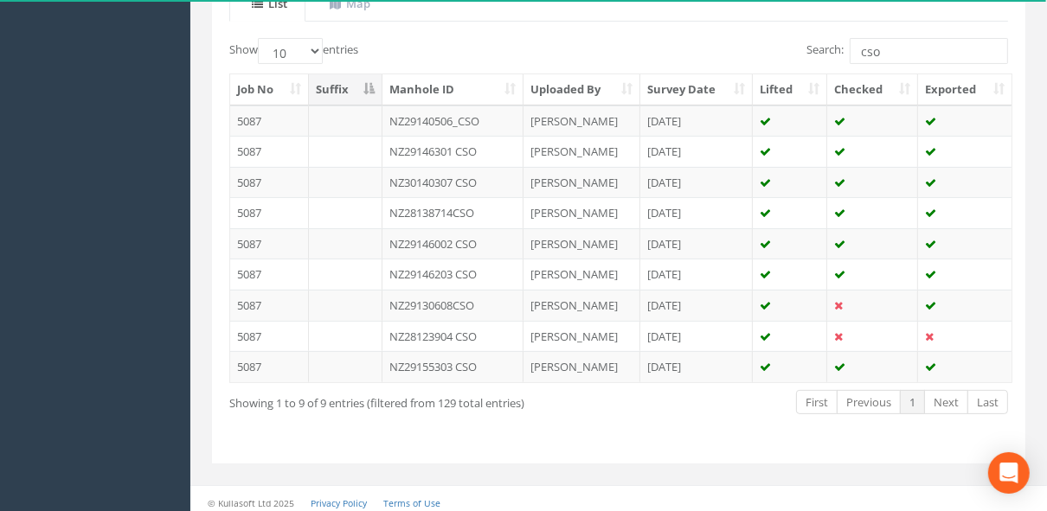
scroll to position [45, 0]
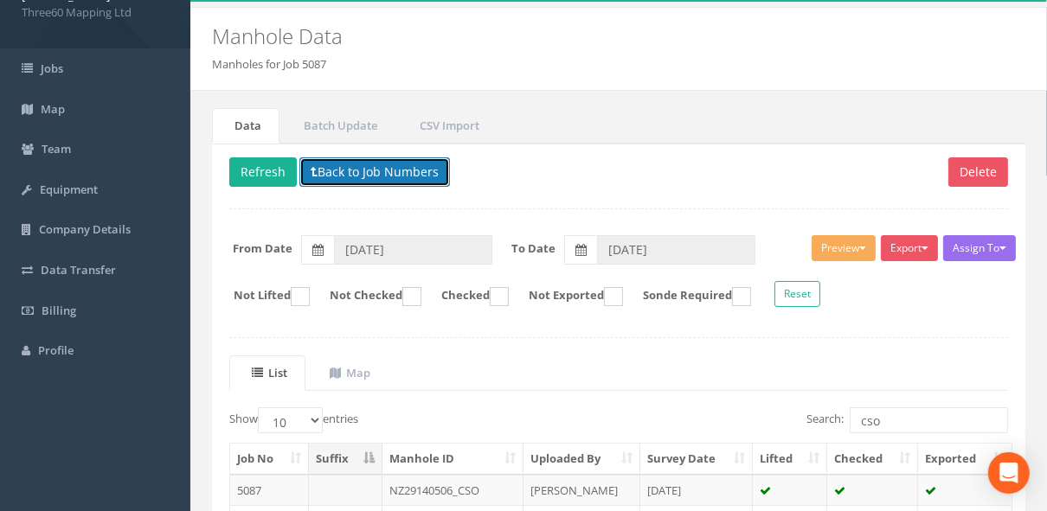
click at [346, 67] on button "Back to Job Numbers" at bounding box center [374, 171] width 151 height 29
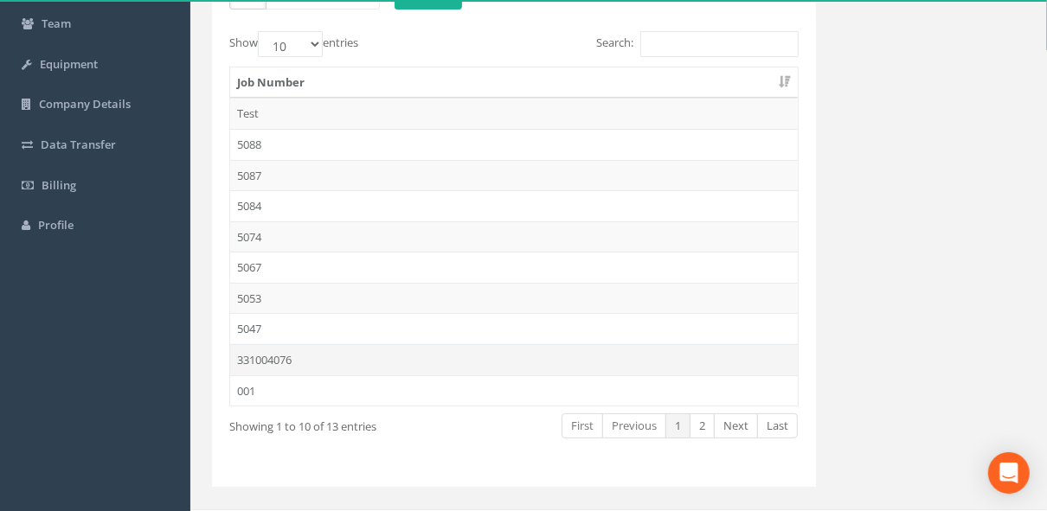
scroll to position [184, 0]
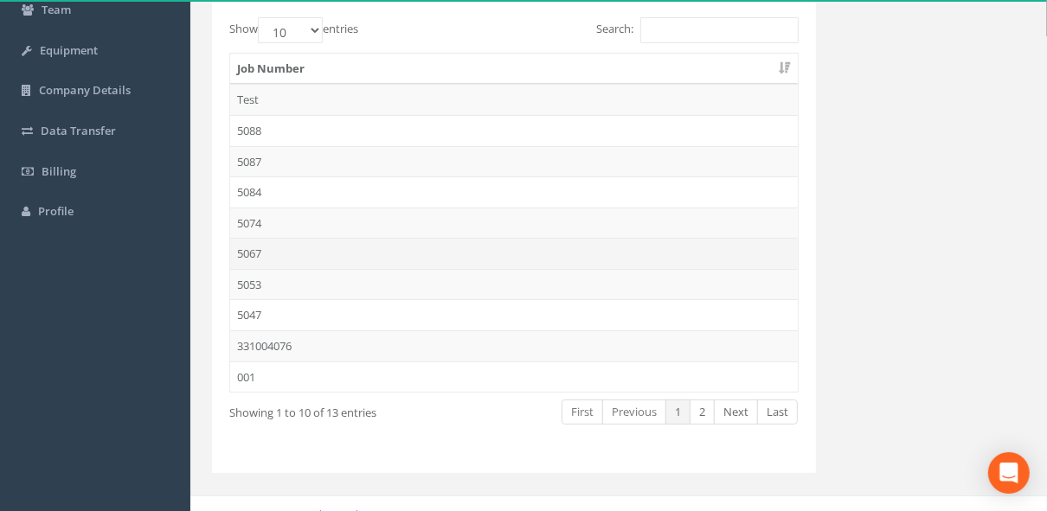
click at [254, 67] on td "5067" at bounding box center [514, 253] width 568 height 31
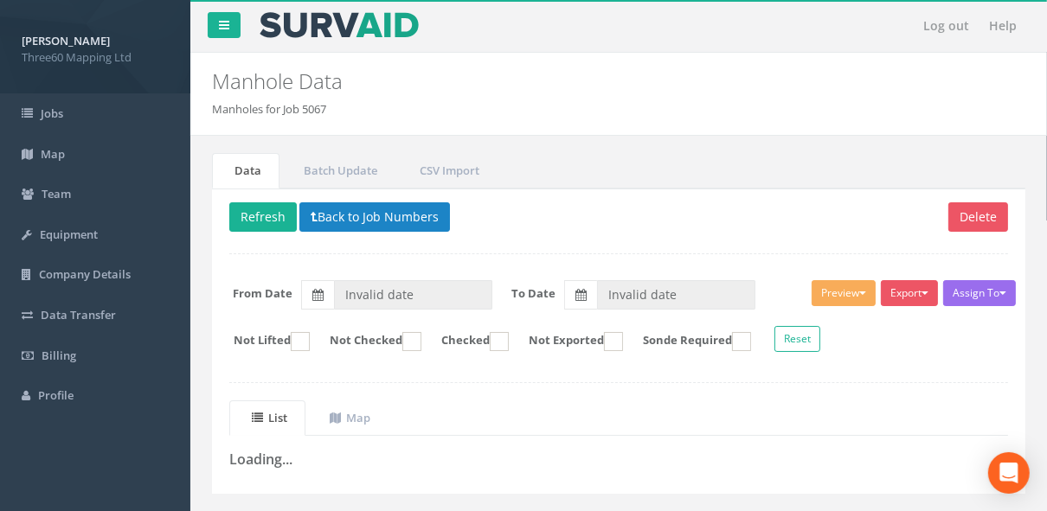
scroll to position [35, 0]
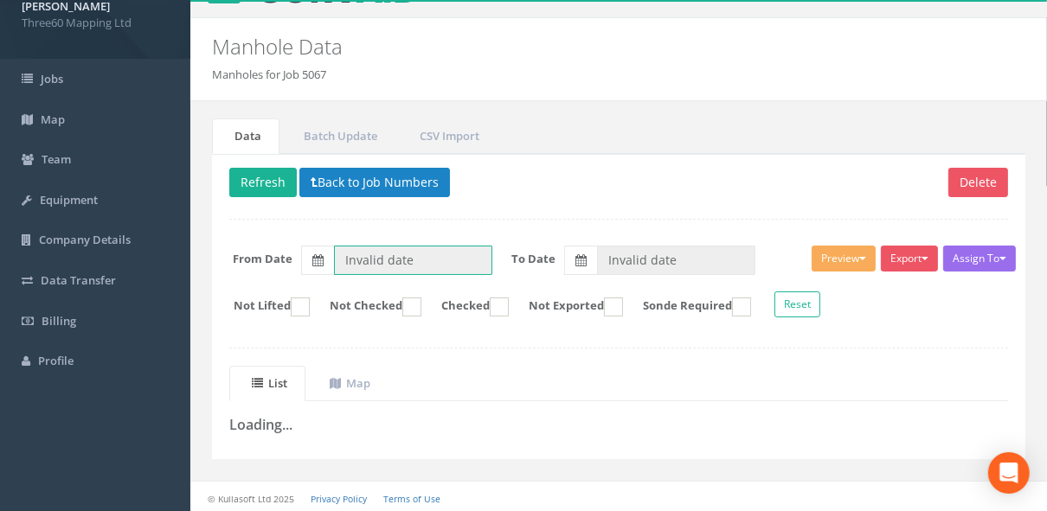
click at [346, 67] on input "Invalid date" at bounding box center [413, 260] width 158 height 29
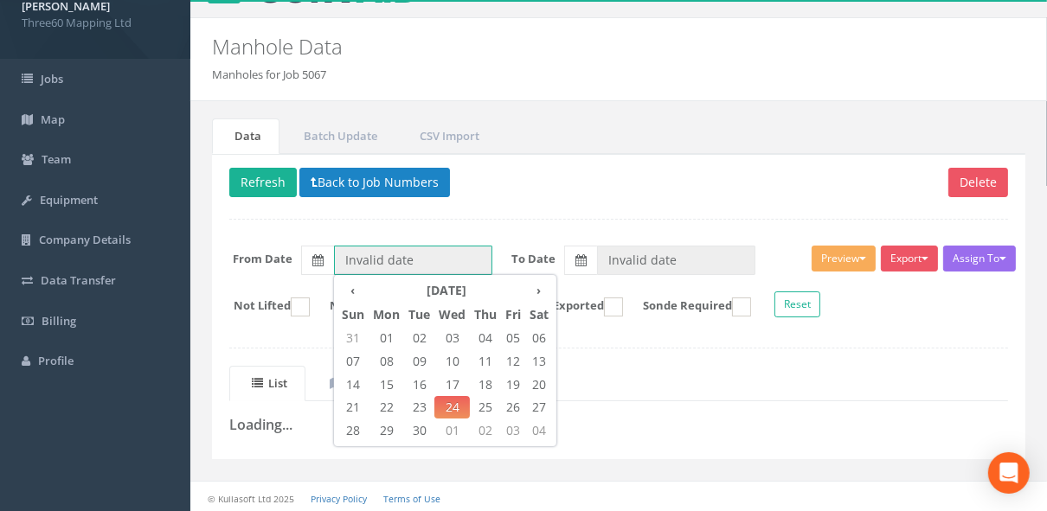
click at [334, 67] on div "‹ [DATE] › Sun Mon Tue Wed Thu Fri Sat 31 01 02 03 04 05 06 07 08 09 10 11 12 1…" at bounding box center [445, 360] width 222 height 171
click at [346, 67] on th "‹" at bounding box center [352, 291] width 31 height 24
click at [346, 67] on span "11" at bounding box center [386, 385] width 35 height 22
type input "[DATE]"
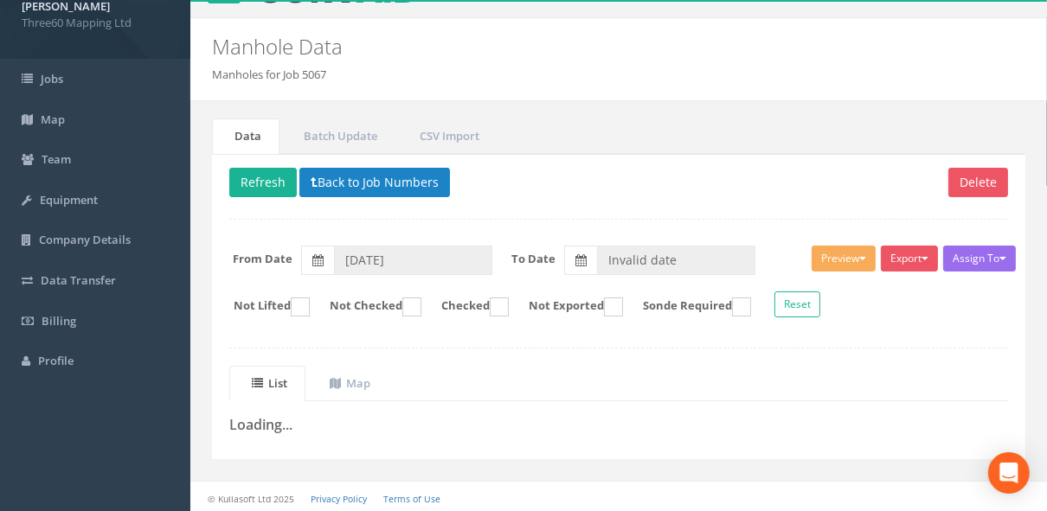
click at [346, 67] on div "Assign To No Companies Added Export 360 Manhole Heathrow United Utilities SurvA…" at bounding box center [618, 284] width 805 height 94
click at [346, 67] on input "Invalid date" at bounding box center [676, 260] width 158 height 29
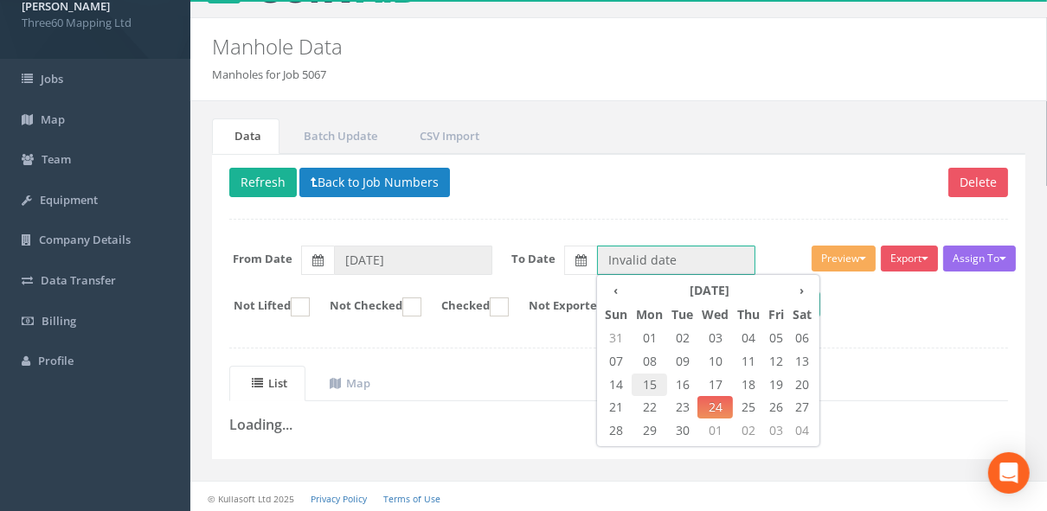
click at [346, 67] on span "15" at bounding box center [649, 385] width 35 height 22
type input "[DATE]"
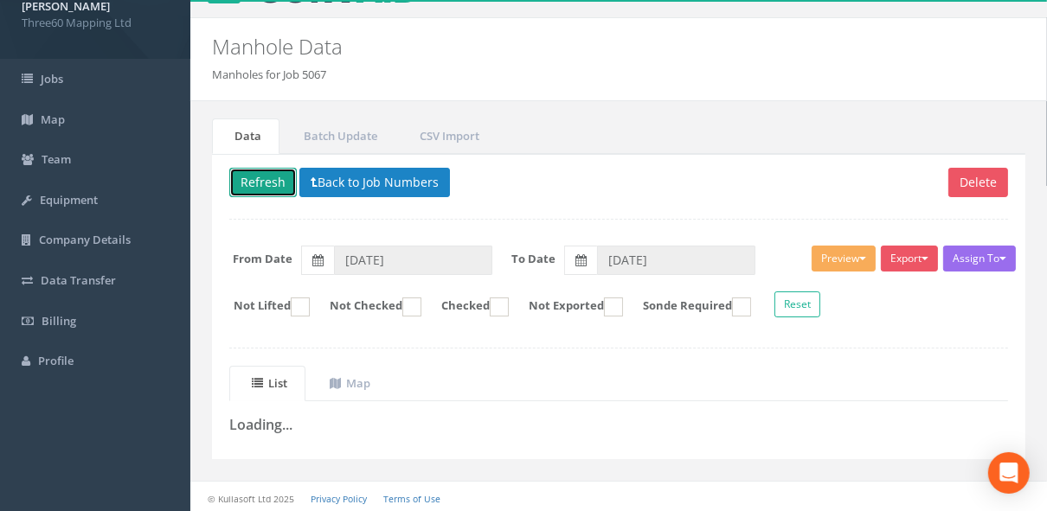
click at [273, 67] on button "Refresh" at bounding box center [262, 182] width 67 height 29
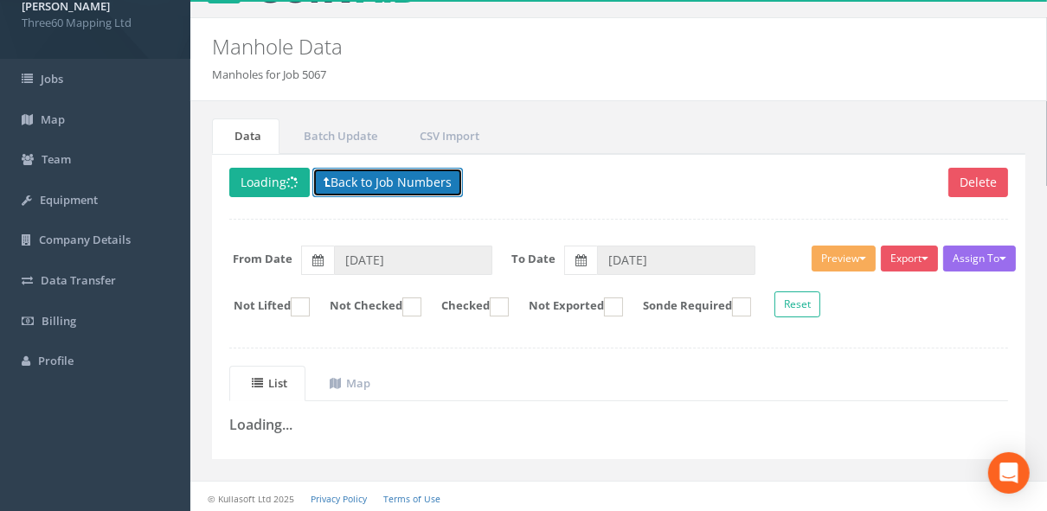
click at [346, 67] on button "Back to Job Numbers" at bounding box center [387, 182] width 151 height 29
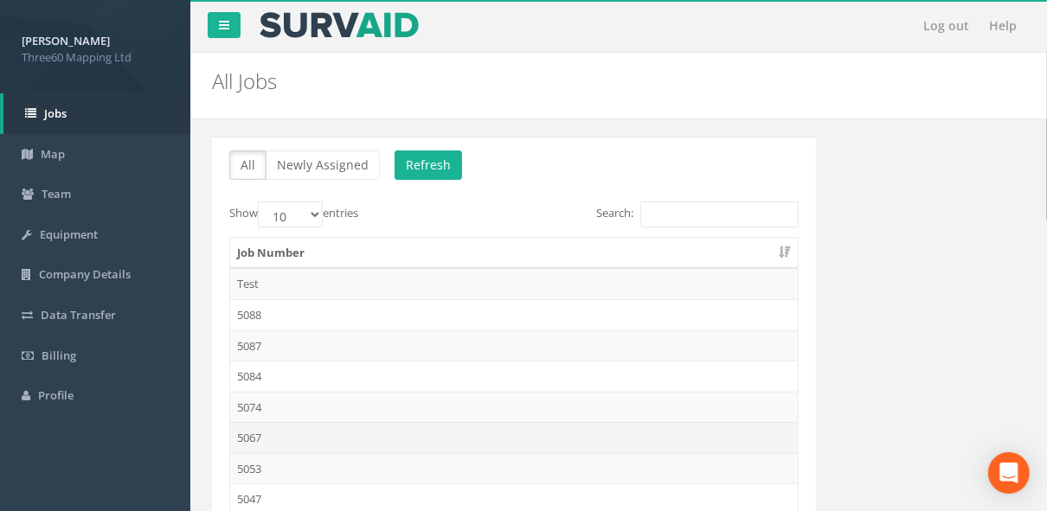
click at [274, 67] on td "5067" at bounding box center [514, 437] width 568 height 31
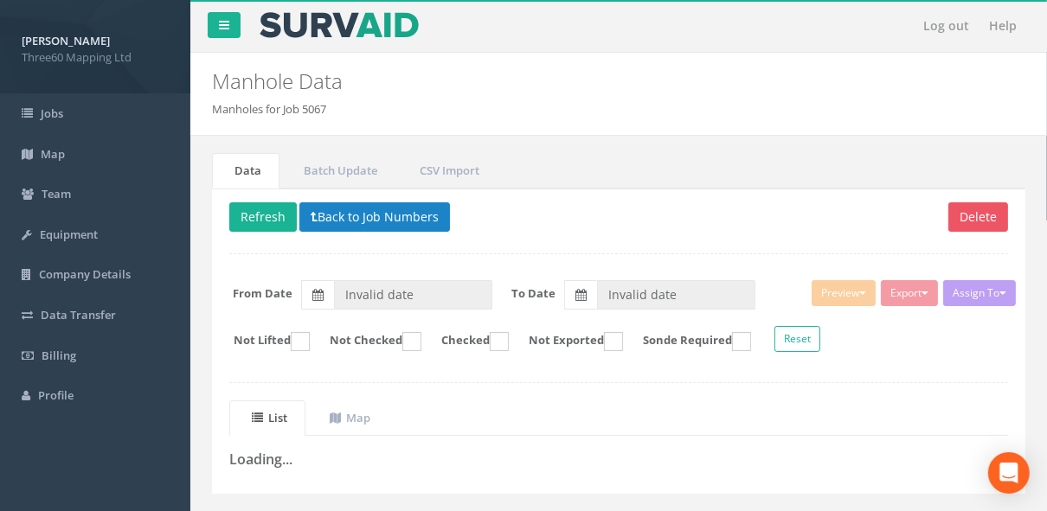
type input "[DATE]"
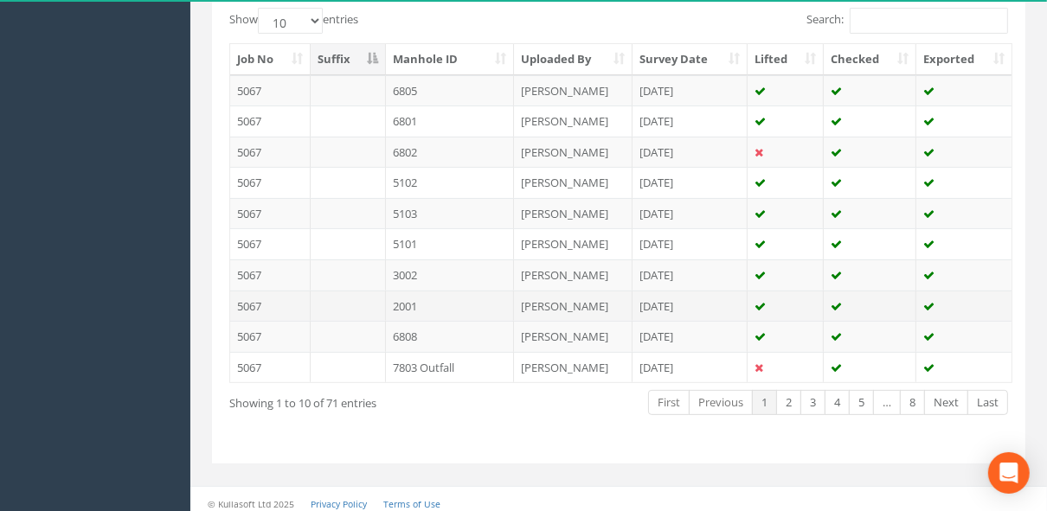
scroll to position [75, 0]
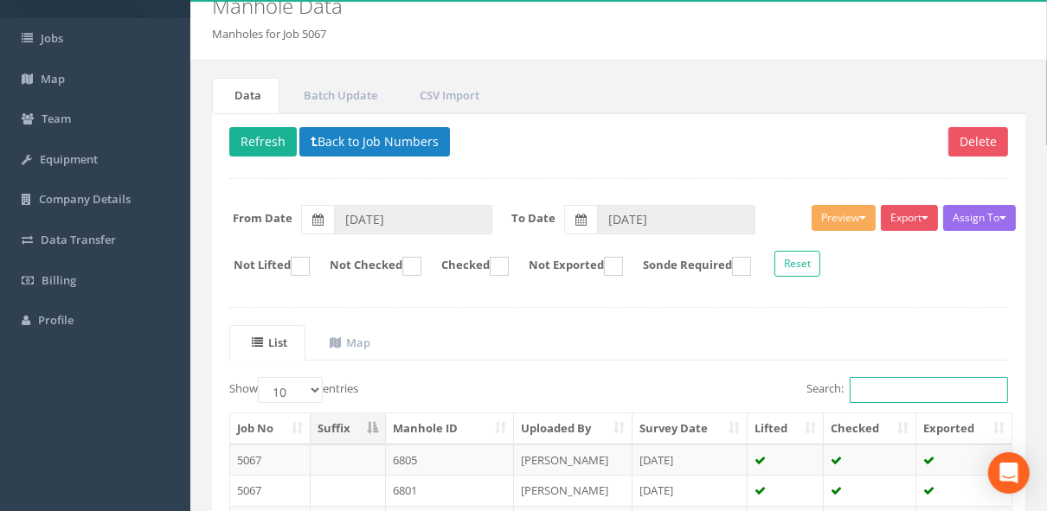
click at [346, 67] on input "Search:" at bounding box center [929, 390] width 158 height 26
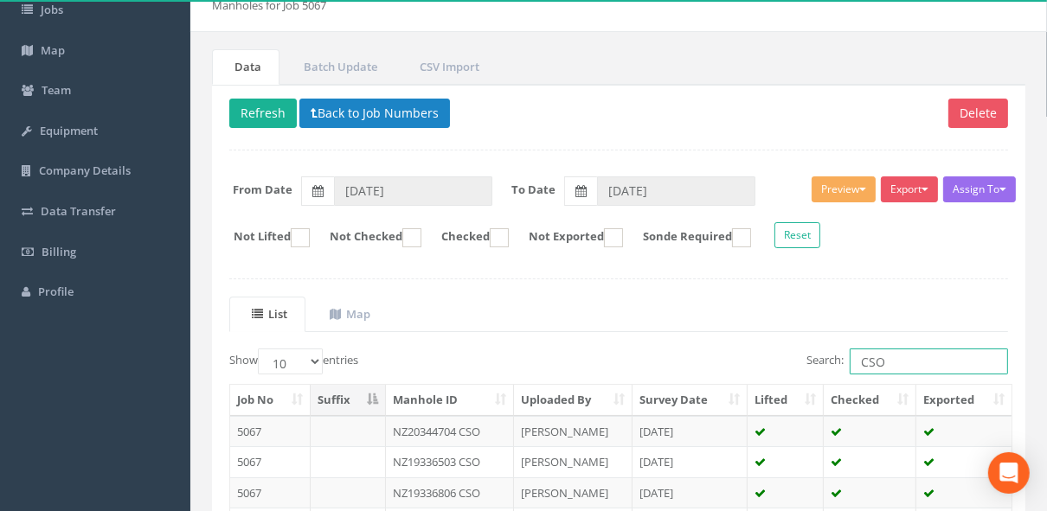
scroll to position [292, 0]
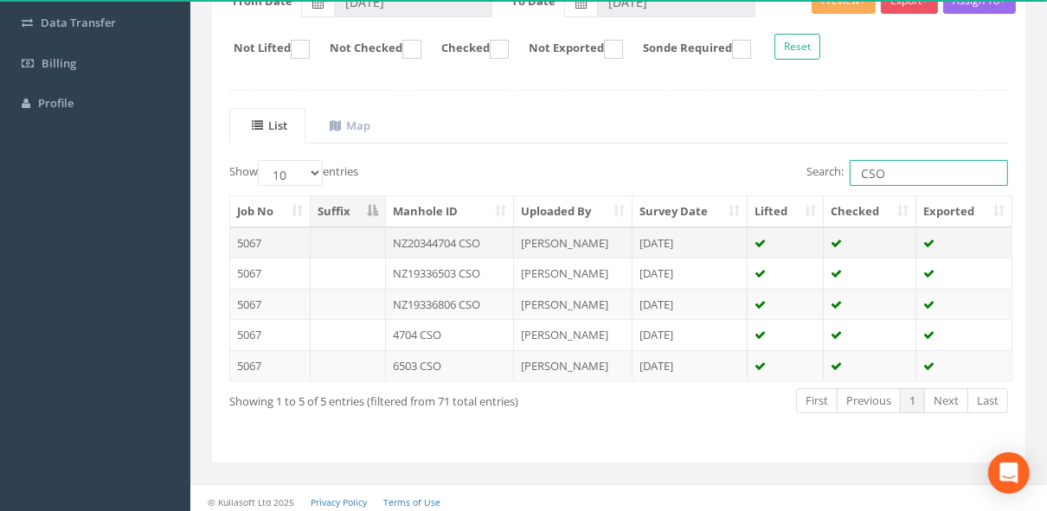
type input "CSO"
click at [346, 67] on td "NZ20344704 CSO" at bounding box center [450, 243] width 128 height 31
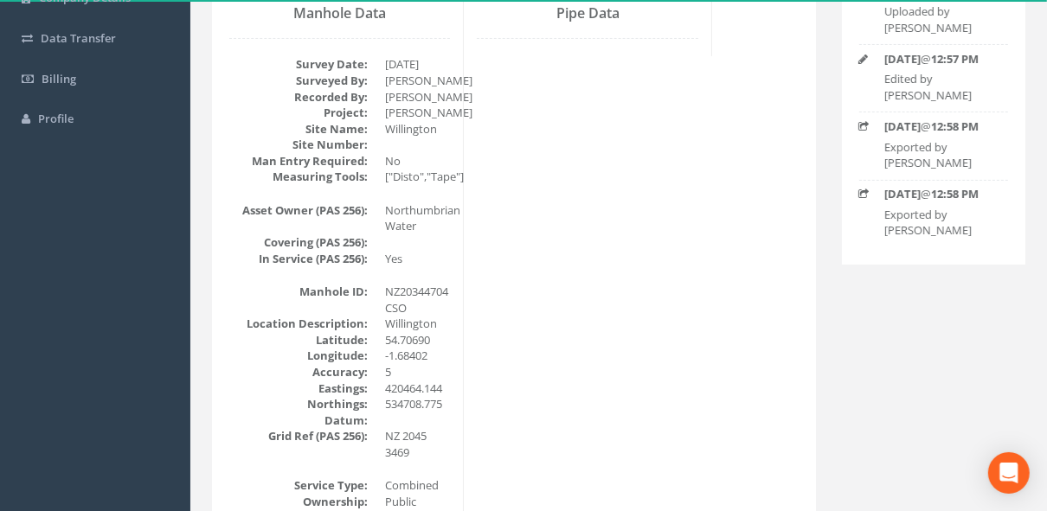
scroll to position [0, 0]
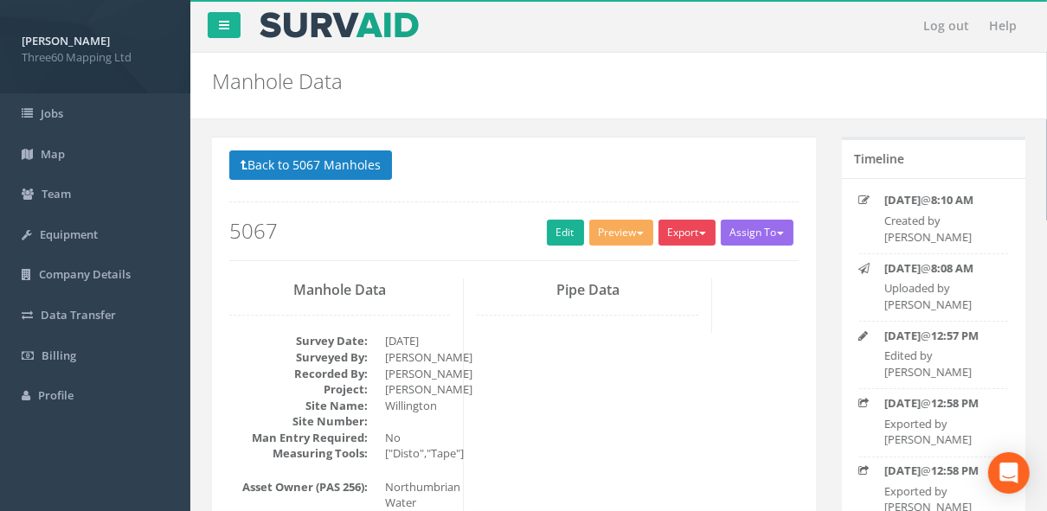
click at [346, 67] on button "Export" at bounding box center [686, 233] width 57 height 26
click at [346, 67] on div "Back to 5067 Manholes Back to Map Assign To No Companies Added Export 360 Manho…" at bounding box center [513, 206] width 569 height 110
click at [346, 67] on button "Export" at bounding box center [686, 233] width 57 height 26
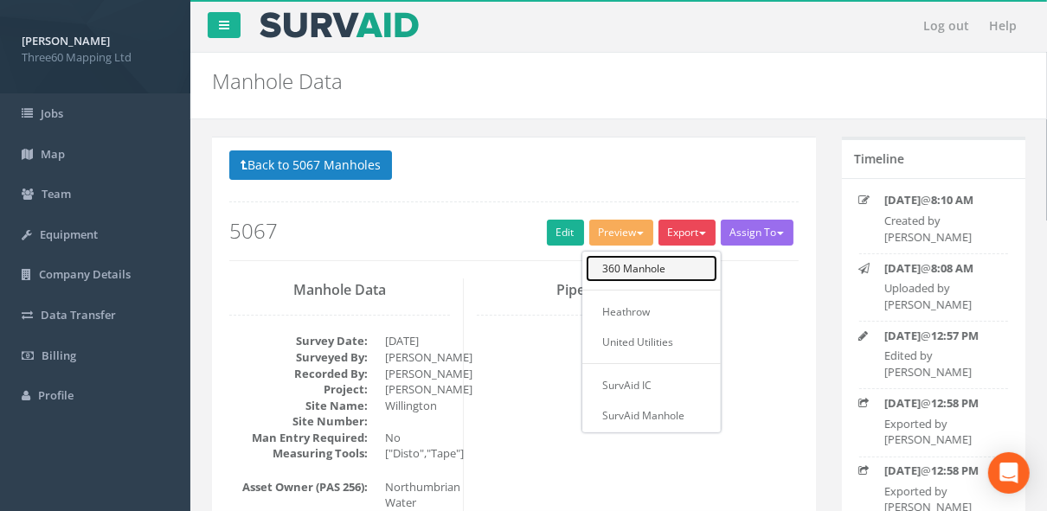
click at [346, 67] on link "360 Manhole" at bounding box center [652, 268] width 132 height 27
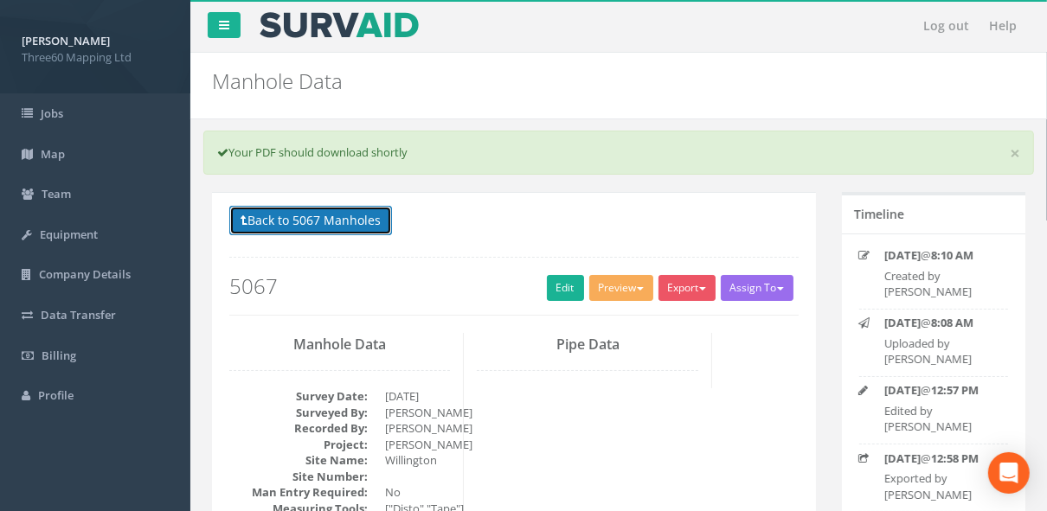
click at [321, 67] on button "Back to 5067 Manholes" at bounding box center [310, 220] width 163 height 29
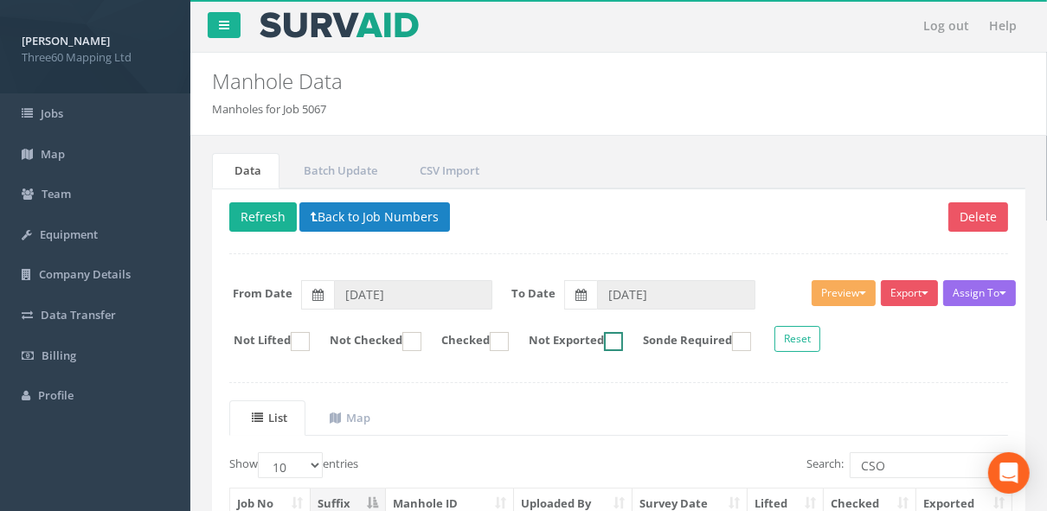
scroll to position [184, 0]
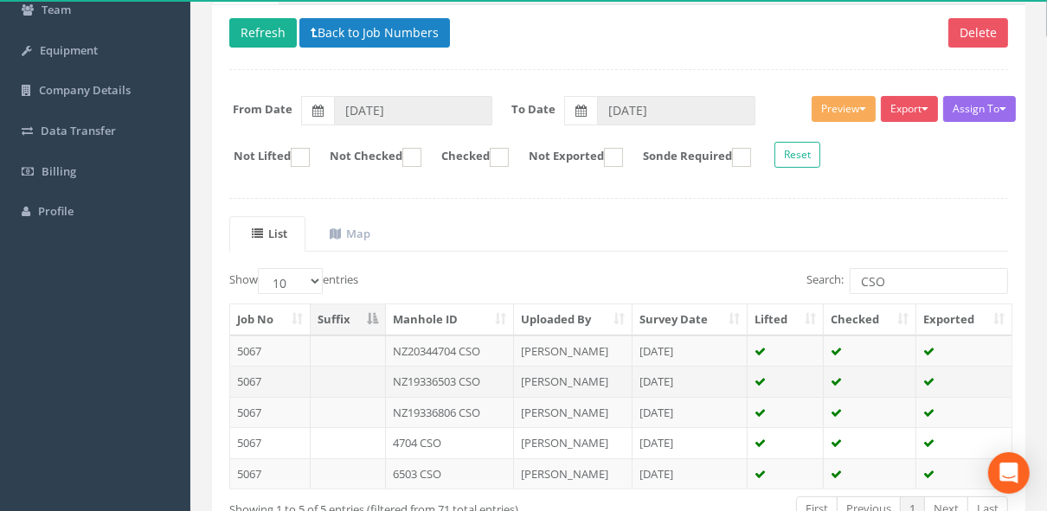
click at [346, 67] on td "NZ19336503 CSO" at bounding box center [450, 381] width 128 height 31
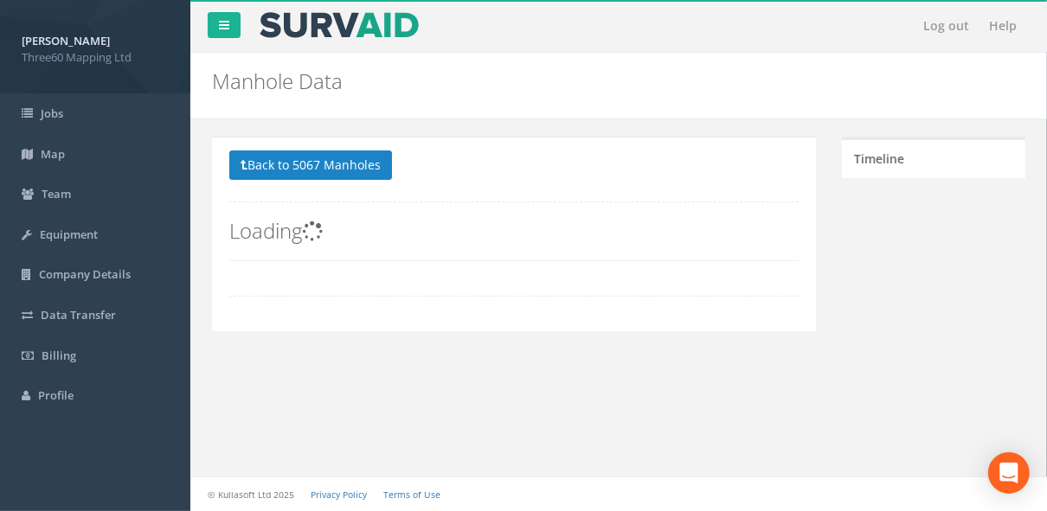
scroll to position [0, 0]
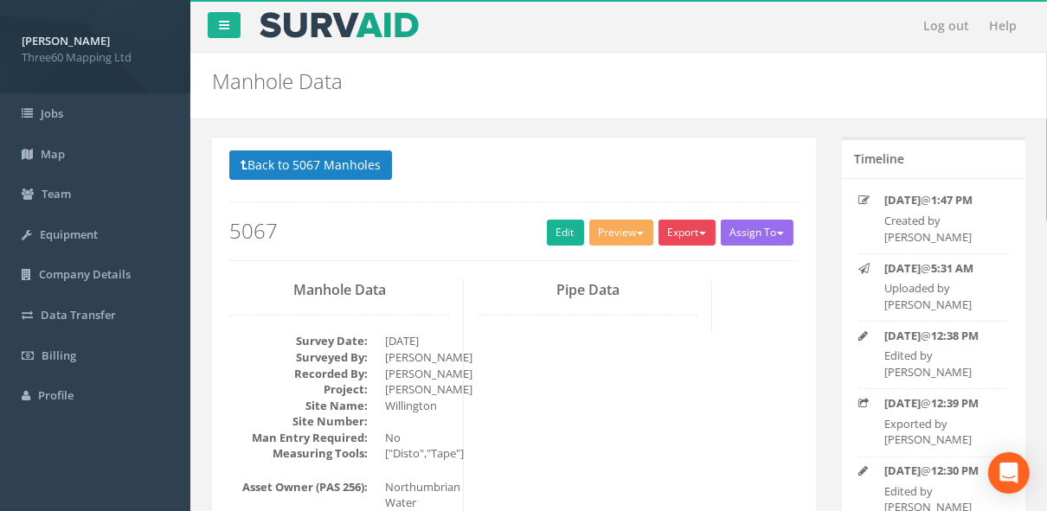
click at [346, 67] on button "Export" at bounding box center [686, 233] width 57 height 26
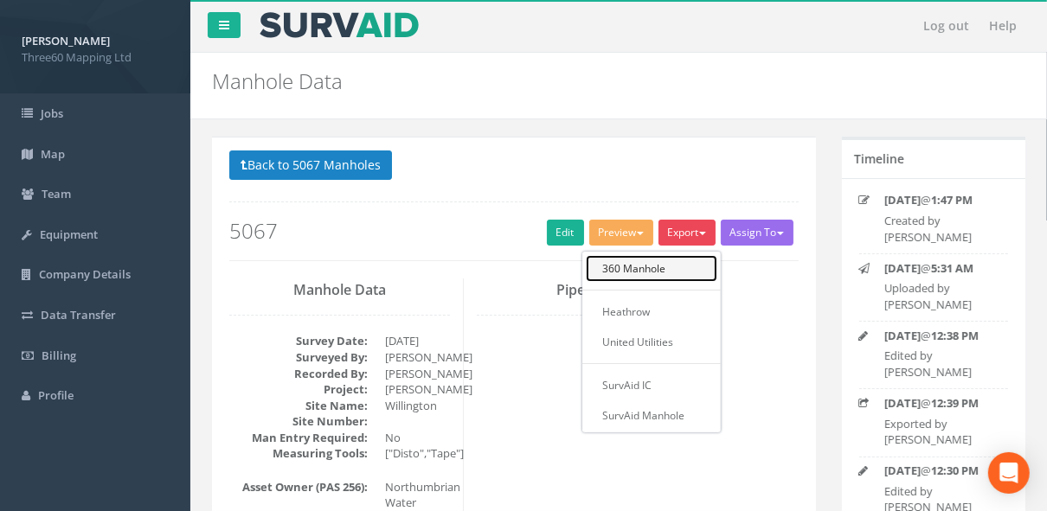
click at [346, 67] on link "360 Manhole" at bounding box center [652, 268] width 132 height 27
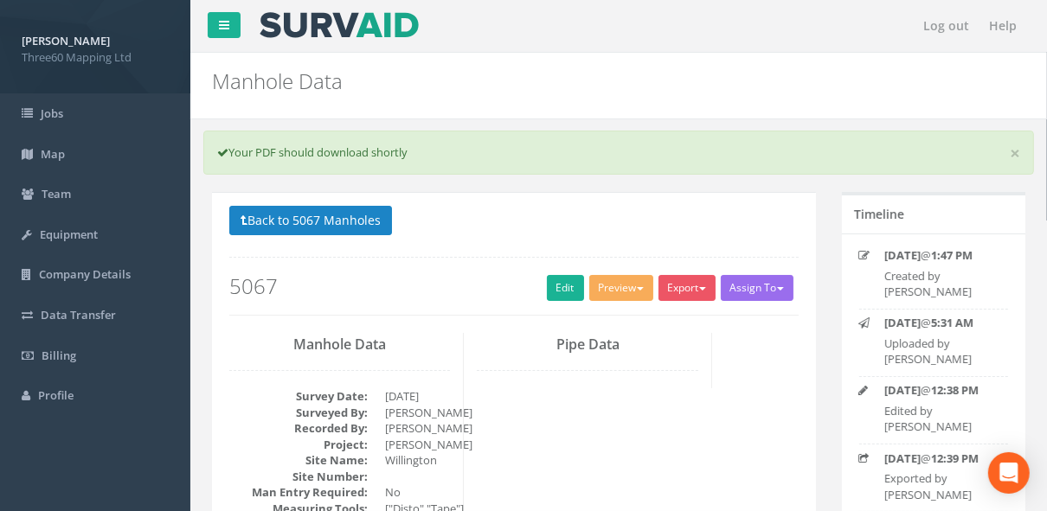
click at [324, 67] on p "Back to 5067 Manholes Back to Map" at bounding box center [513, 223] width 569 height 34
click at [324, 67] on button "Back to 5067 Manholes" at bounding box center [310, 220] width 163 height 29
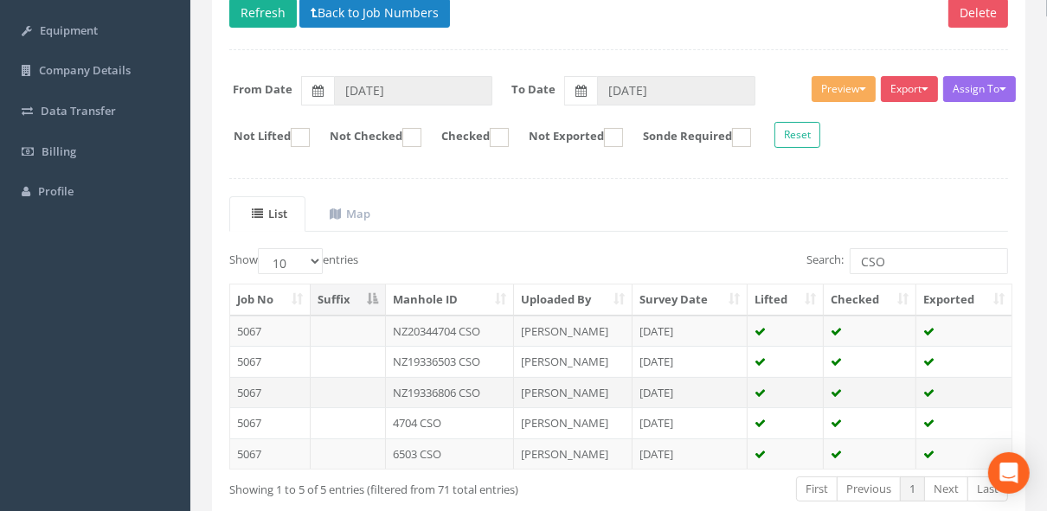
scroll to position [292, 0]
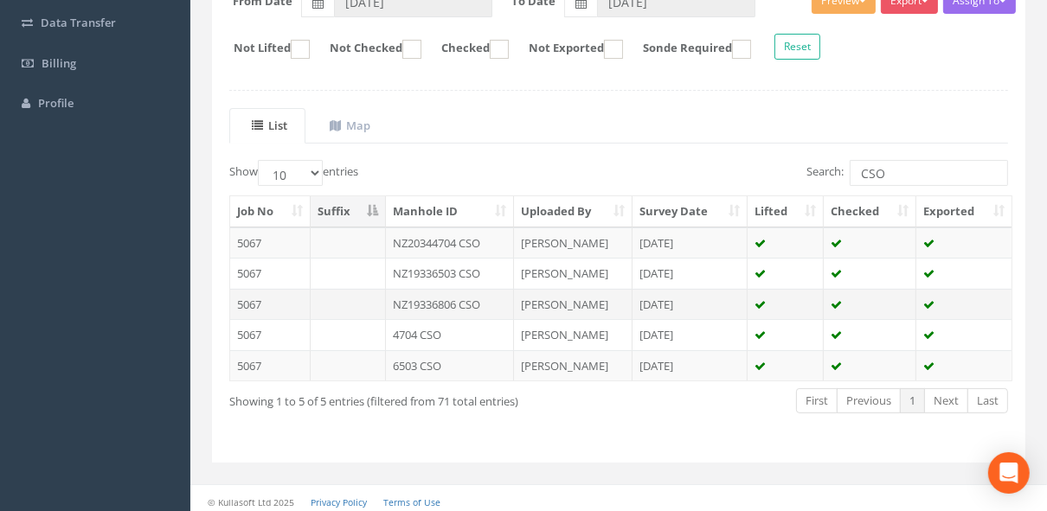
click at [346, 67] on td "NZ19336806 CSO" at bounding box center [450, 304] width 128 height 31
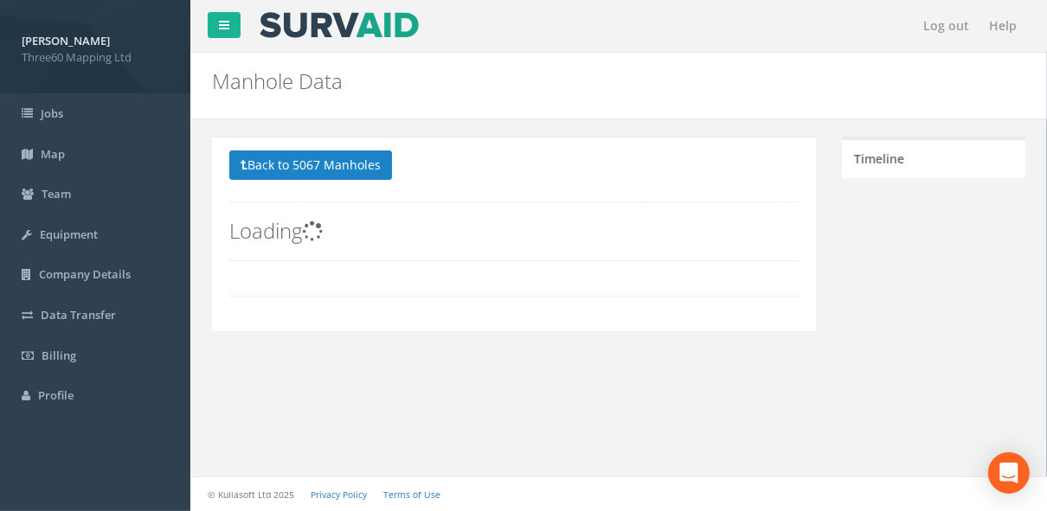
scroll to position [0, 0]
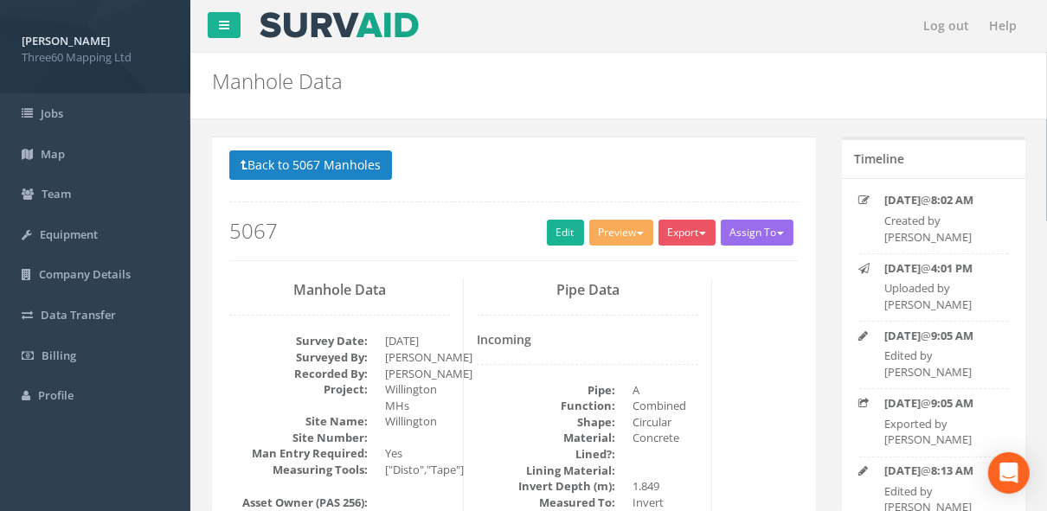
click at [346, 67] on div "Export 360 Manhole Heathrow United Utilities SurvAid IC SurvAid Manhole" at bounding box center [689, 235] width 62 height 30
click at [346, 67] on button "Export" at bounding box center [686, 233] width 57 height 26
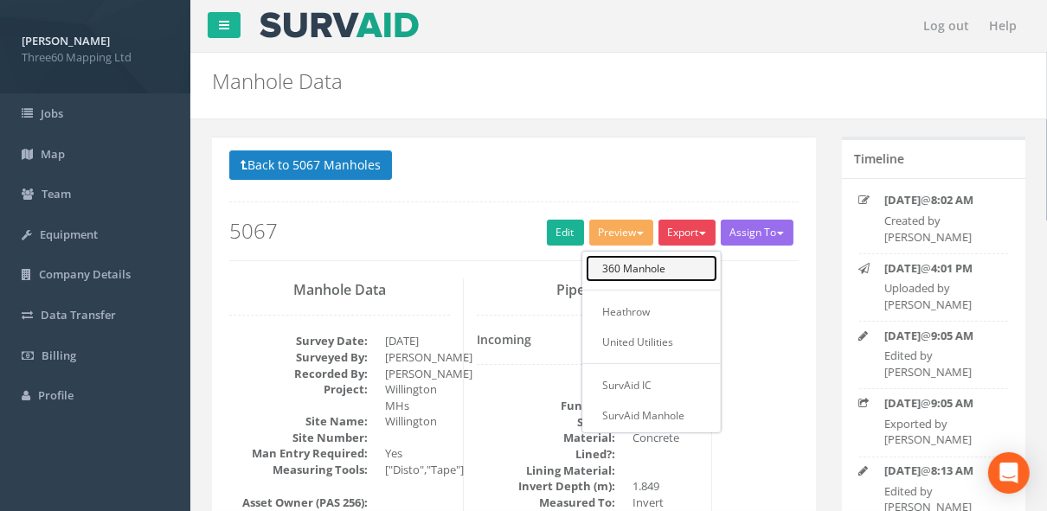
click at [346, 67] on link "360 Manhole" at bounding box center [652, 268] width 132 height 27
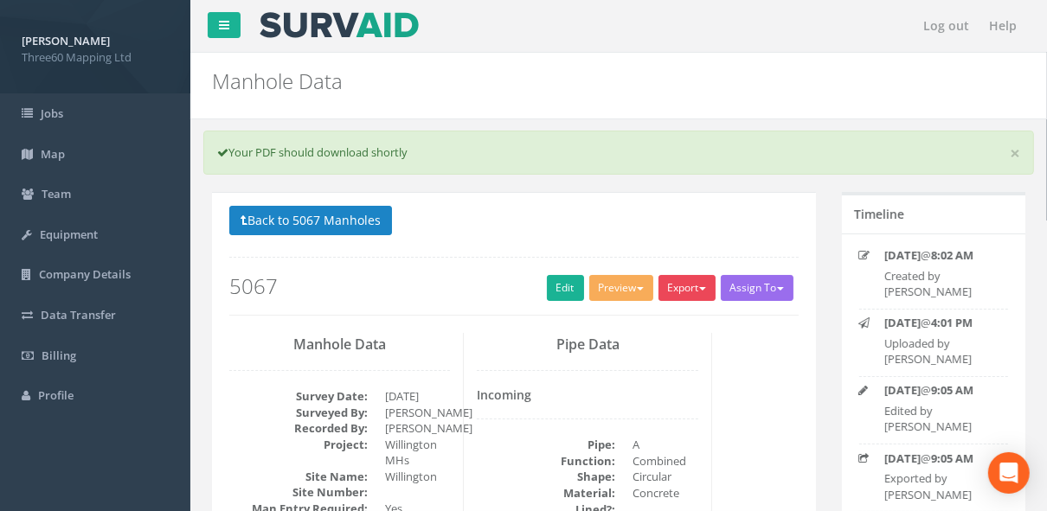
click at [346, 67] on span "button" at bounding box center [702, 288] width 7 height 3
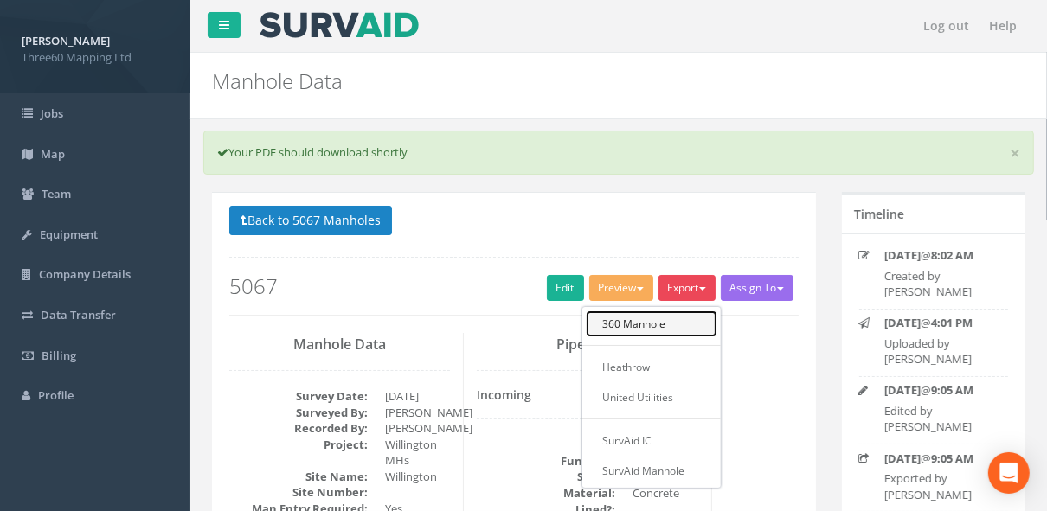
click at [346, 67] on link "360 Manhole" at bounding box center [652, 324] width 132 height 27
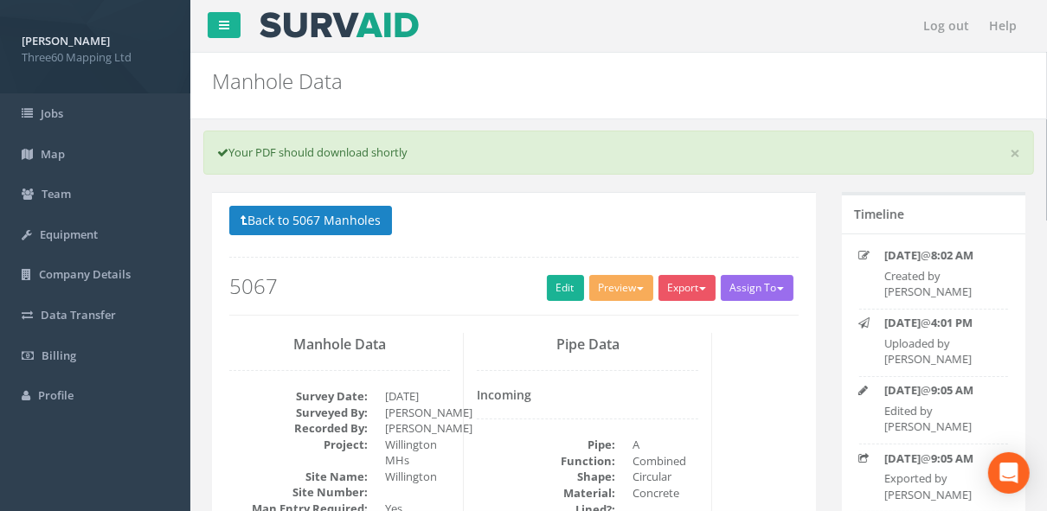
click at [346, 67] on div "Back to 5067 Manholes Back to Map Assign To No Companies Added Export 360 Manho…" at bounding box center [513, 261] width 569 height 110
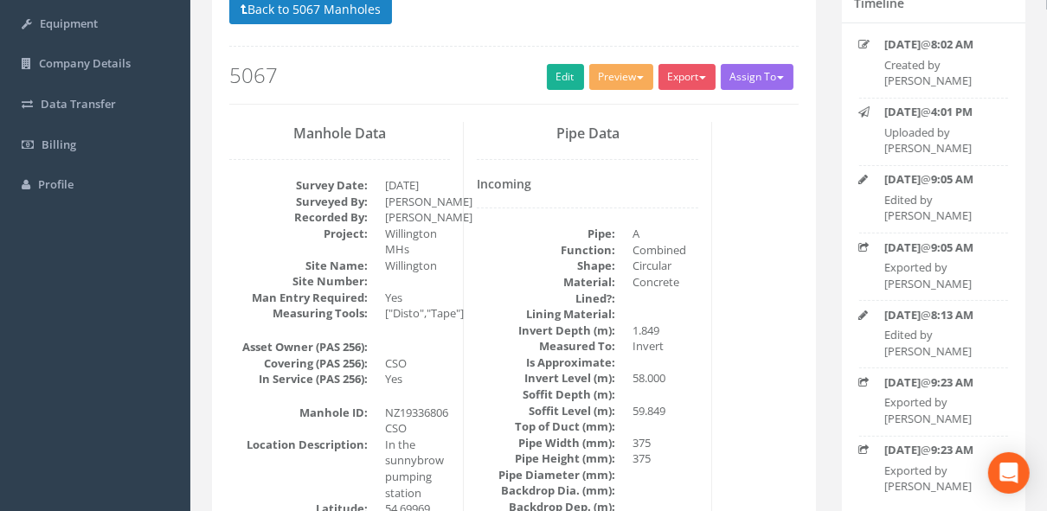
scroll to position [184, 0]
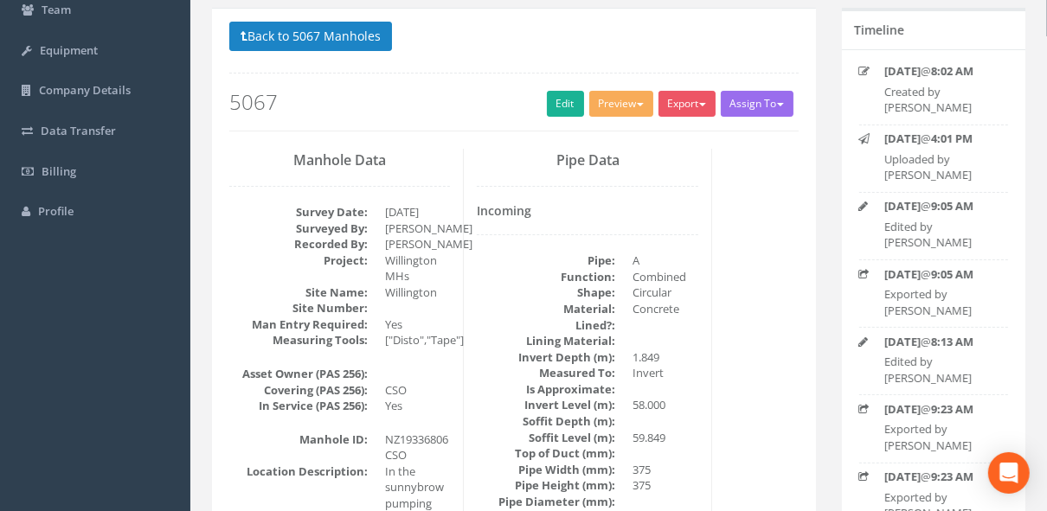
click at [346, 67] on div "Export 360 Manhole Heathrow United Utilities SurvAid IC SurvAid Manhole" at bounding box center [689, 106] width 62 height 30
click at [346, 67] on span "button" at bounding box center [702, 104] width 7 height 3
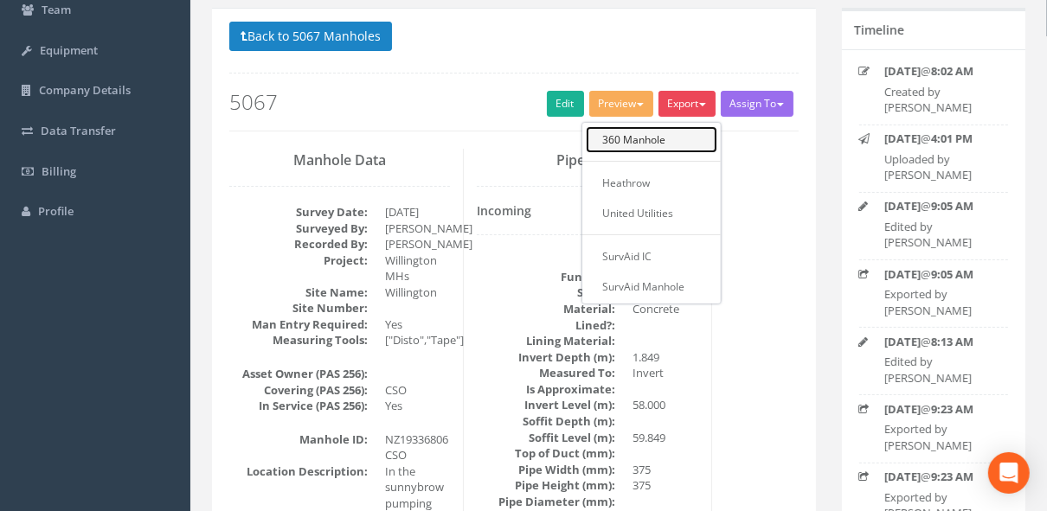
click at [346, 67] on link "360 Manhole" at bounding box center [652, 139] width 132 height 27
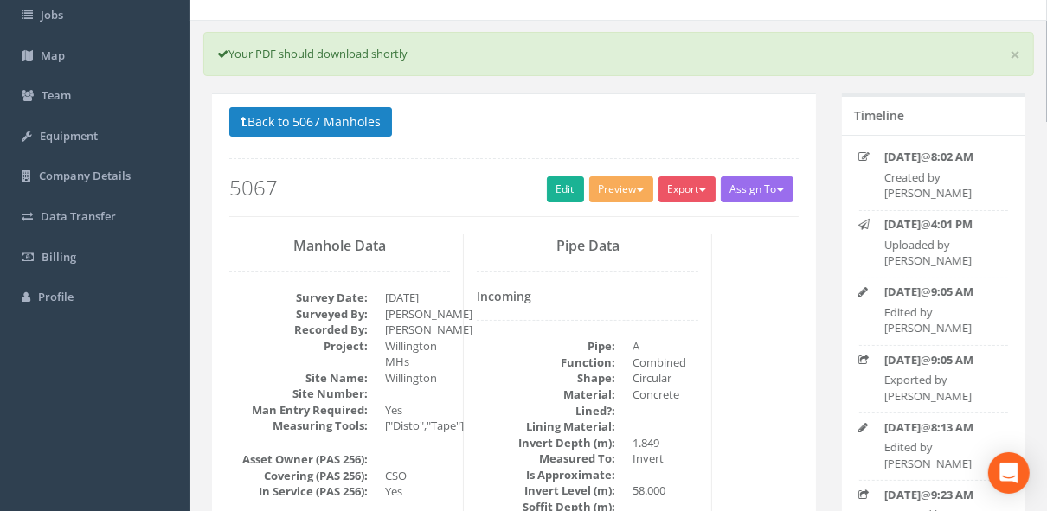
scroll to position [0, 0]
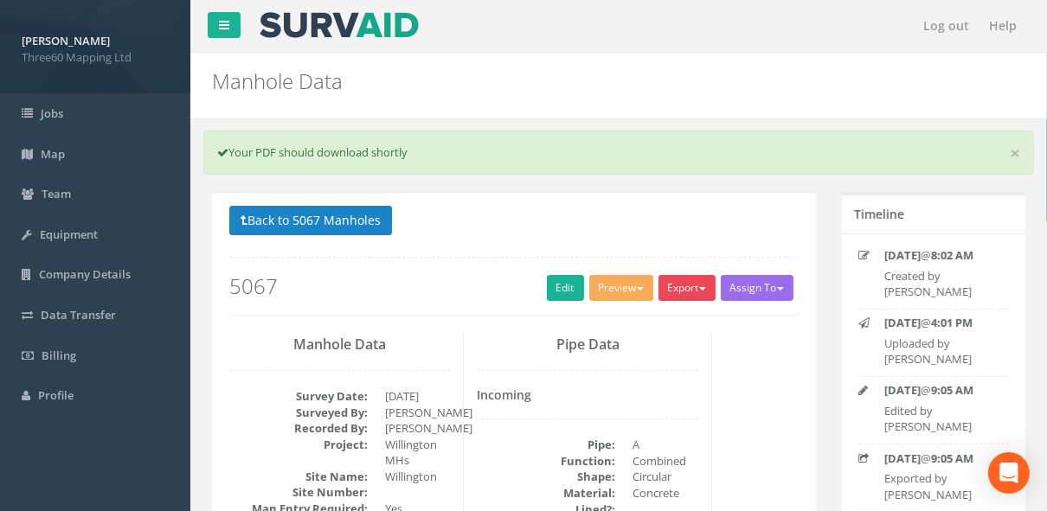
click at [346, 67] on button "Export" at bounding box center [686, 288] width 57 height 26
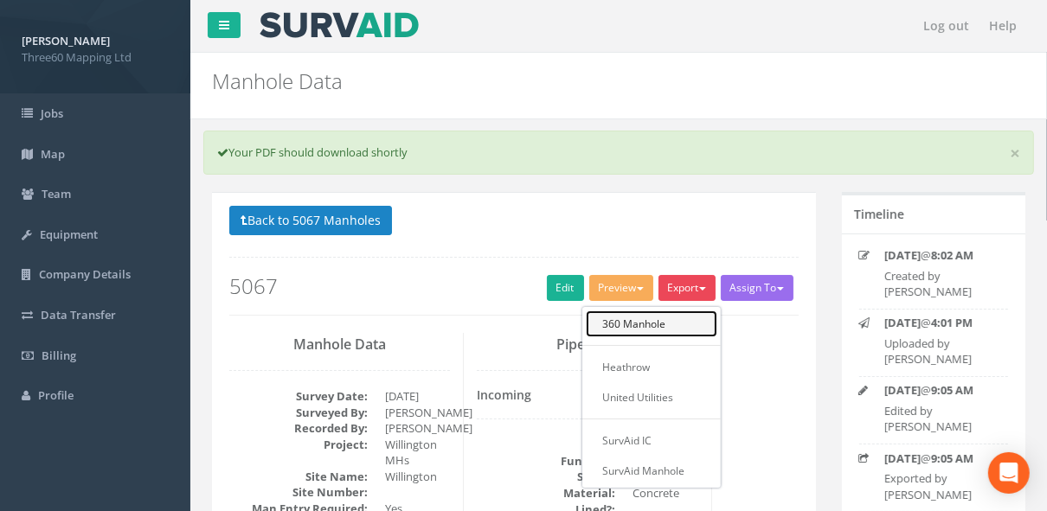
click at [346, 67] on link "360 Manhole" at bounding box center [652, 324] width 132 height 27
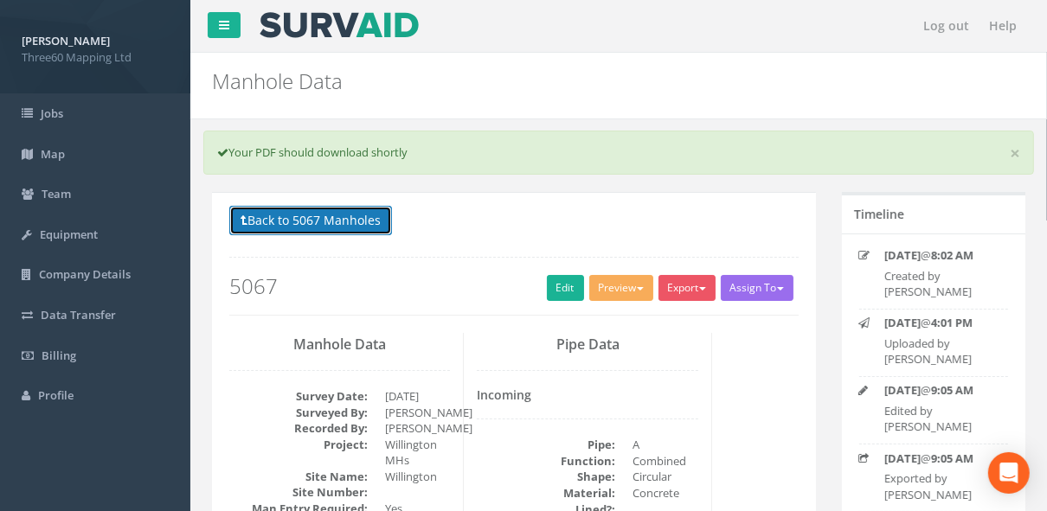
click at [346, 67] on button "Back to 5067 Manholes" at bounding box center [310, 220] width 163 height 29
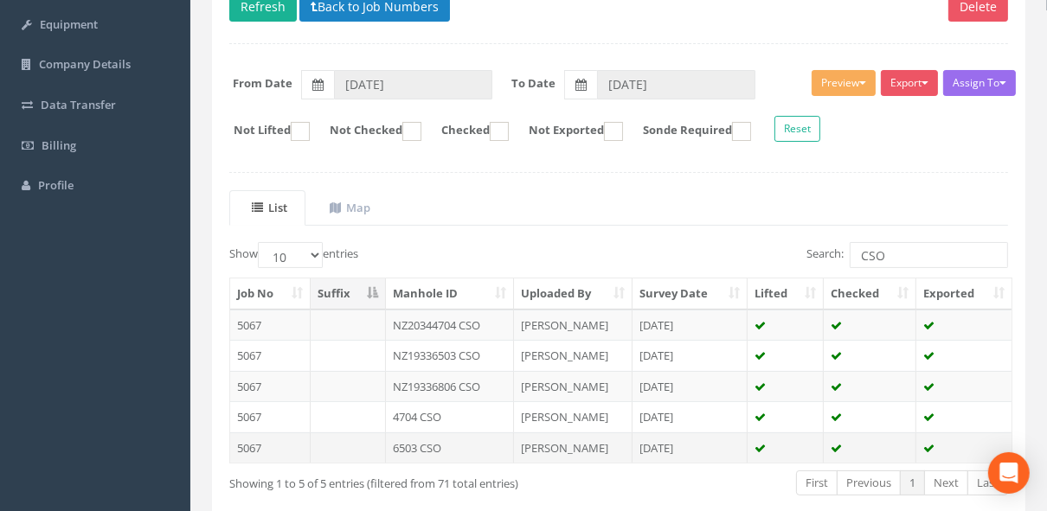
scroll to position [292, 0]
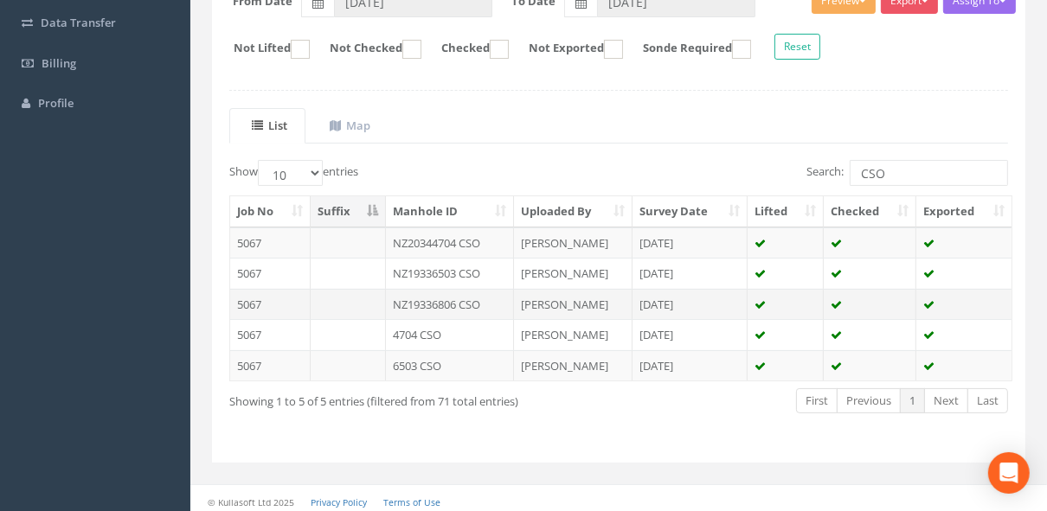
click at [346, 67] on td "NZ19336806 CSO" at bounding box center [450, 304] width 128 height 31
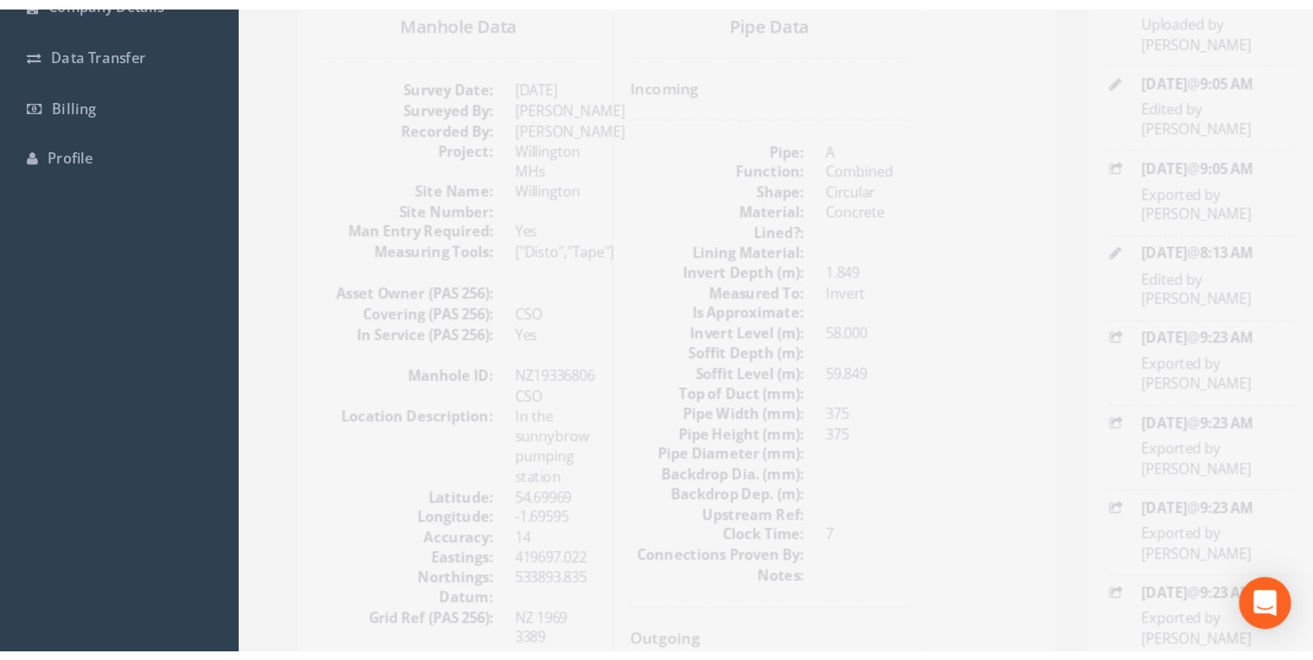
scroll to position [0, 0]
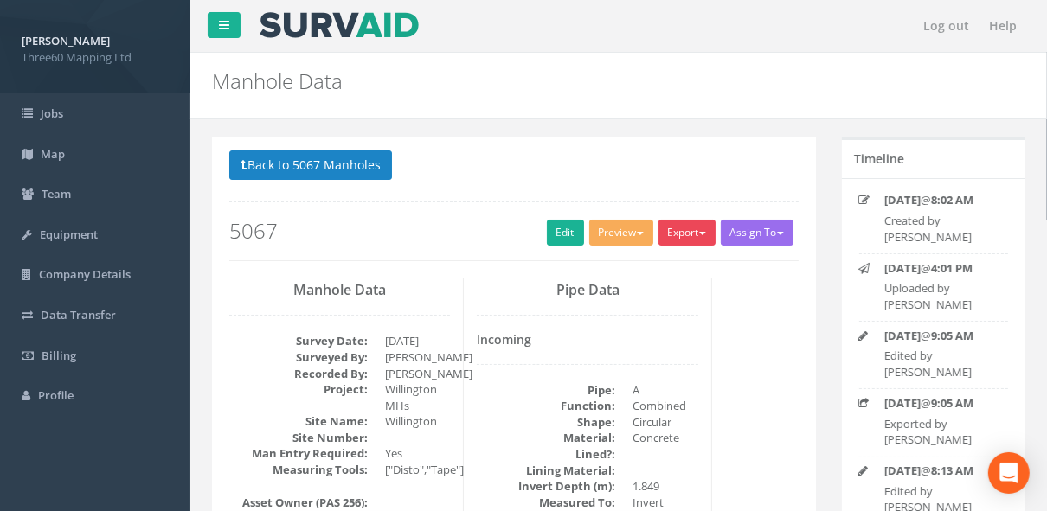
click at [346, 67] on button "Export" at bounding box center [686, 233] width 57 height 26
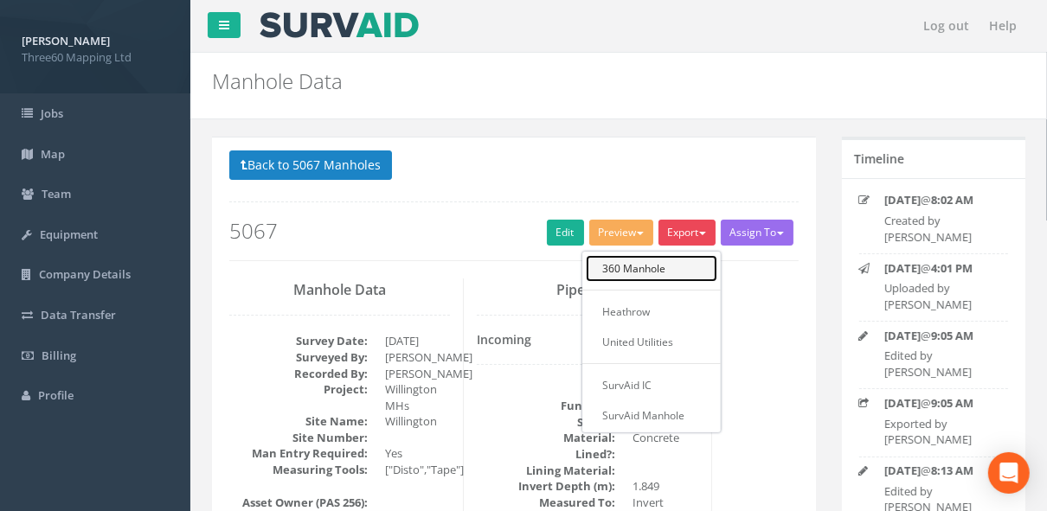
click at [346, 67] on link "360 Manhole" at bounding box center [652, 268] width 132 height 27
